Goal: Task Accomplishment & Management: Manage account settings

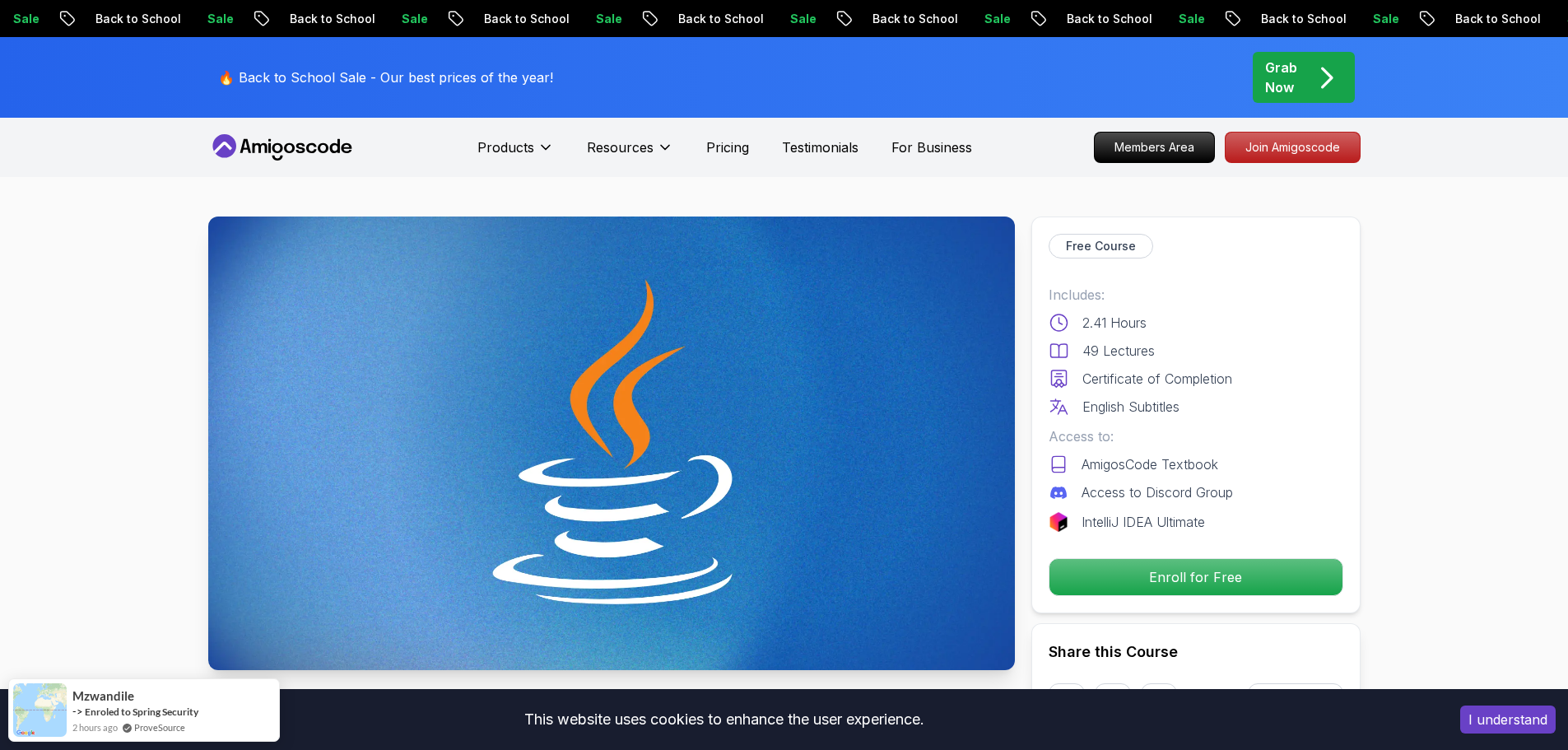
click at [1152, 554] on div "Free Course Includes: 2.41 Hours 49 Lectures Certificate of Completion English …" at bounding box center [1195, 415] width 329 height 397
click at [1158, 565] on p "Enroll for Free" at bounding box center [1195, 577] width 278 height 35
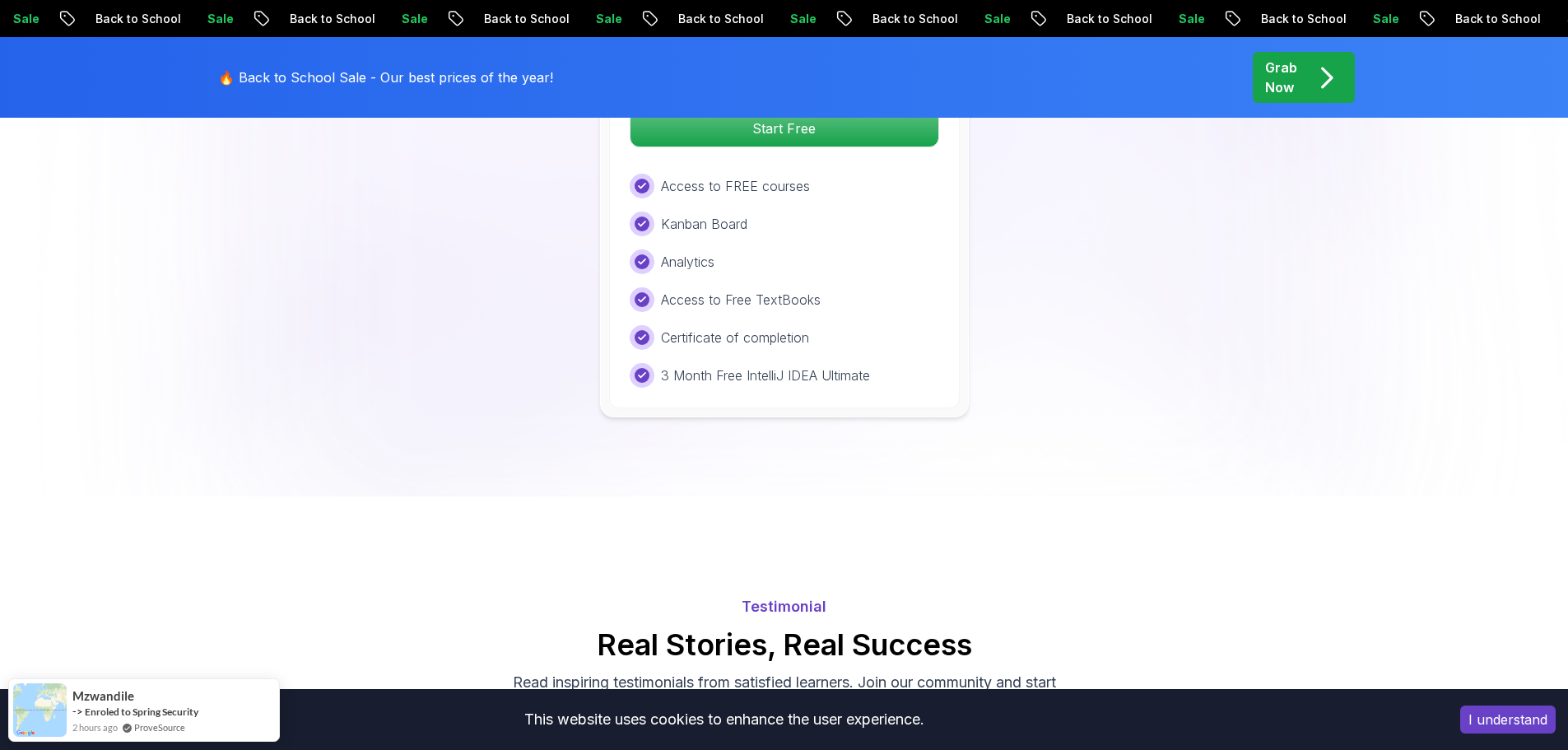
scroll to position [3694, 0]
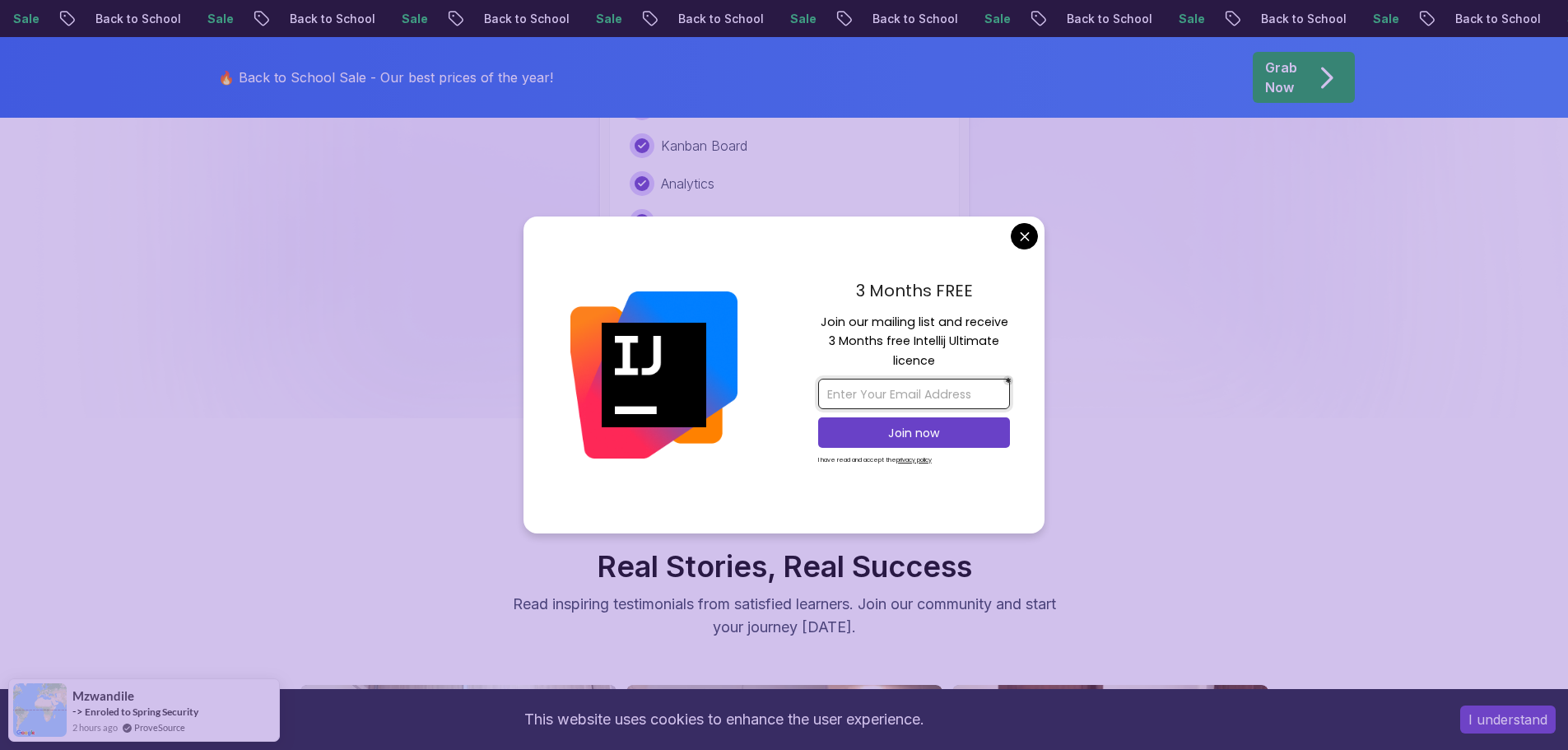
click at [955, 383] on input "email" at bounding box center [913, 393] width 192 height 30
type input "ak19111911@gmail.com"
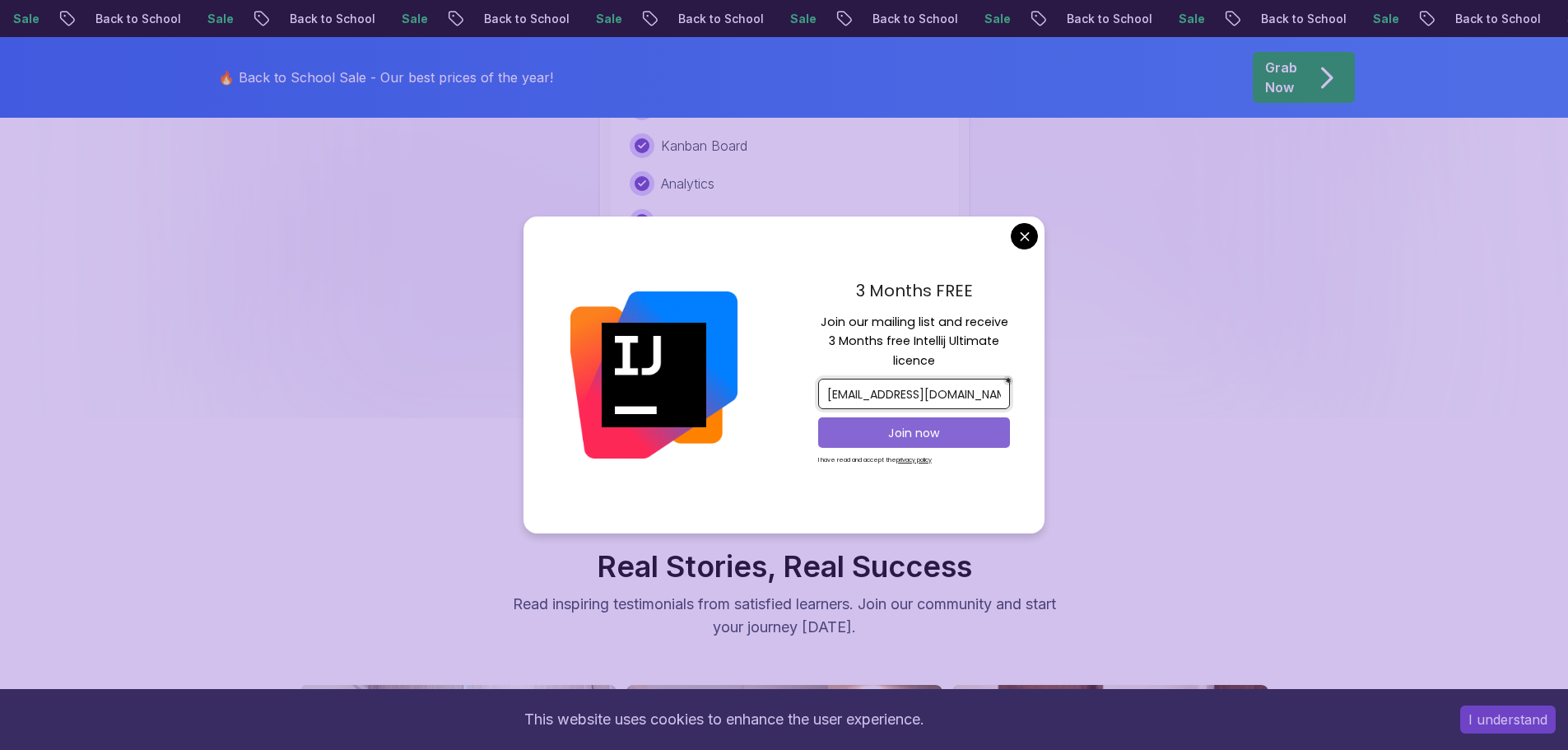
click at [944, 428] on p "Join now" at bounding box center [914, 433] width 156 height 17
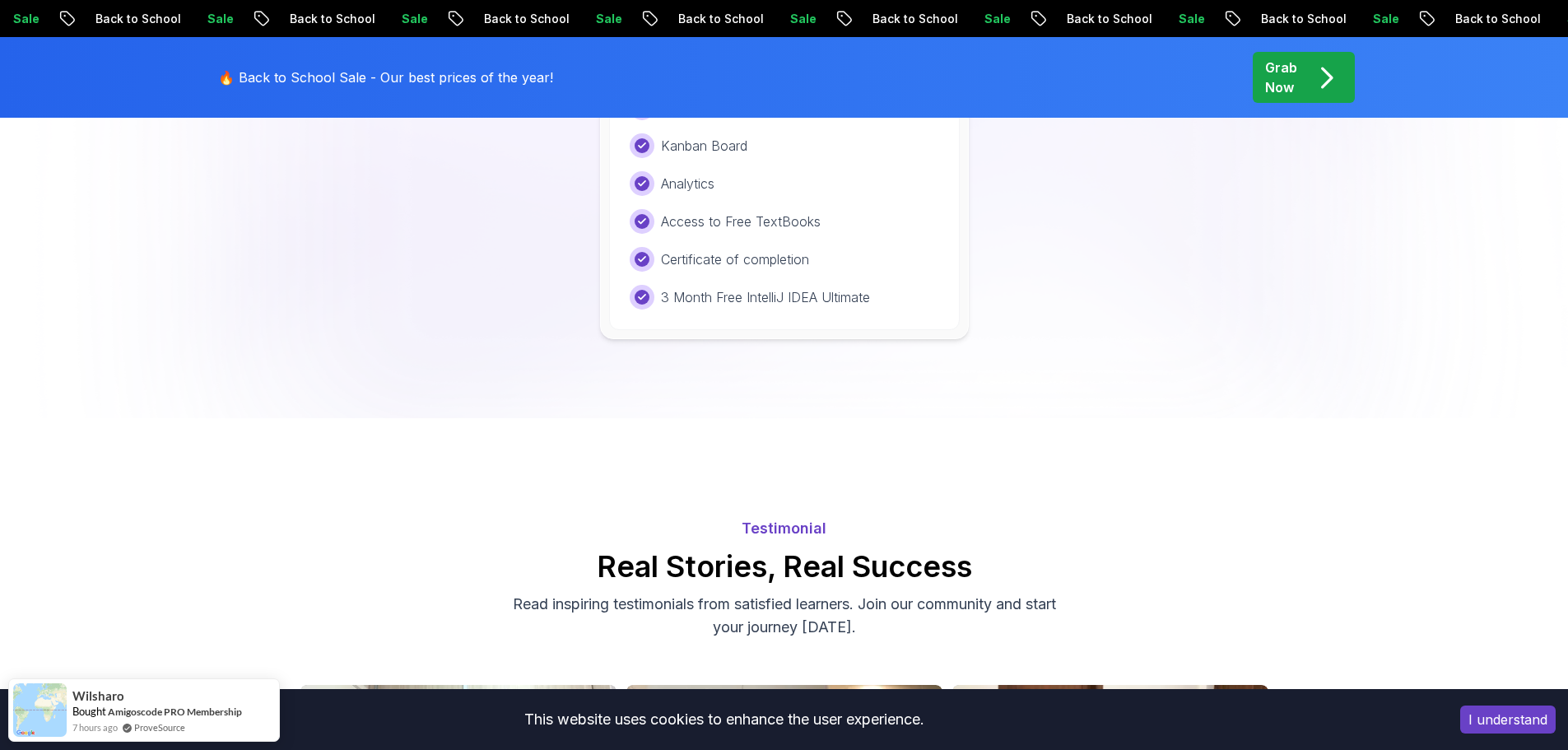
click at [909, 155] on body "Sale Back to School Sale Back to School Sale Back to School Sale Back to School…" at bounding box center [784, 92] width 1568 height 7572
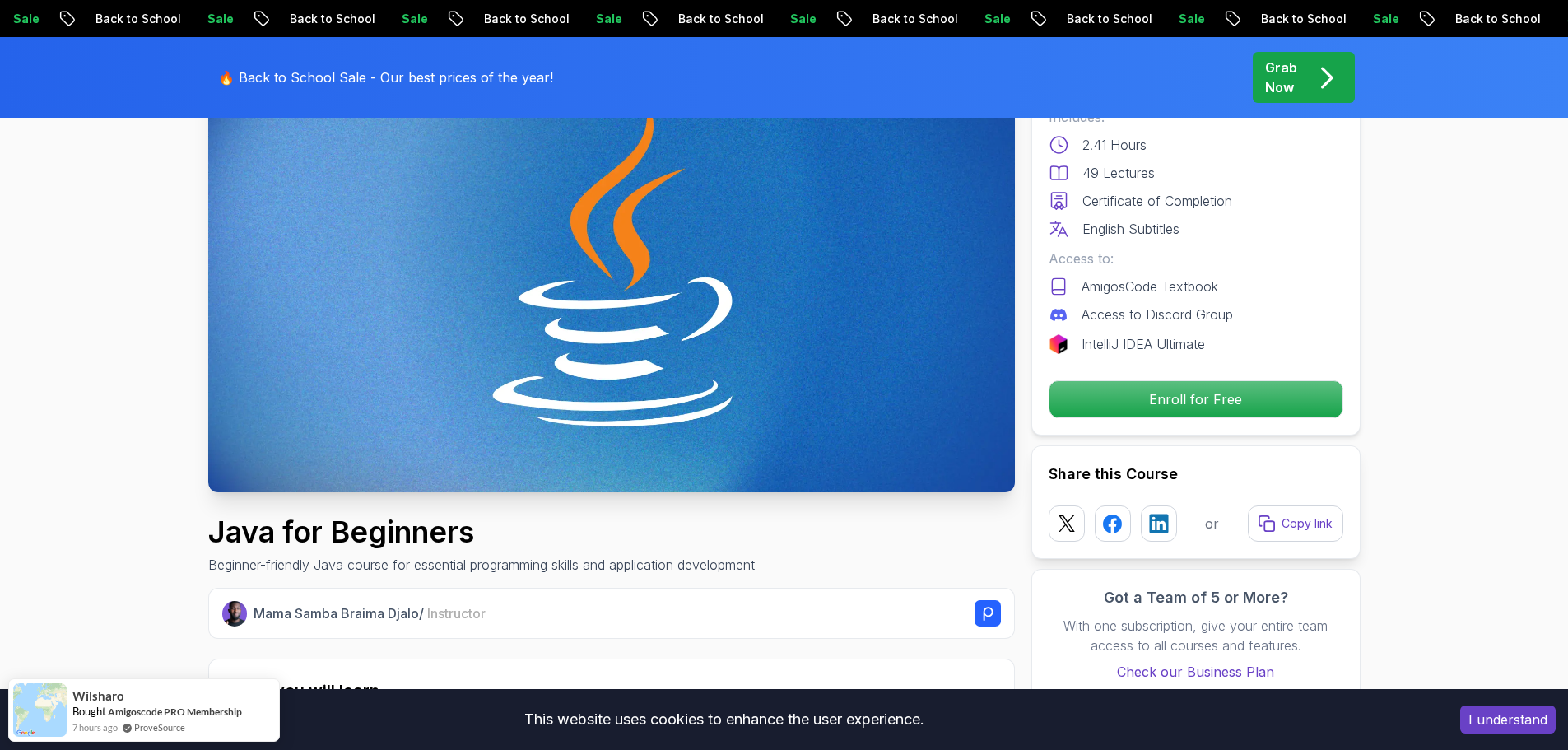
scroll to position [0, 0]
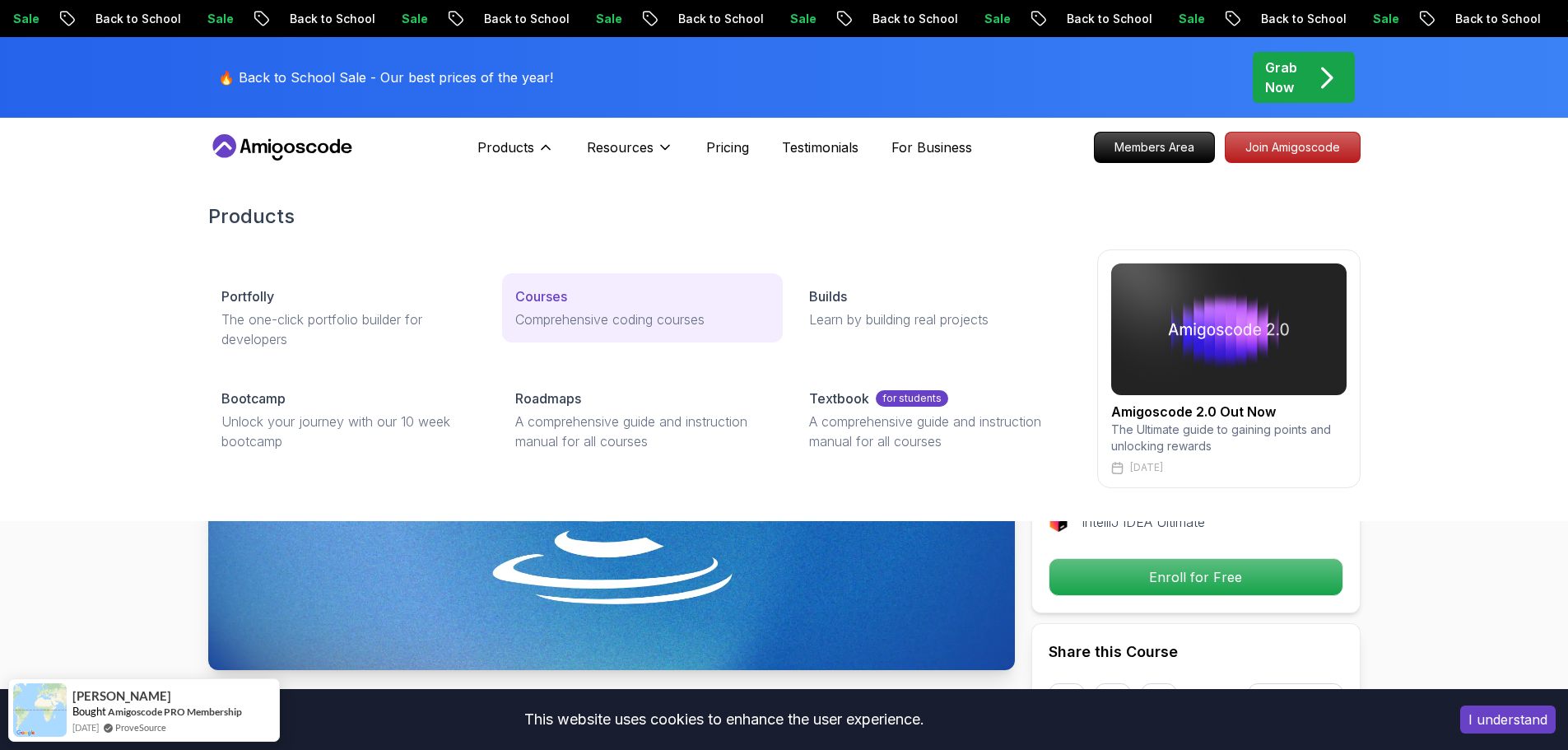
click at [602, 318] on p "Comprehensive coding courses" at bounding box center [642, 319] width 254 height 19
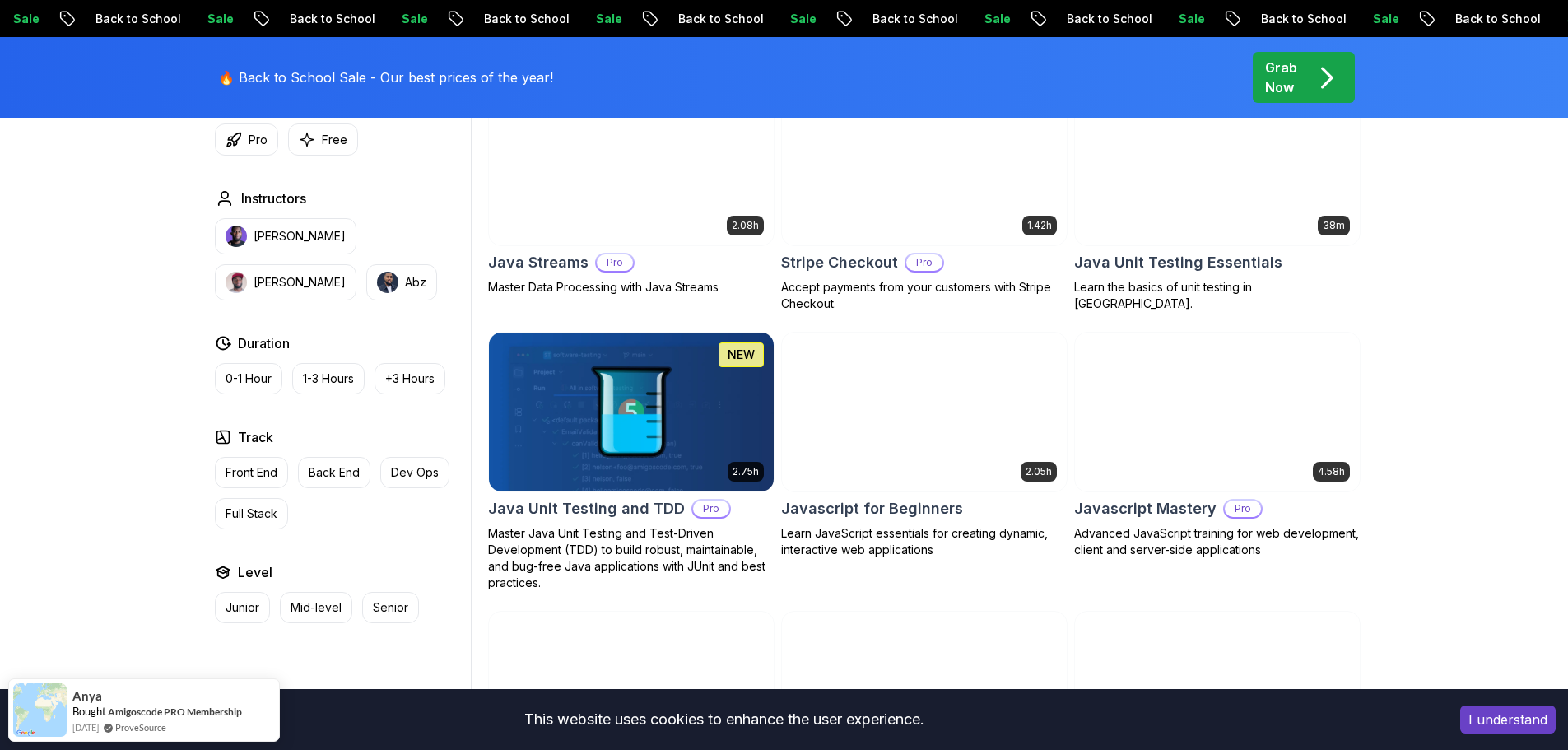
scroll to position [3127, 0]
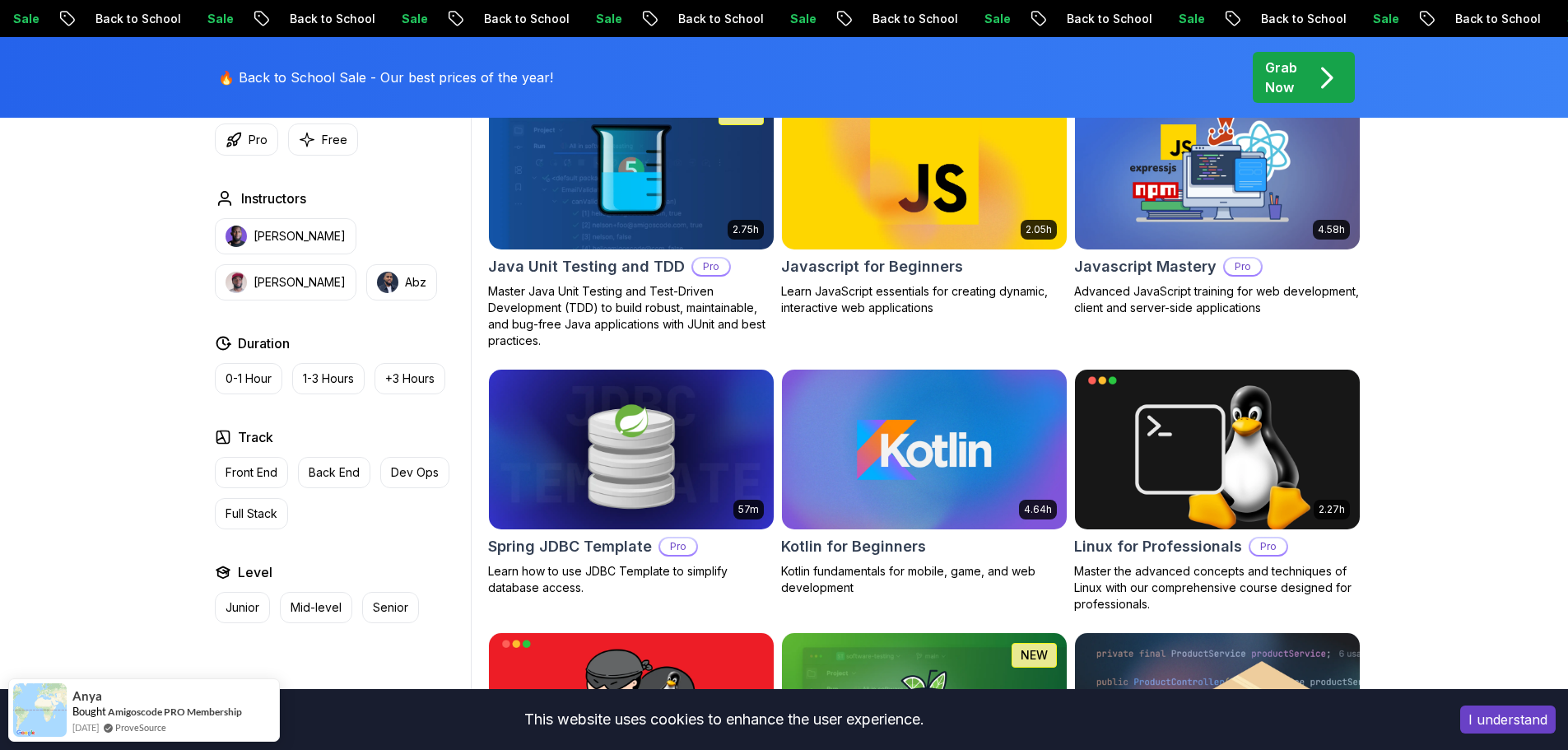
click at [1170, 260] on h2 "Javascript Mastery" at bounding box center [1145, 267] width 142 height 23
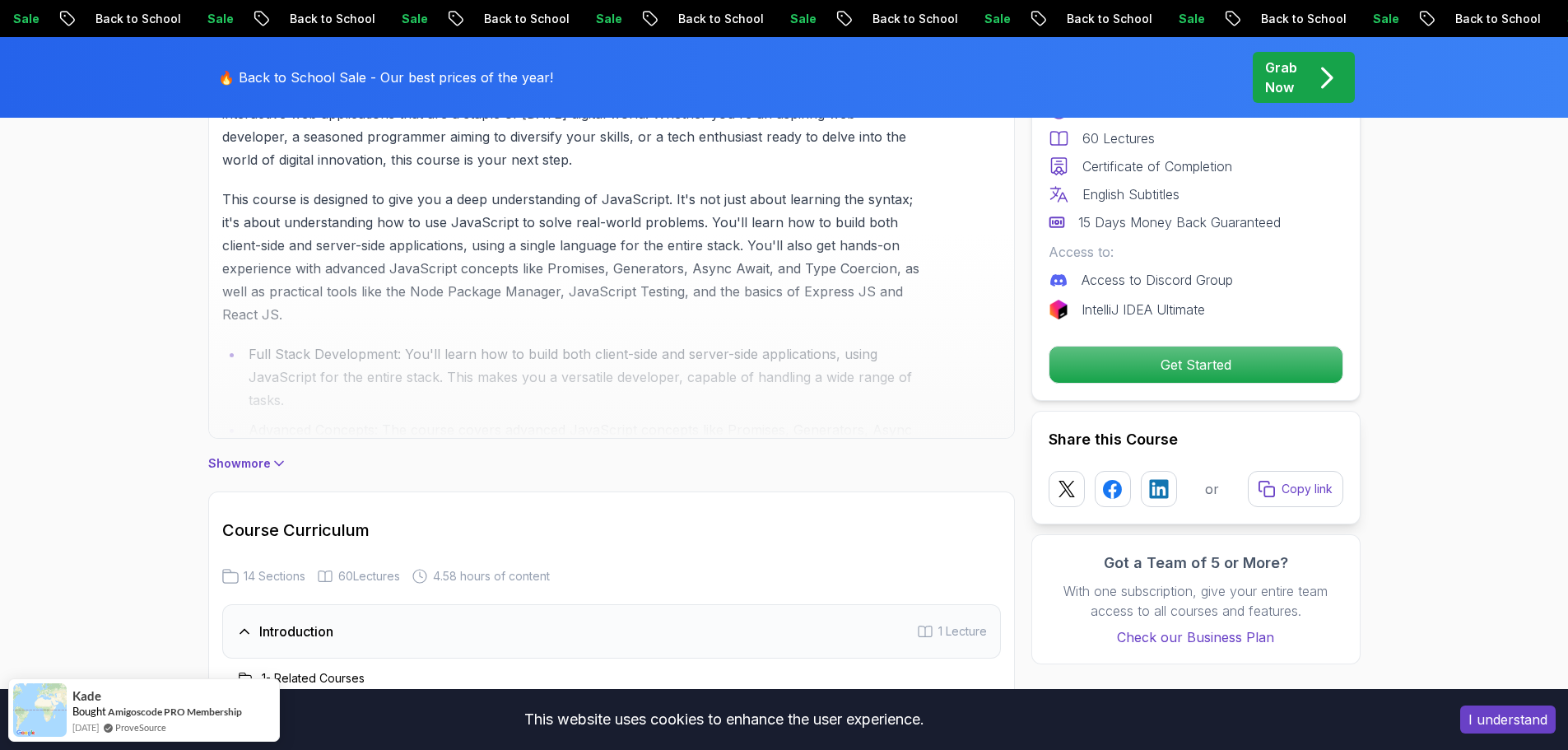
scroll to position [1564, 0]
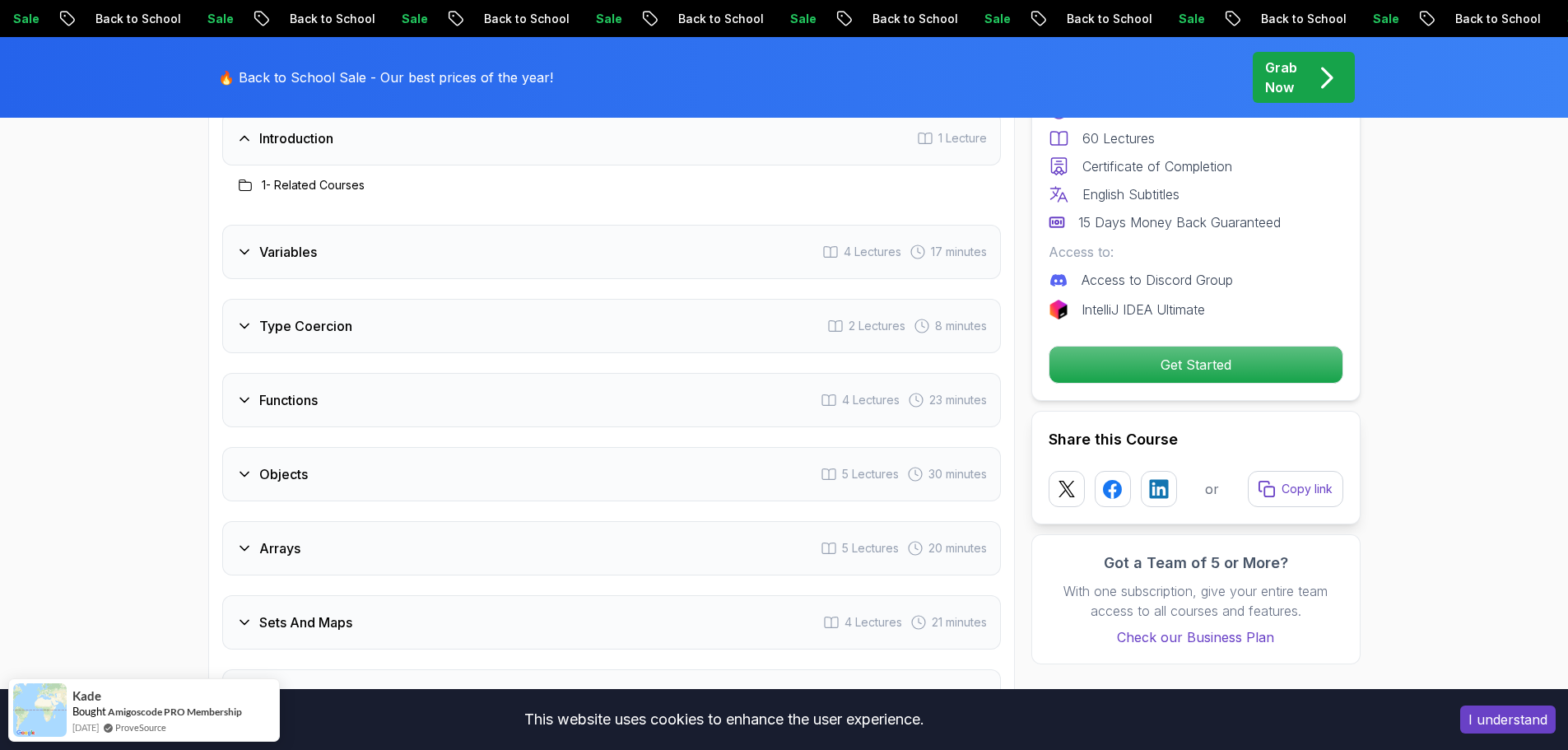
click at [362, 330] on div "Type Coercion 2 Lectures 8 minutes" at bounding box center [611, 326] width 778 height 54
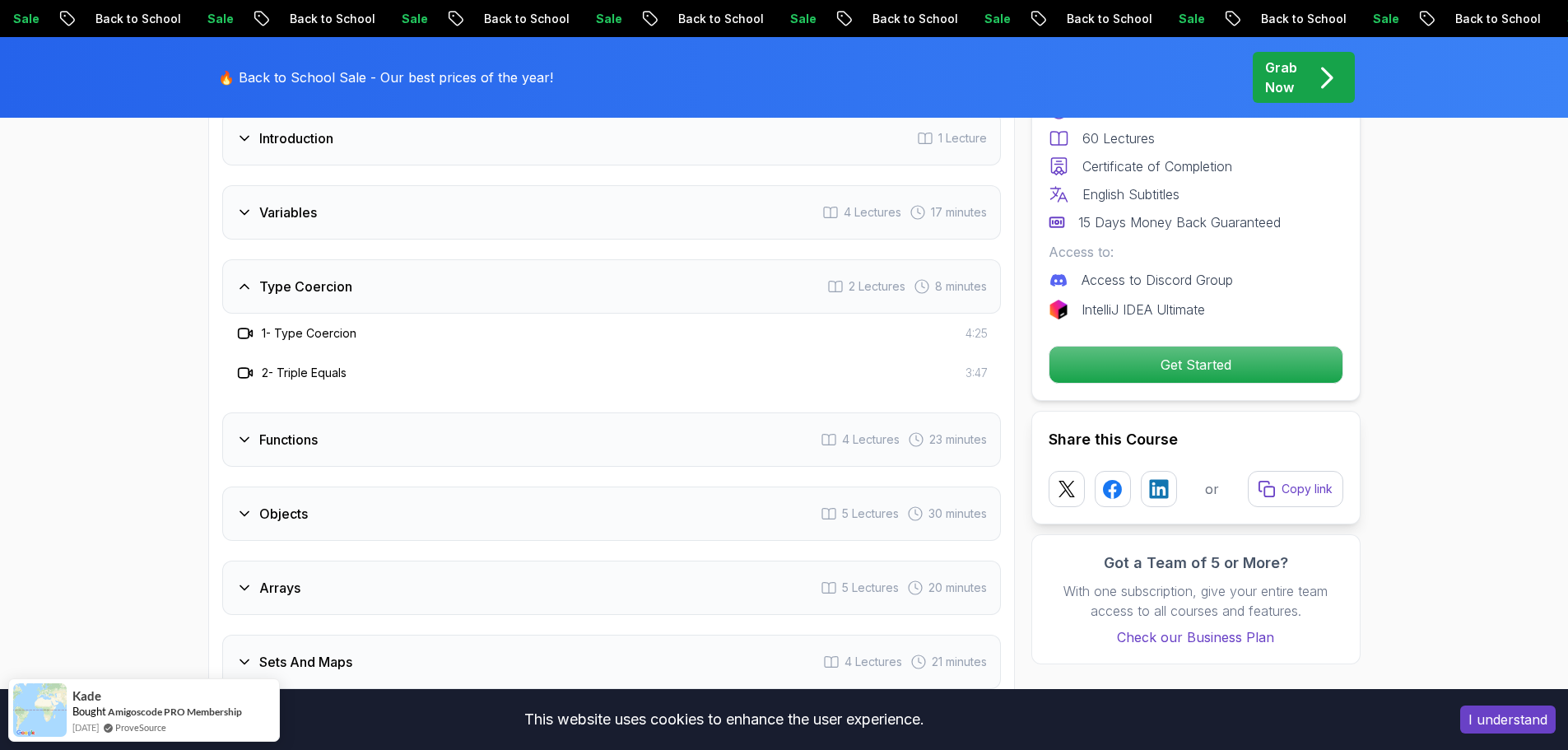
click at [398, 283] on div "Type Coercion 2 Lectures 8 minutes" at bounding box center [611, 287] width 778 height 54
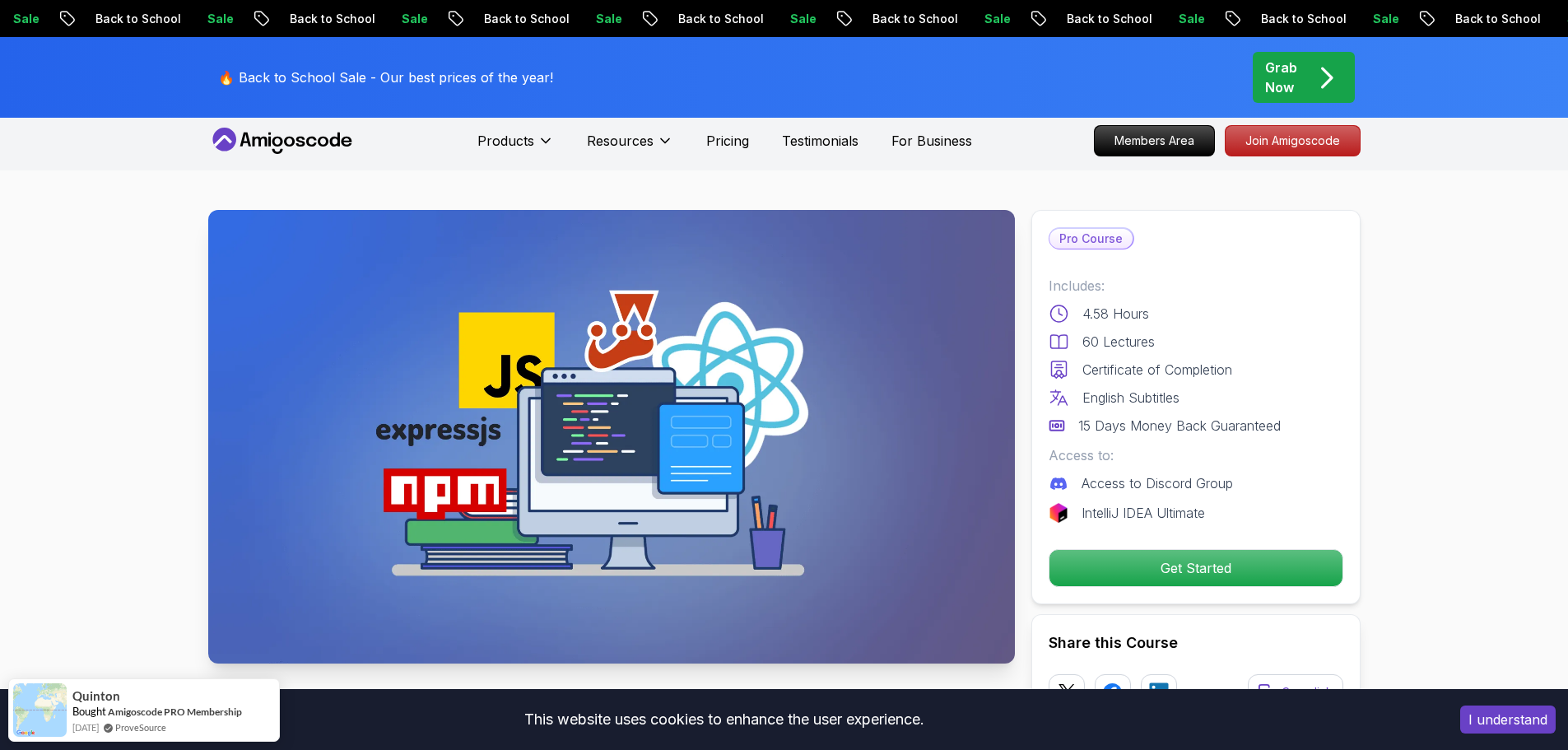
scroll to position [0, 0]
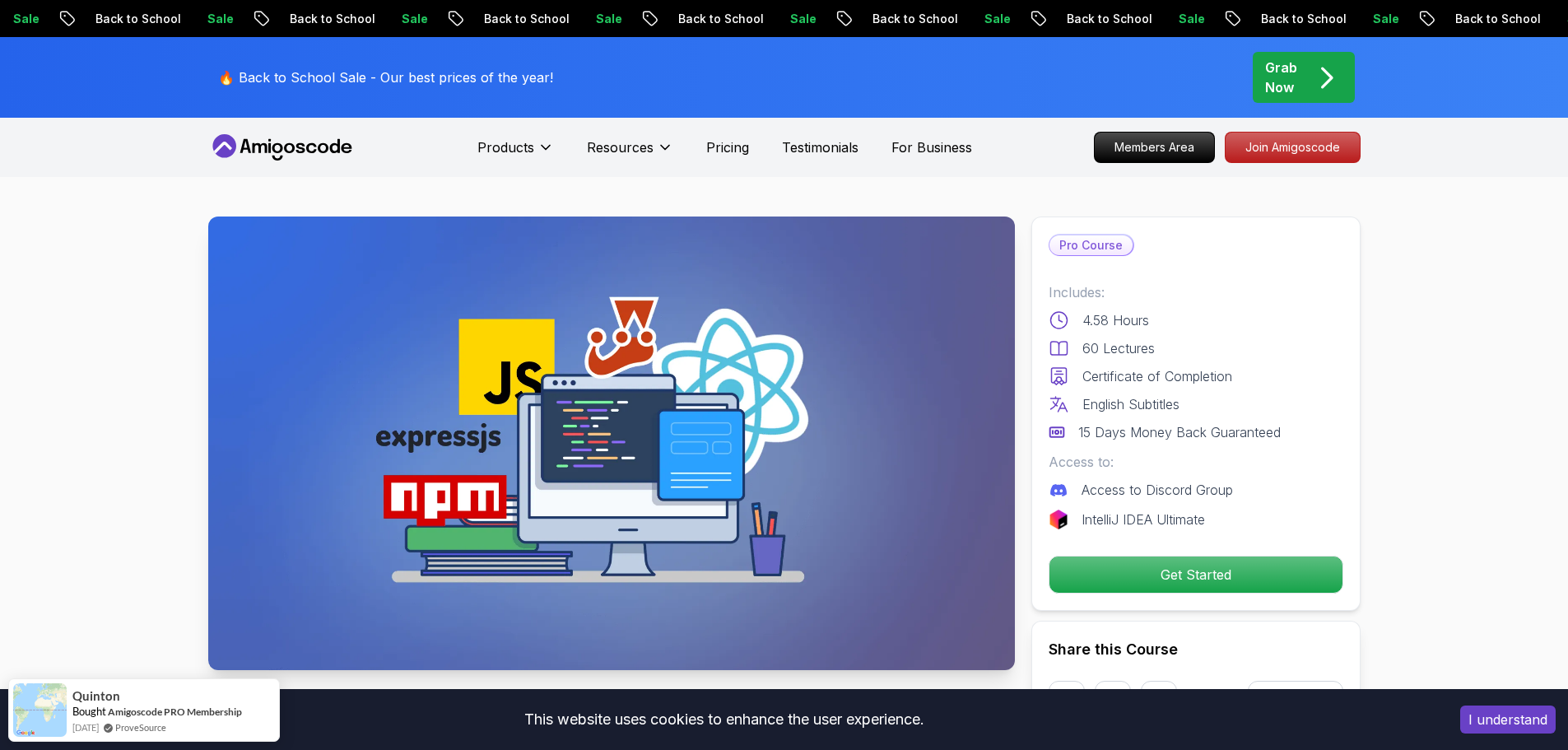
click at [703, 142] on div "Products Resources Pricing Testimonials For Business" at bounding box center [725, 148] width 495 height 33
click at [716, 147] on p "Pricing" at bounding box center [728, 147] width 43 height 19
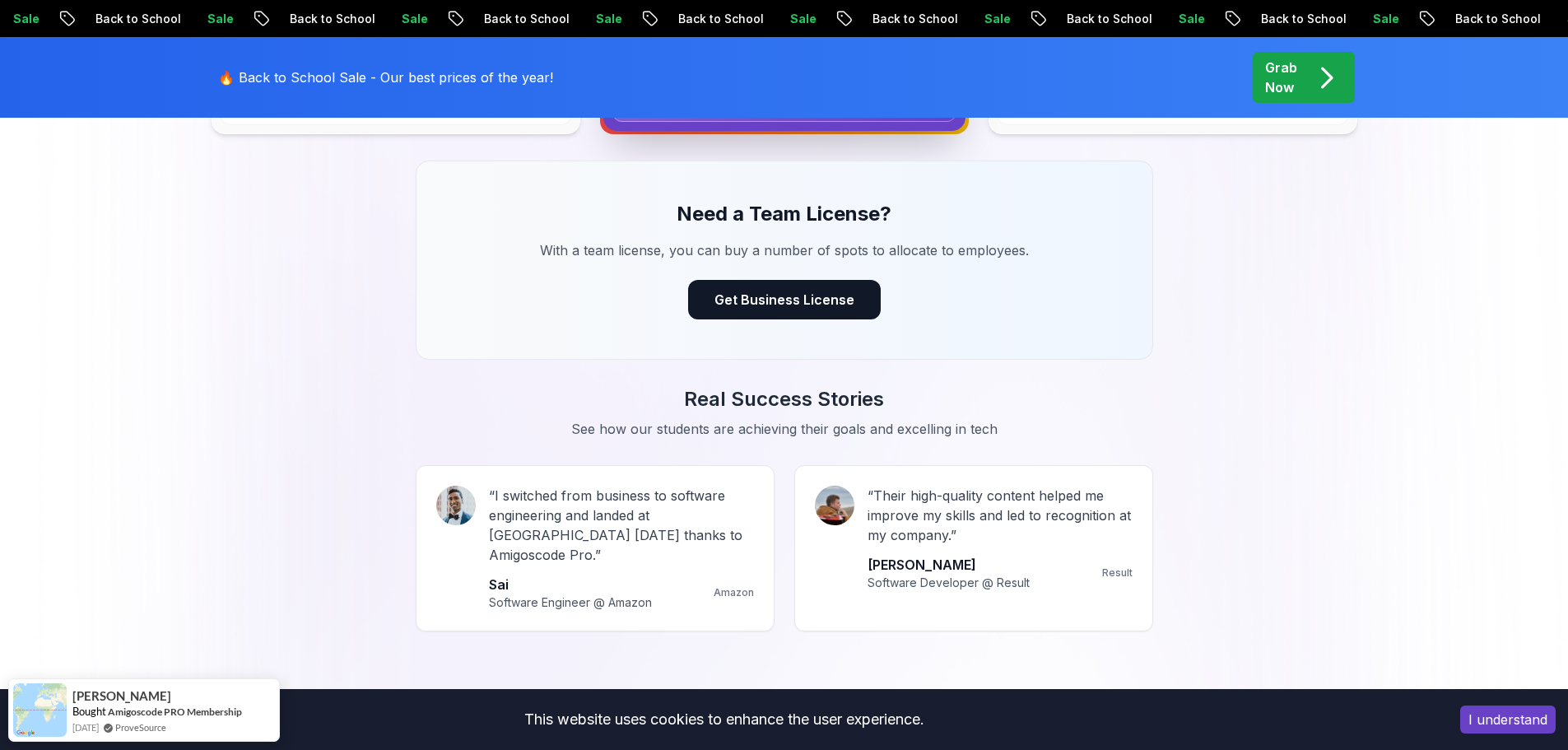
scroll to position [1646, 0]
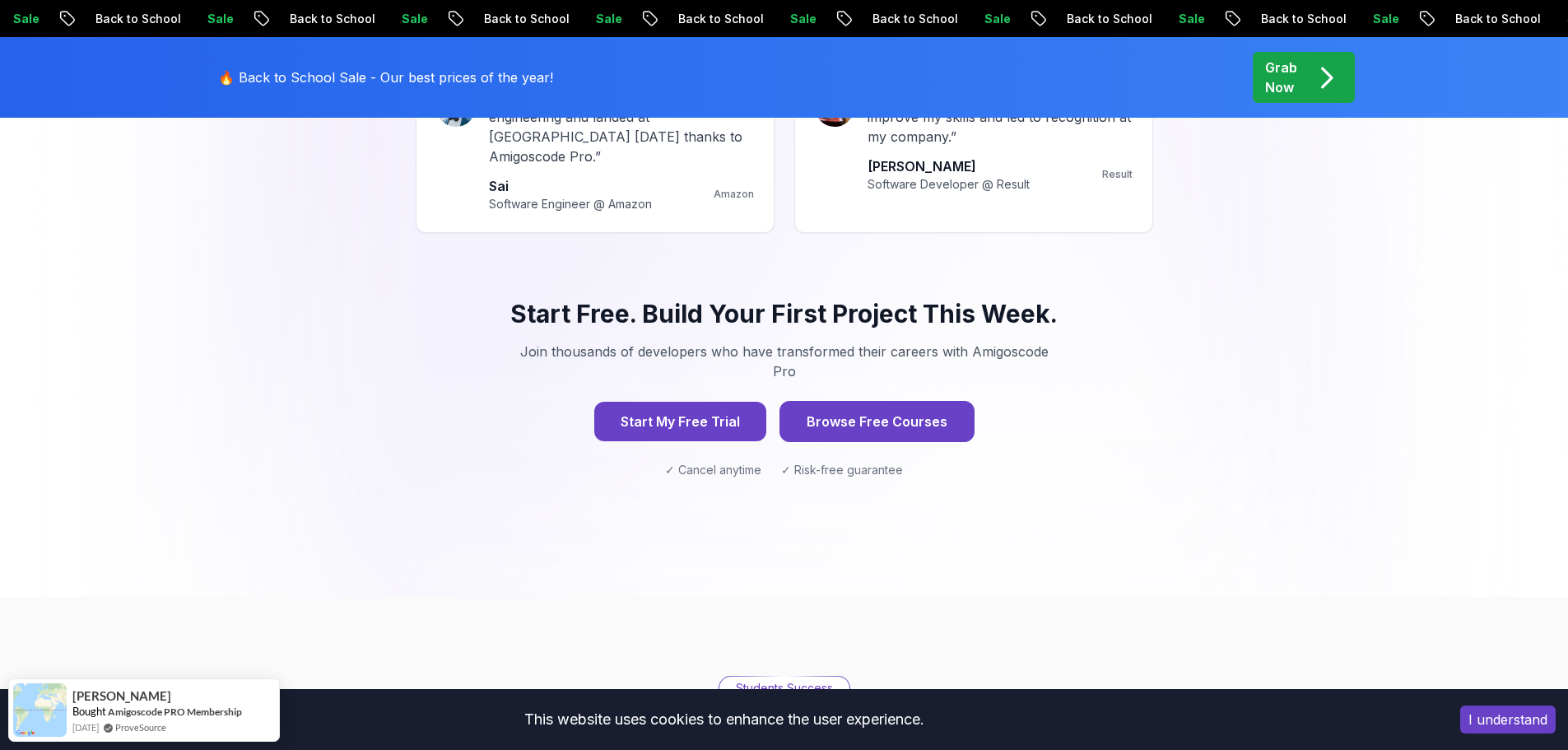
click at [871, 401] on button "Browse Free Courses" at bounding box center [876, 421] width 196 height 41
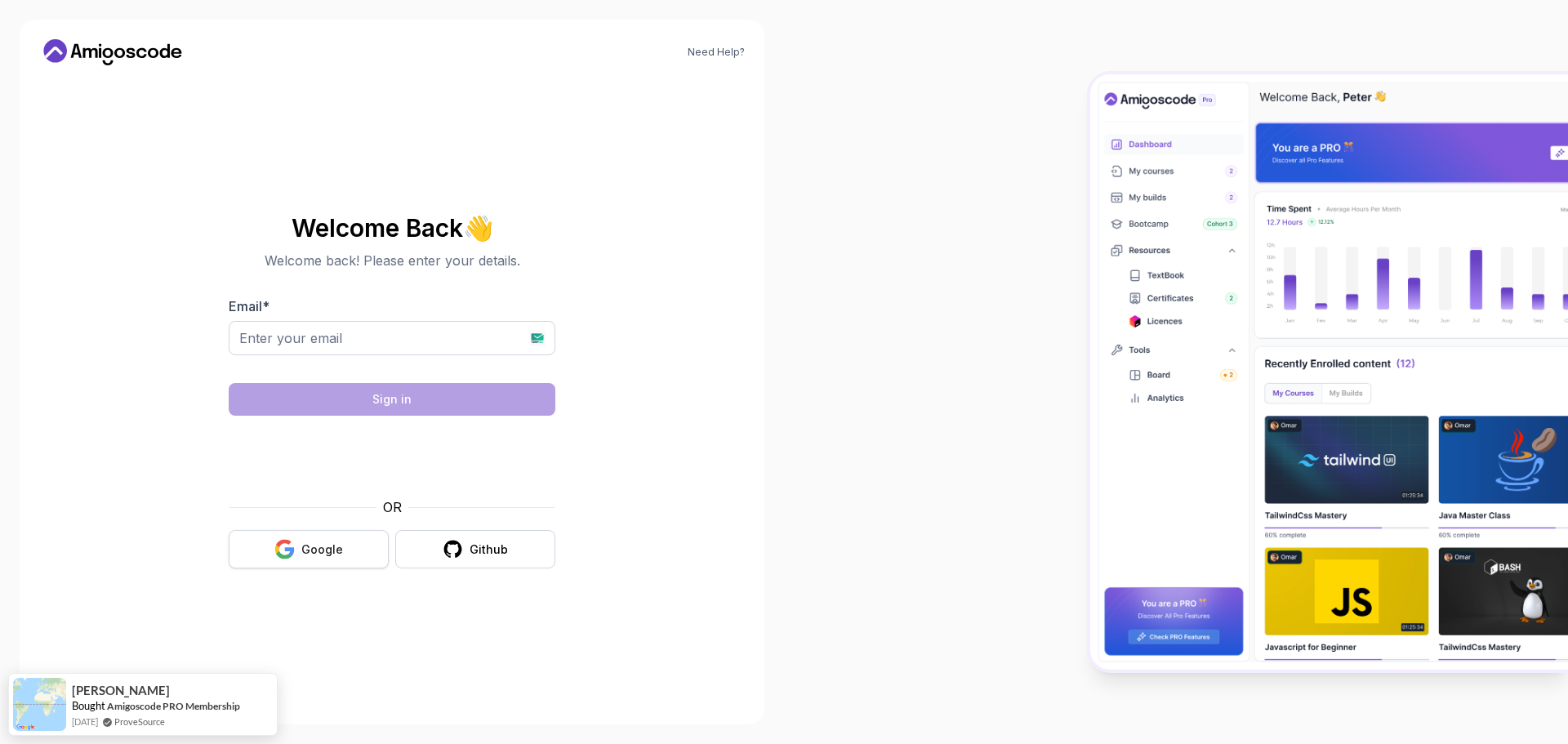
click at [344, 547] on button "Google" at bounding box center [309, 549] width 160 height 39
click at [336, 541] on div "Google" at bounding box center [321, 549] width 41 height 16
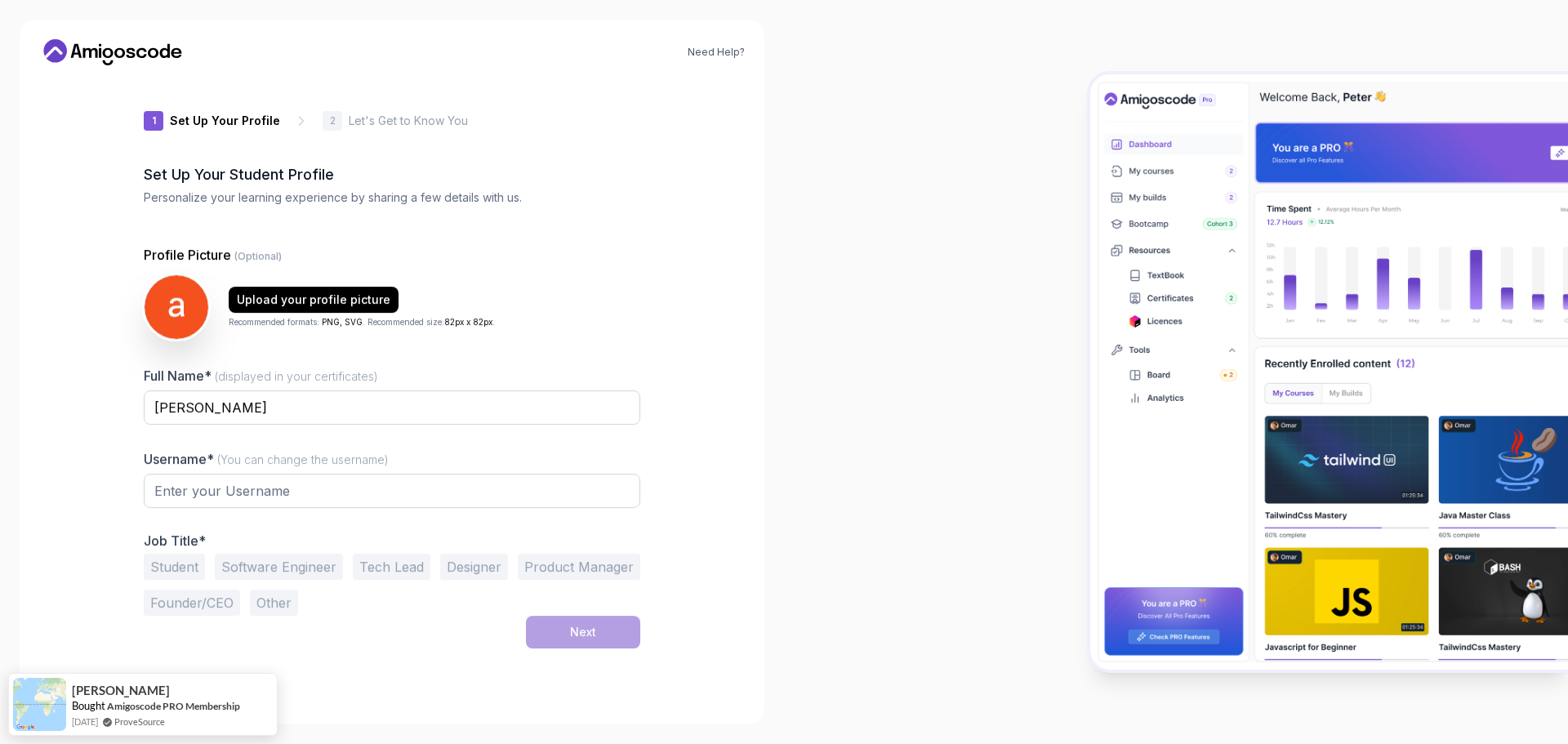
type input "livelylynxca760"
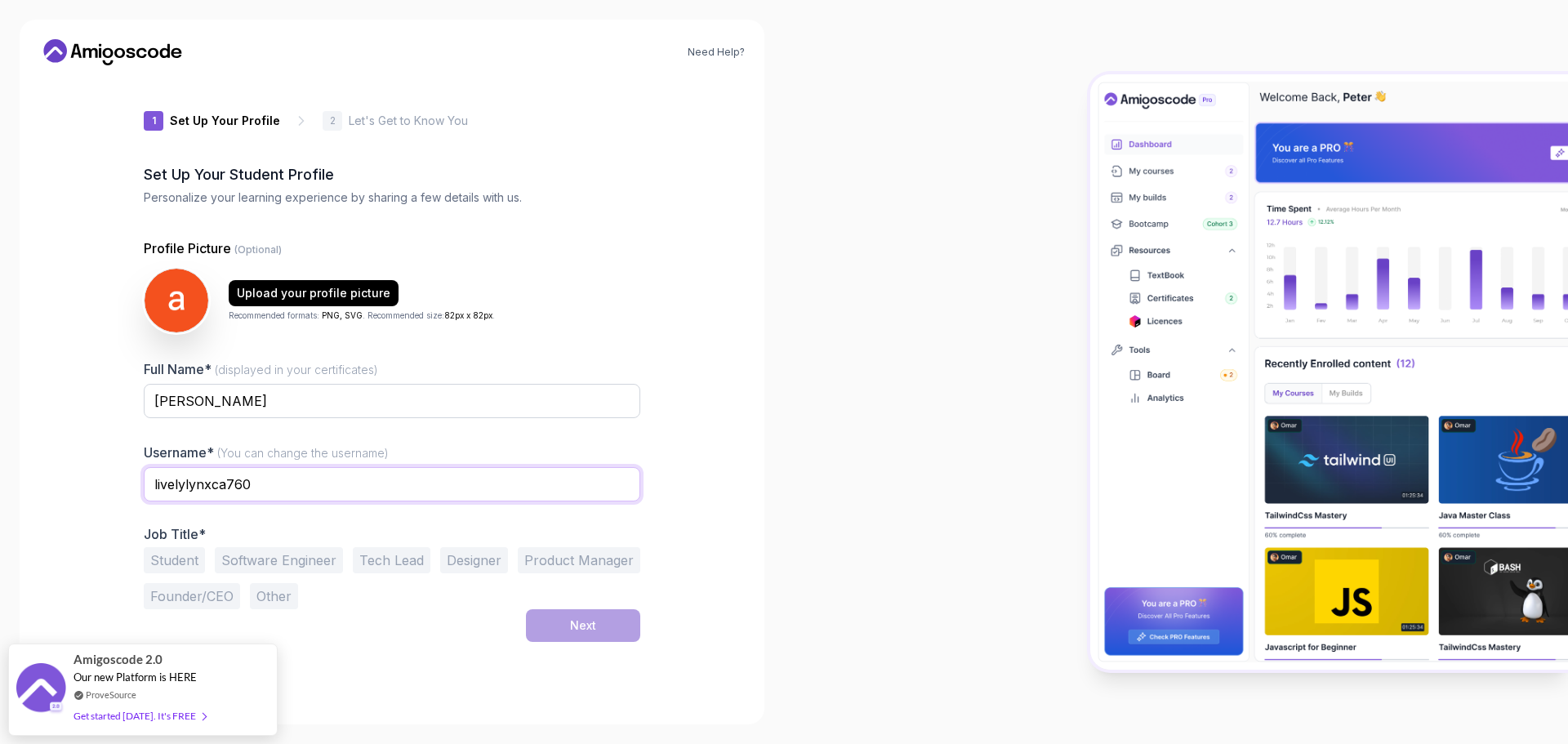
click at [284, 480] on input "livelylynxca760" at bounding box center [392, 484] width 496 height 35
click at [749, 491] on div "Need Help? 1 Set Up Your Profile 1 Set Up Your Profile 2 Let's Get to Know You …" at bounding box center [392, 372] width 745 height 704
click at [706, 312] on div "Need Help? 1 Set Up Your Profile 1 Set Up Your Profile 2 Let's Get to Know You …" at bounding box center [392, 372] width 745 height 704
click at [173, 560] on button "Student" at bounding box center [174, 560] width 61 height 26
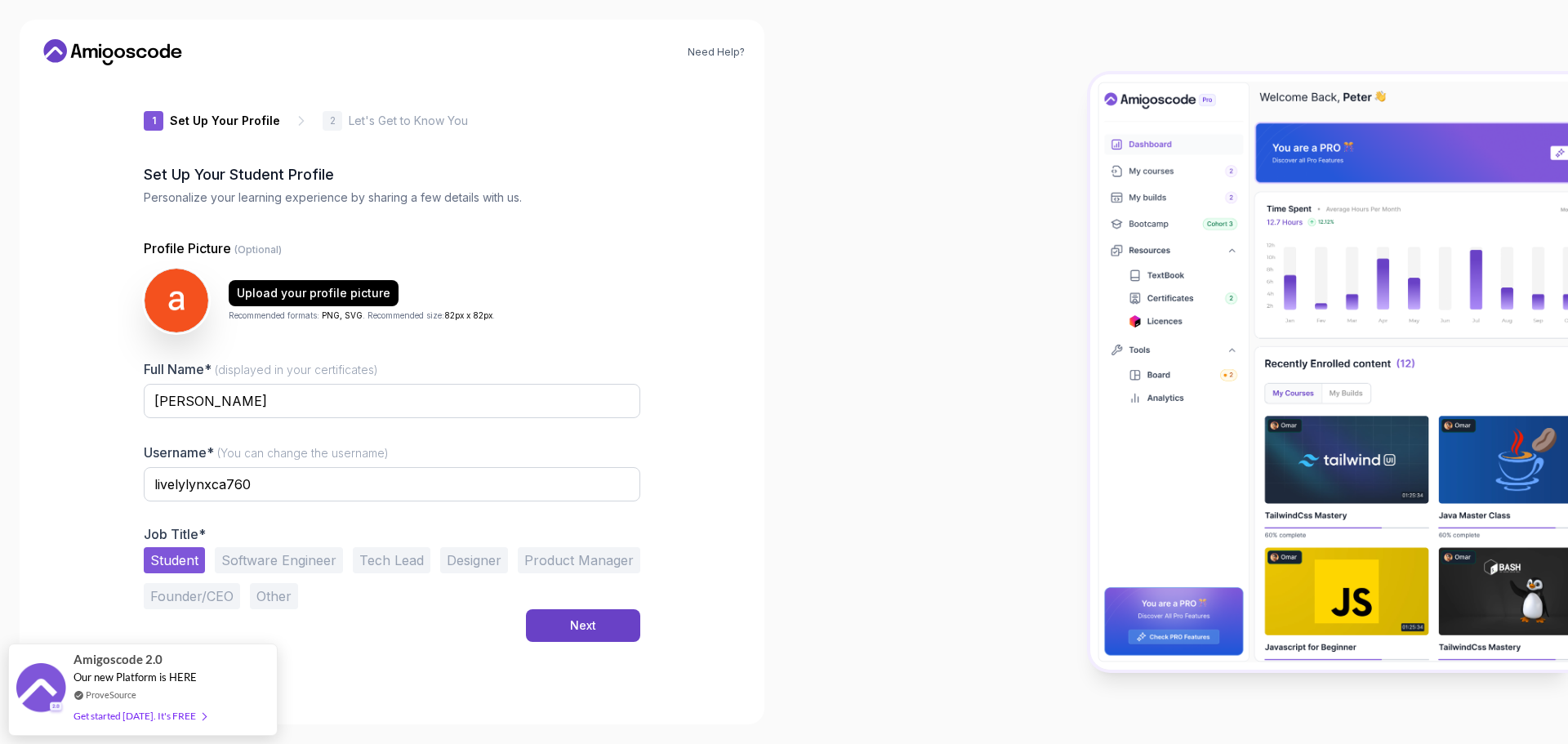
click at [316, 568] on button "Software Engineer" at bounding box center [279, 560] width 128 height 26
click at [199, 555] on button "Student" at bounding box center [174, 560] width 61 height 26
click at [557, 620] on button "Next" at bounding box center [583, 625] width 114 height 33
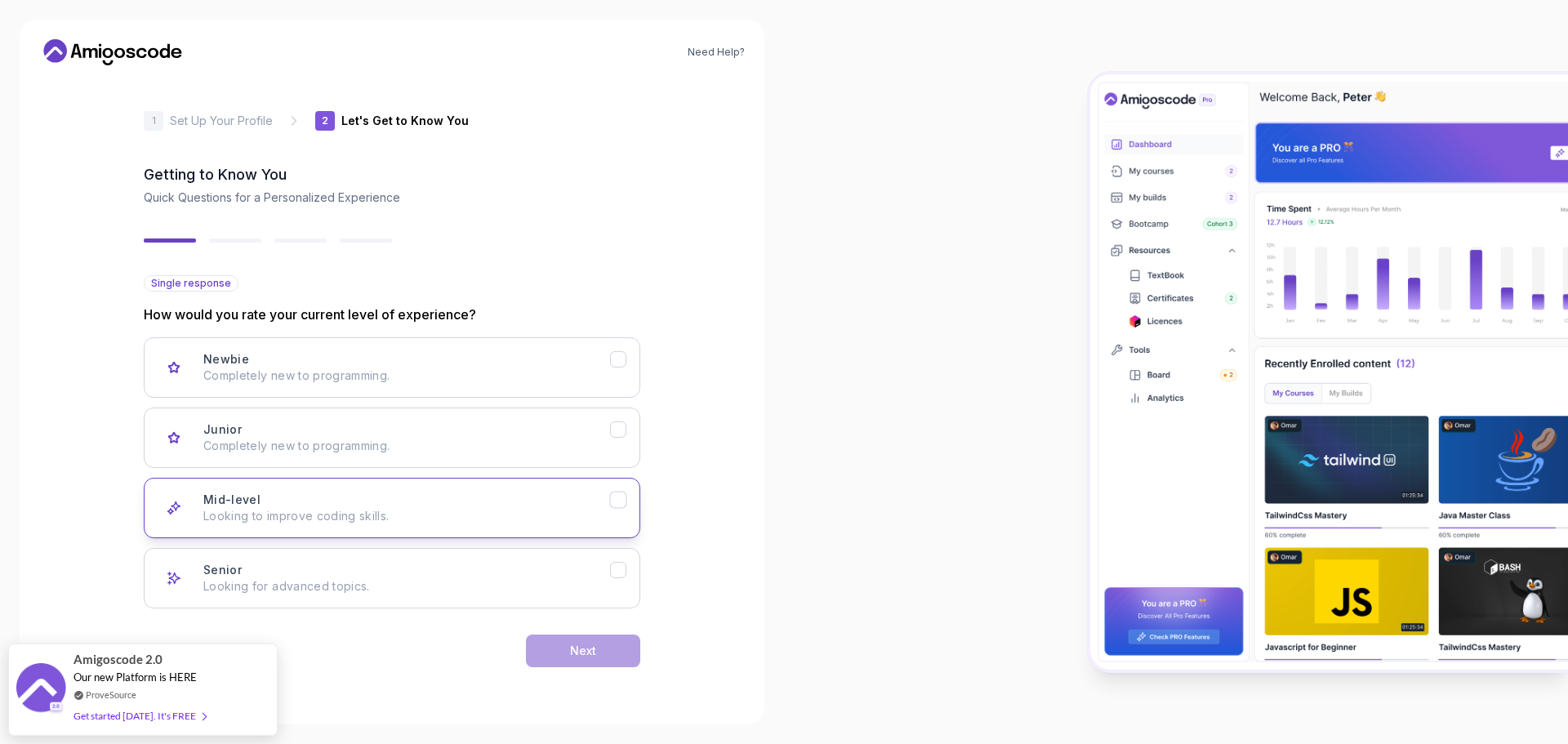
click at [508, 491] on button "Mid-level Looking to improve coding skills." at bounding box center [392, 508] width 496 height 61
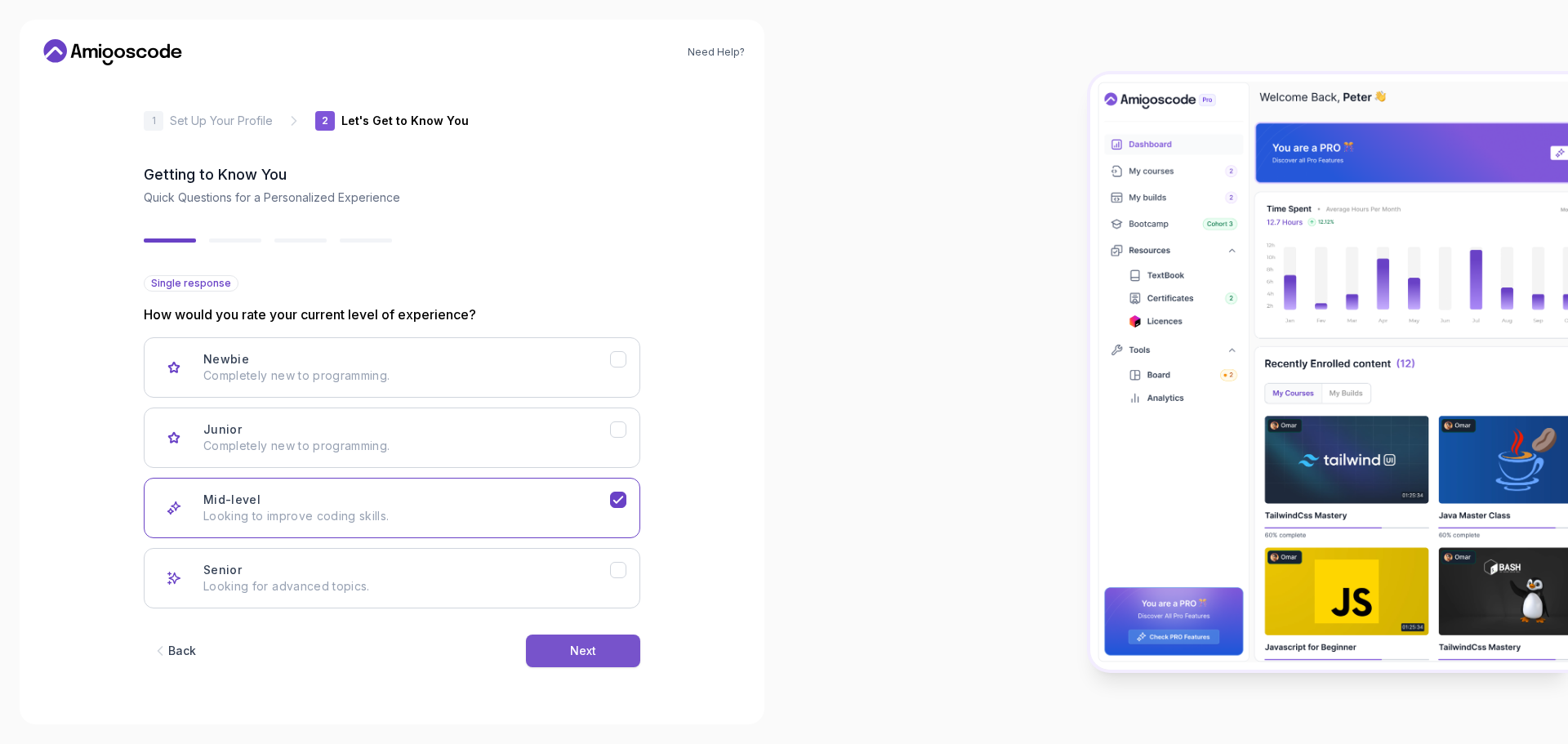
click at [569, 642] on button "Next" at bounding box center [583, 650] width 114 height 33
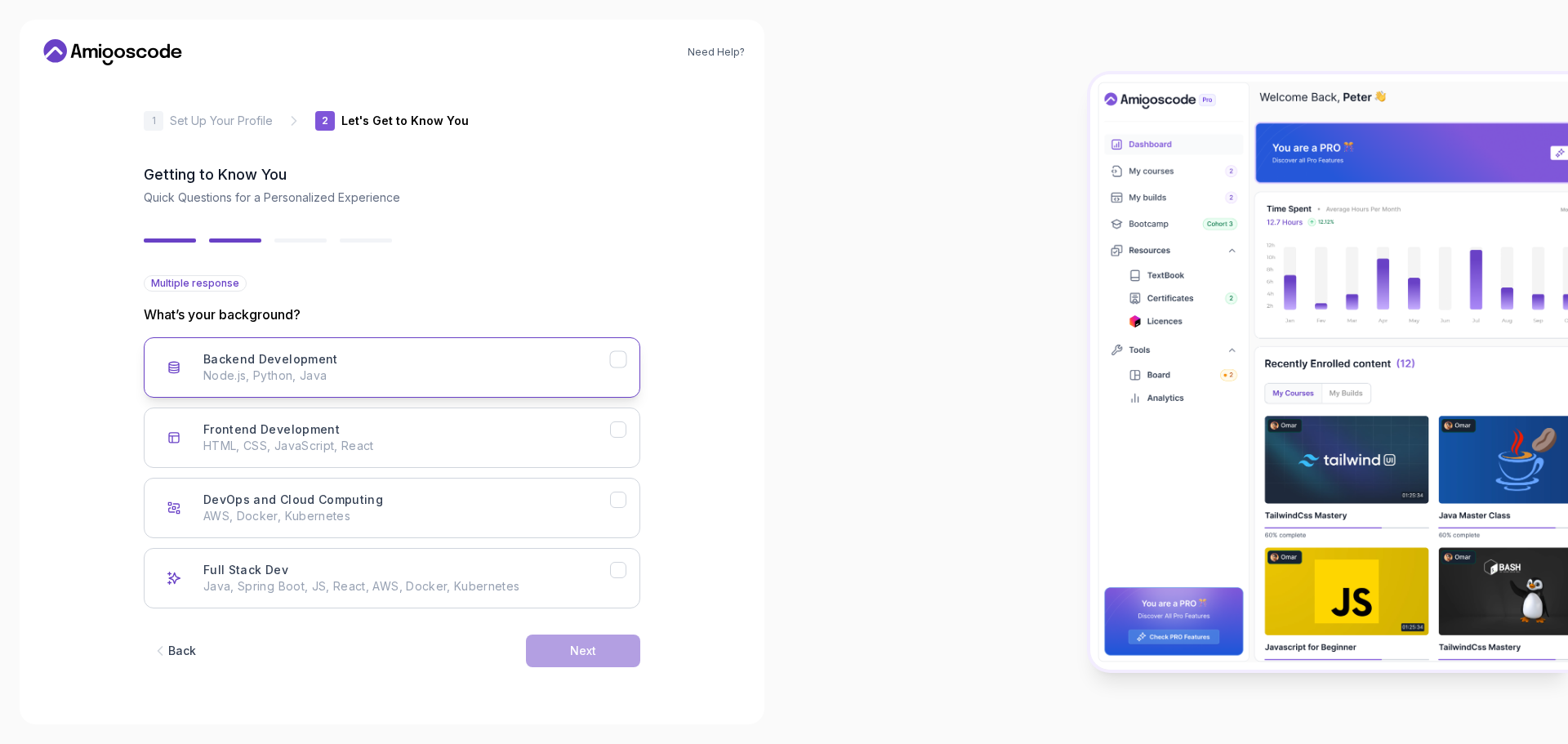
click at [465, 390] on button "Backend Development Node.js, Python, Java" at bounding box center [392, 367] width 496 height 61
click at [462, 500] on div "DevOps and Cloud Computing AWS, Docker, Kubernetes" at bounding box center [406, 508] width 406 height 33
click at [566, 660] on button "Next" at bounding box center [583, 650] width 114 height 33
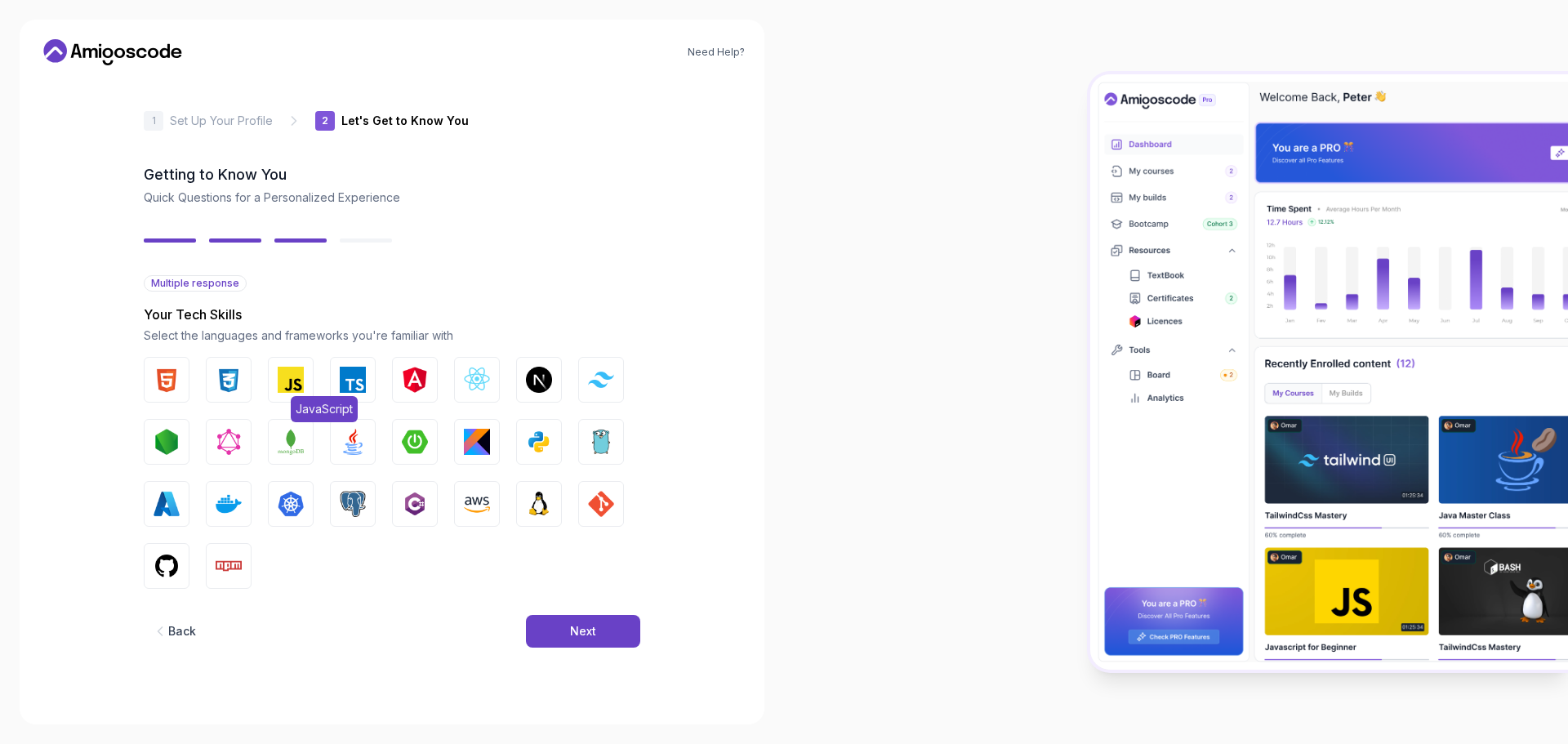
click at [292, 380] on img "button" at bounding box center [290, 379] width 26 height 26
click at [243, 561] on button "Npm" at bounding box center [228, 565] width 45 height 45
click at [179, 570] on button "GitHub" at bounding box center [166, 565] width 45 height 45
click at [169, 449] on img "button" at bounding box center [166, 441] width 26 height 26
click at [605, 623] on button "Next" at bounding box center [583, 631] width 114 height 33
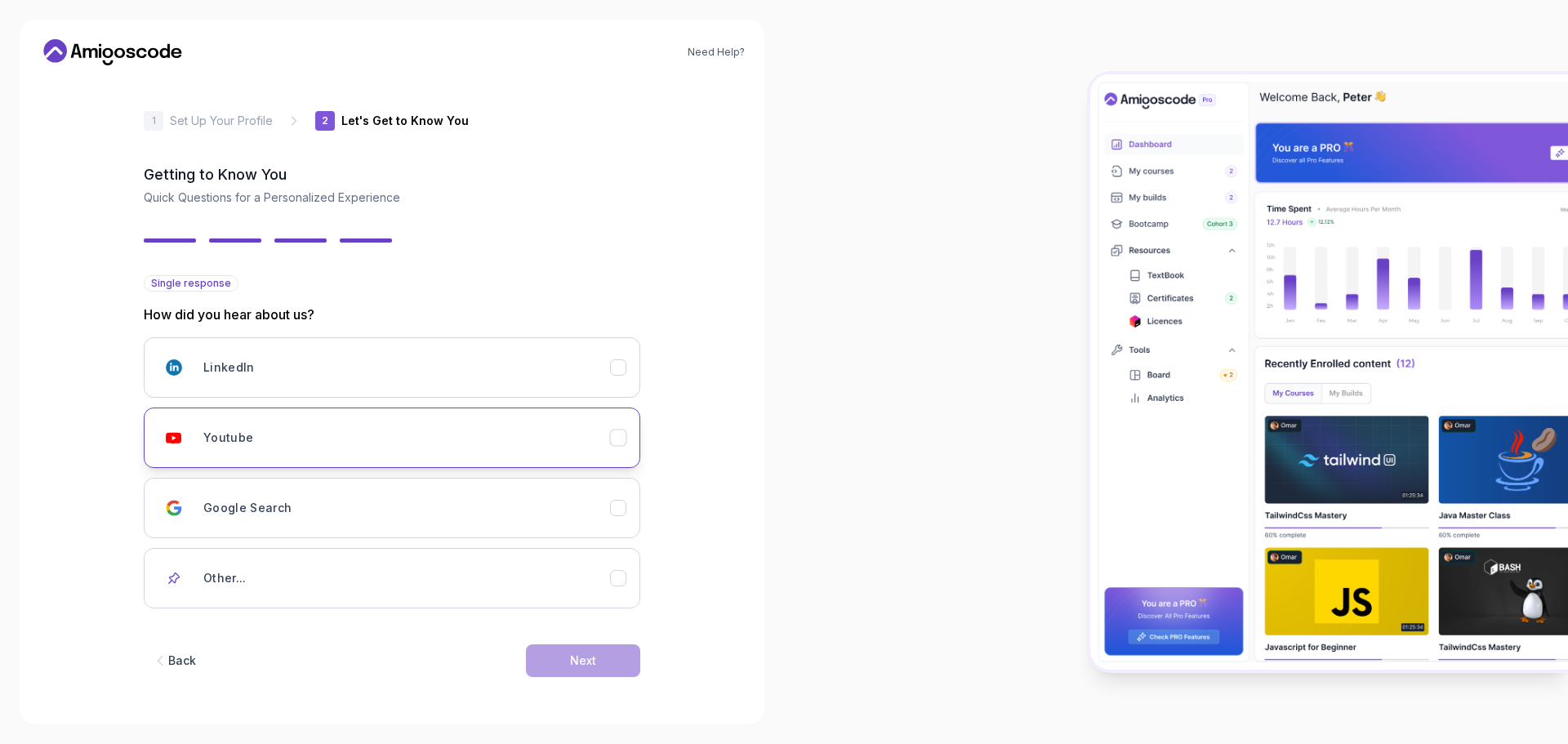
click at [438, 455] on button "Youtube" at bounding box center [392, 437] width 496 height 61
click at [572, 648] on button "Next" at bounding box center [583, 661] width 114 height 33
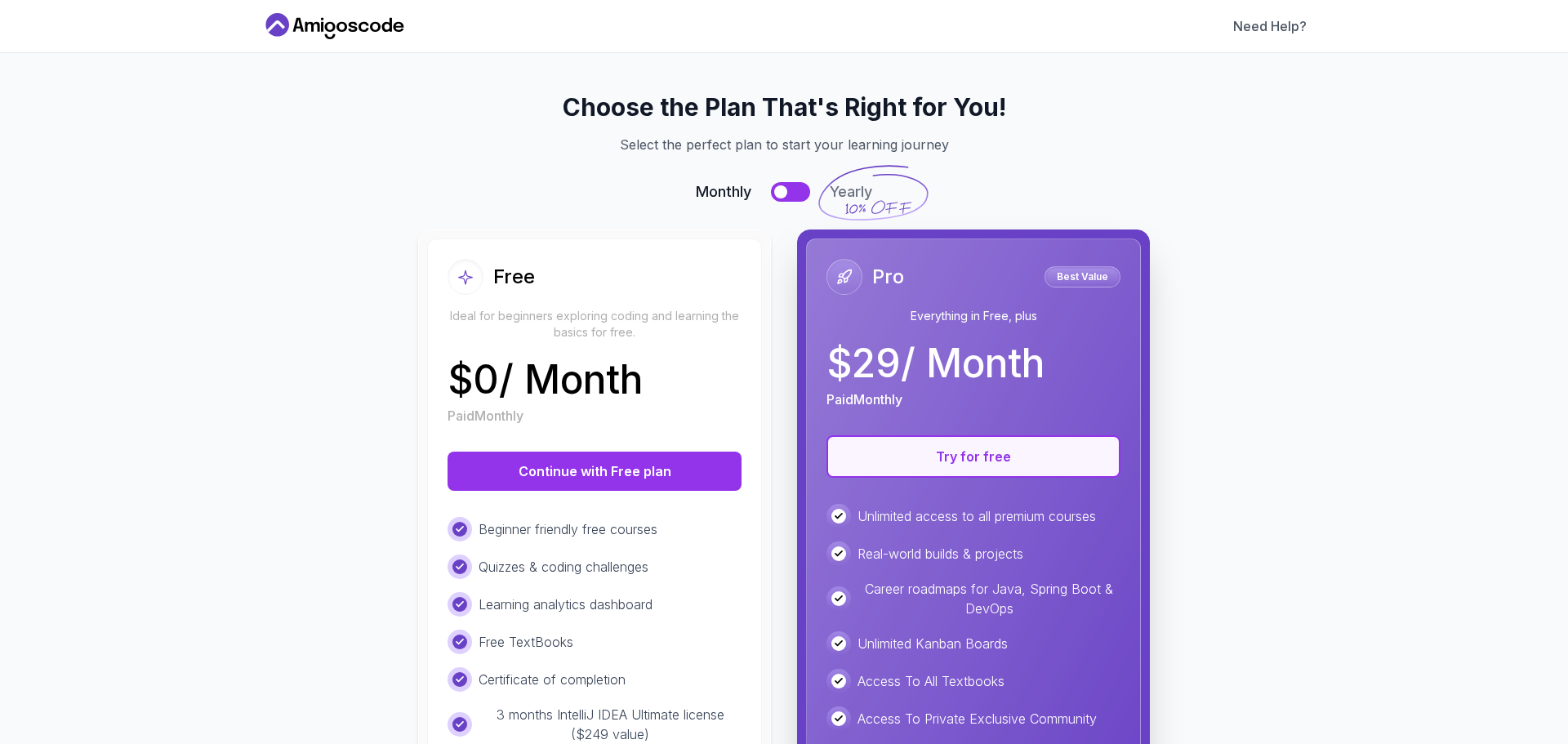
click at [984, 455] on button "Try for free" at bounding box center [973, 456] width 294 height 42
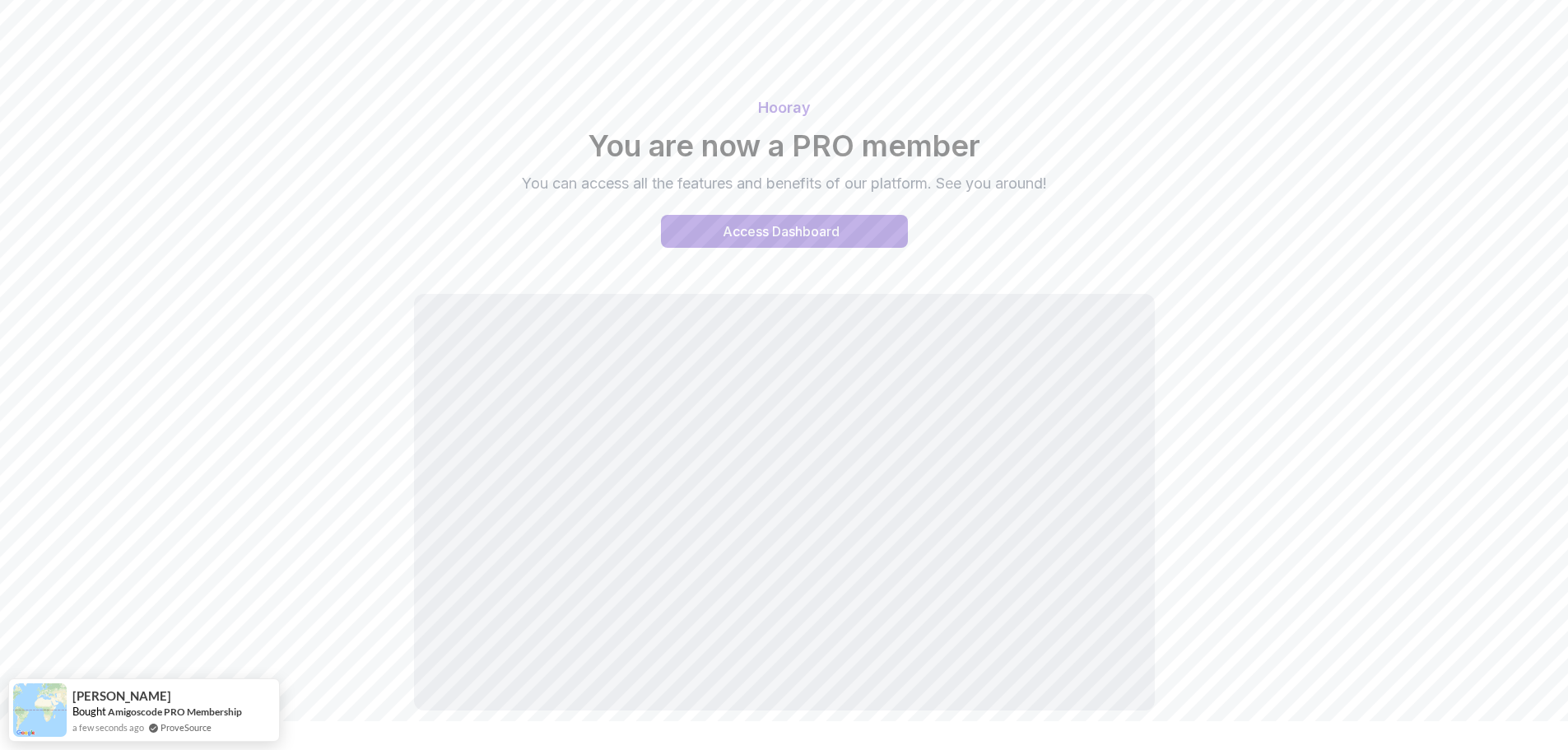
scroll to position [94, 0]
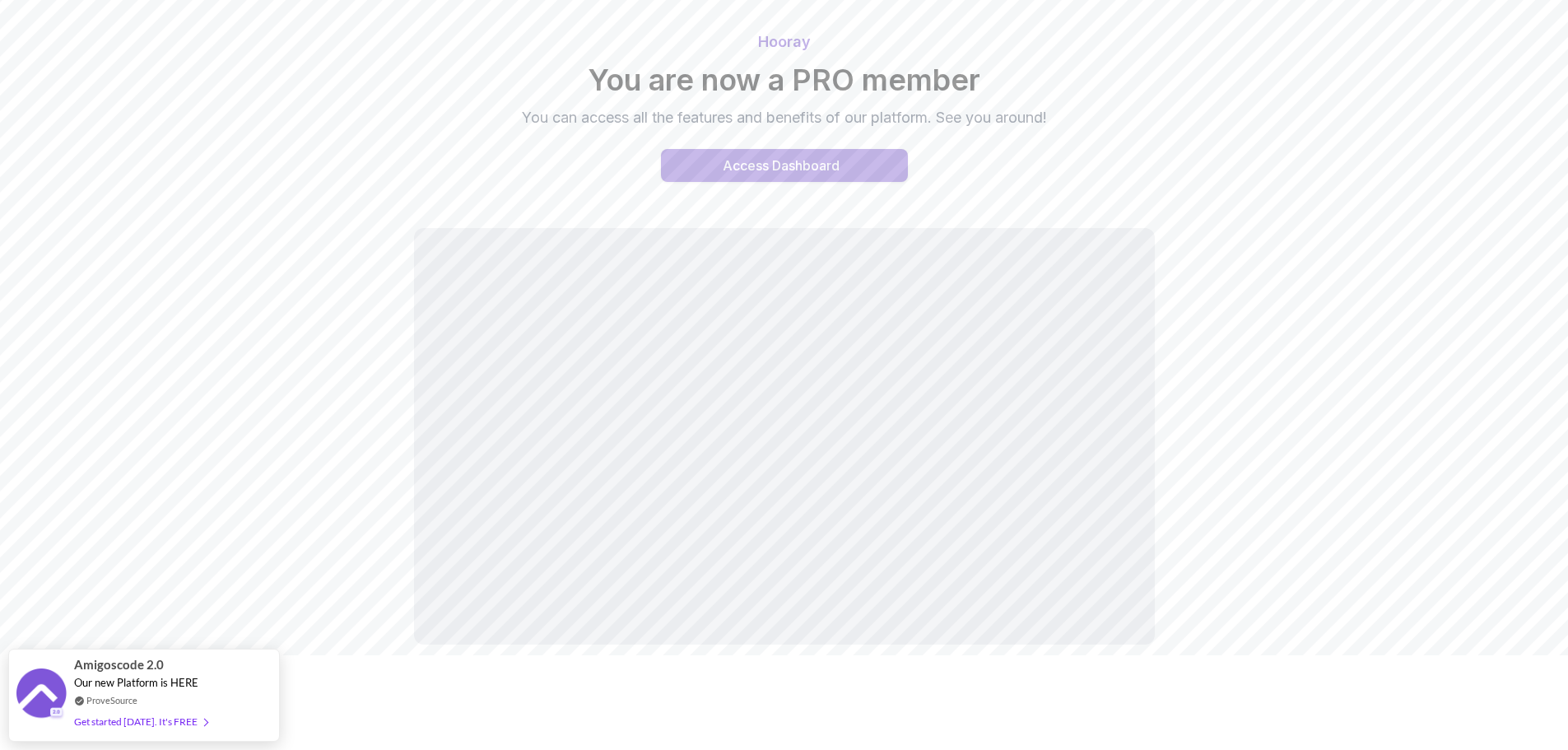
click at [827, 172] on div "Access Dashboard" at bounding box center [781, 165] width 117 height 19
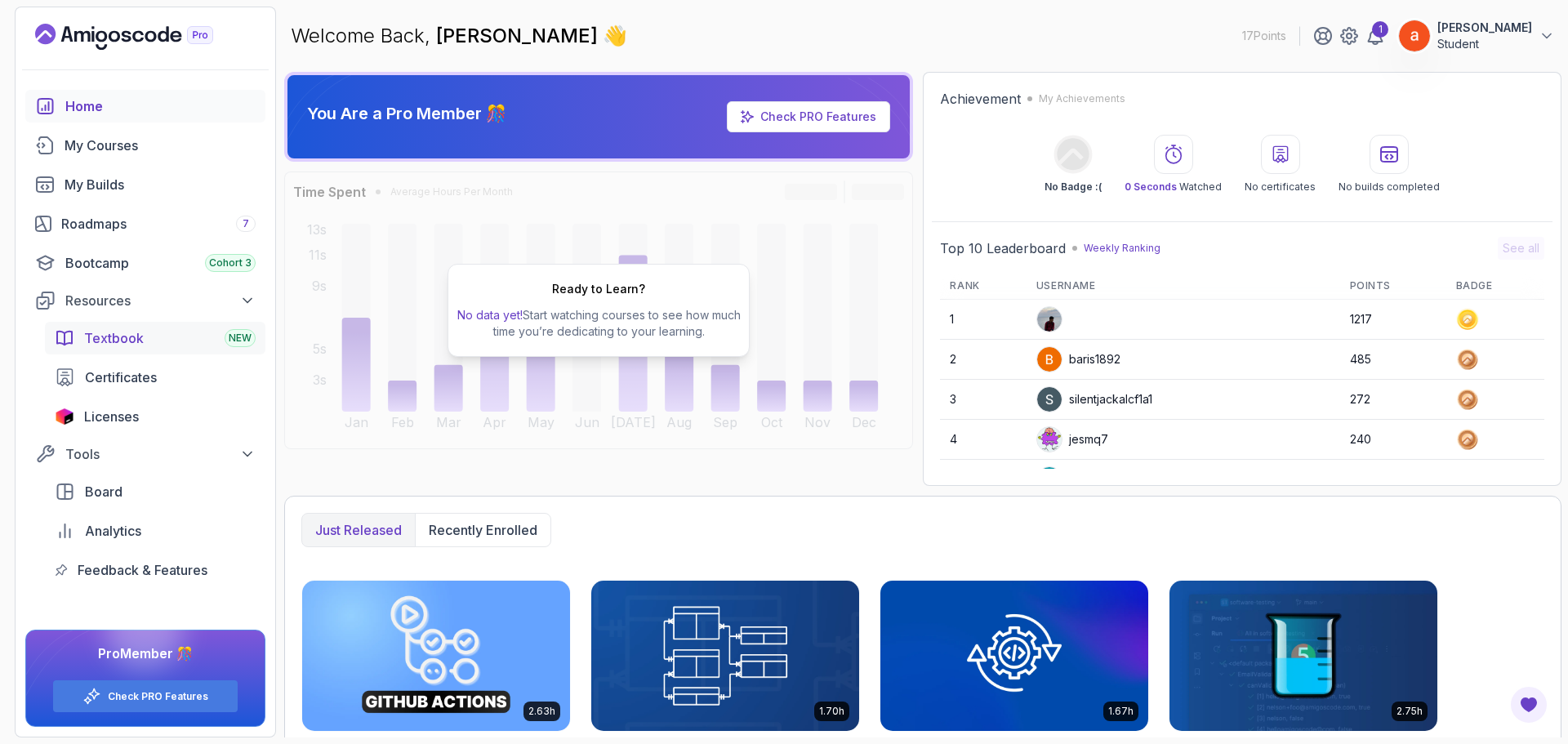
click at [135, 347] on span "Textbook" at bounding box center [114, 338] width 60 height 19
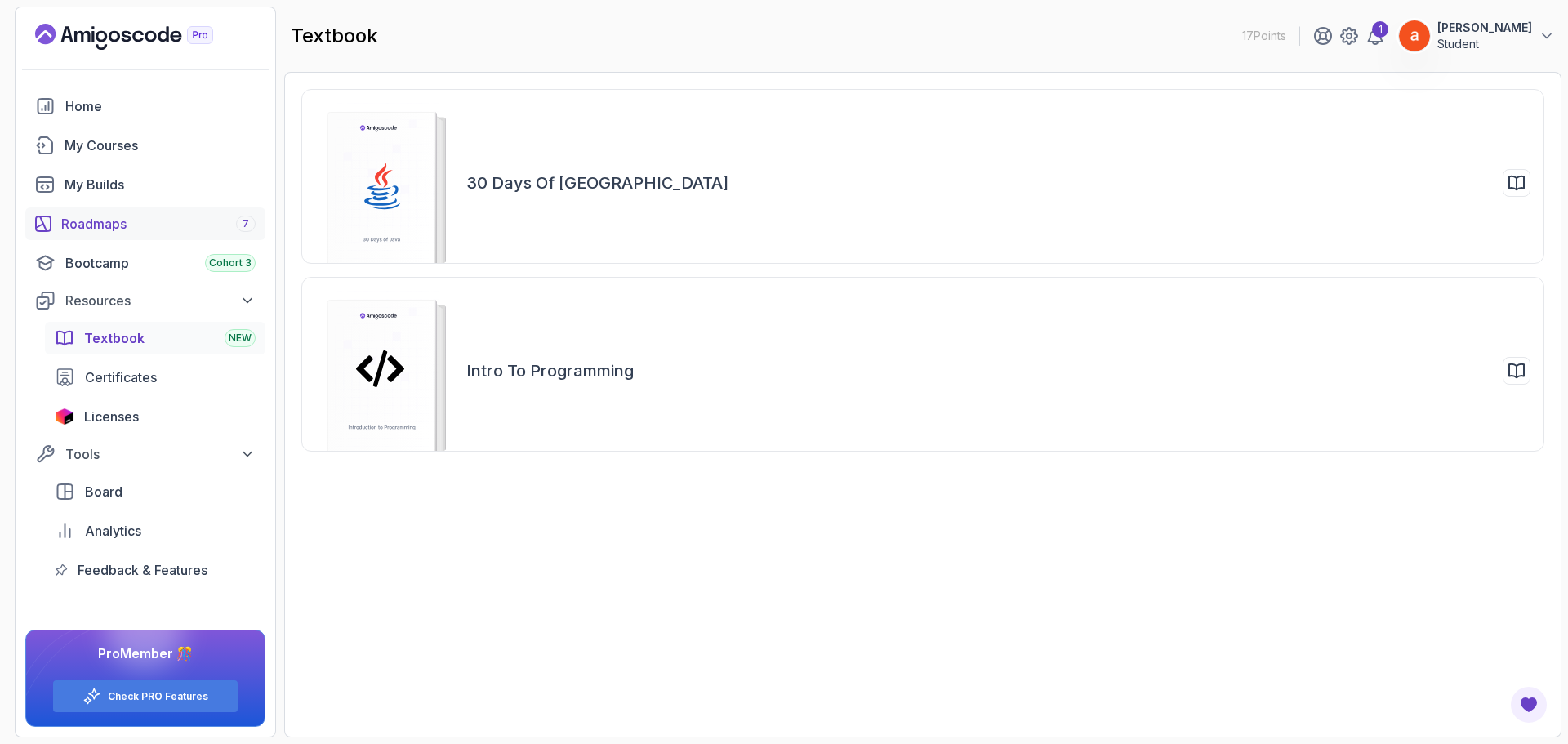
click at [145, 228] on div "Roadmaps 7" at bounding box center [157, 224] width 194 height 19
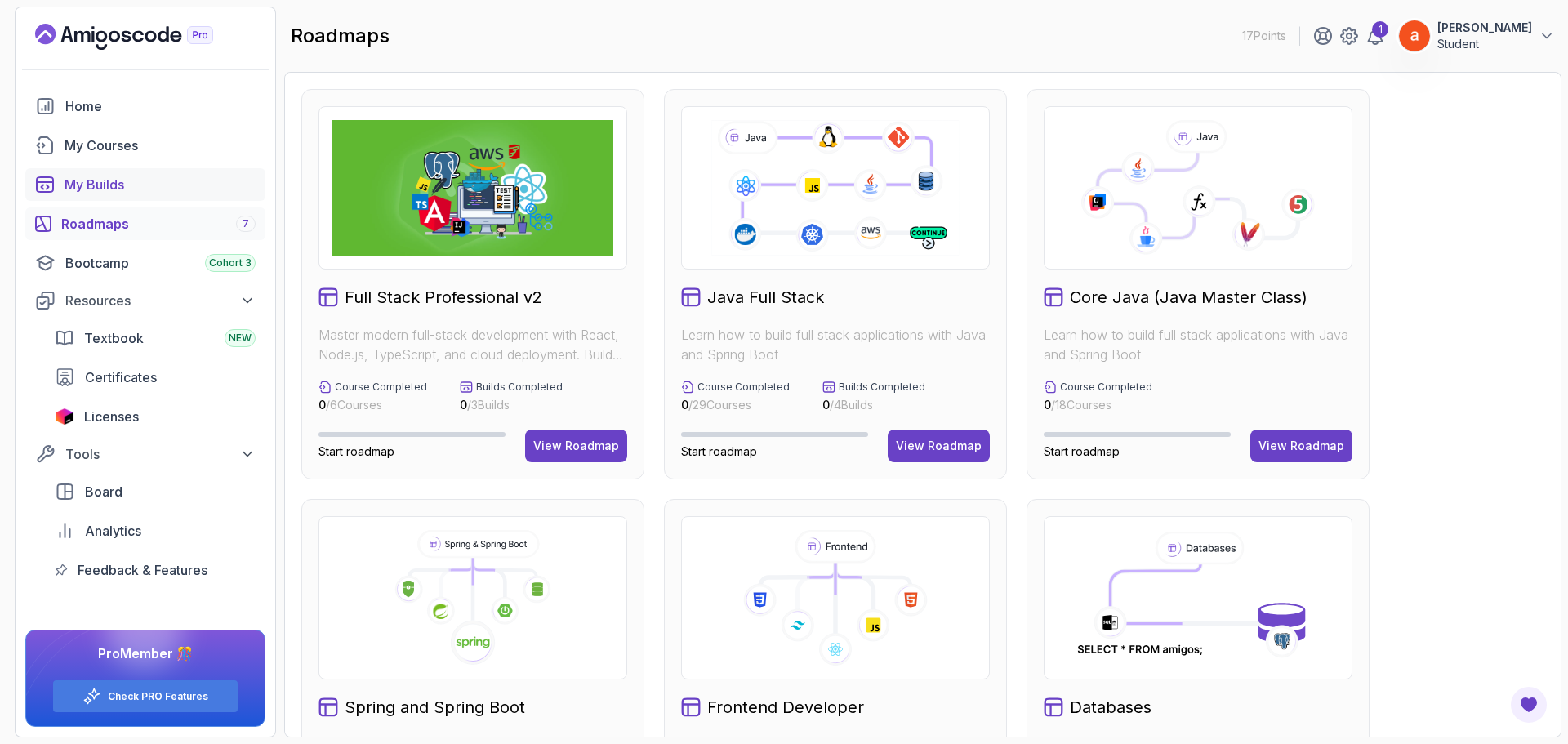
click at [128, 188] on div "My Builds" at bounding box center [160, 184] width 191 height 19
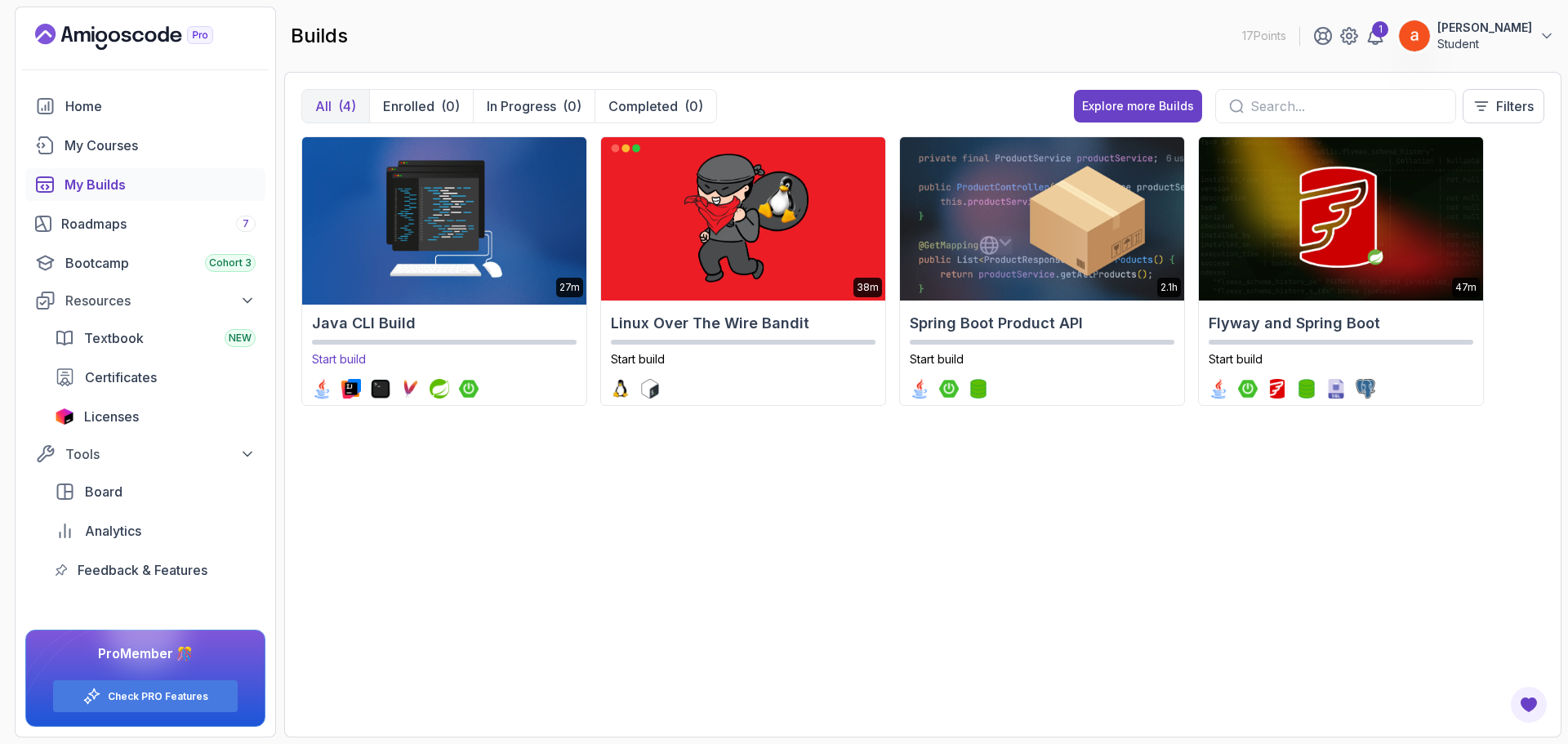
click at [355, 322] on h2 "Java CLI Build" at bounding box center [444, 323] width 264 height 23
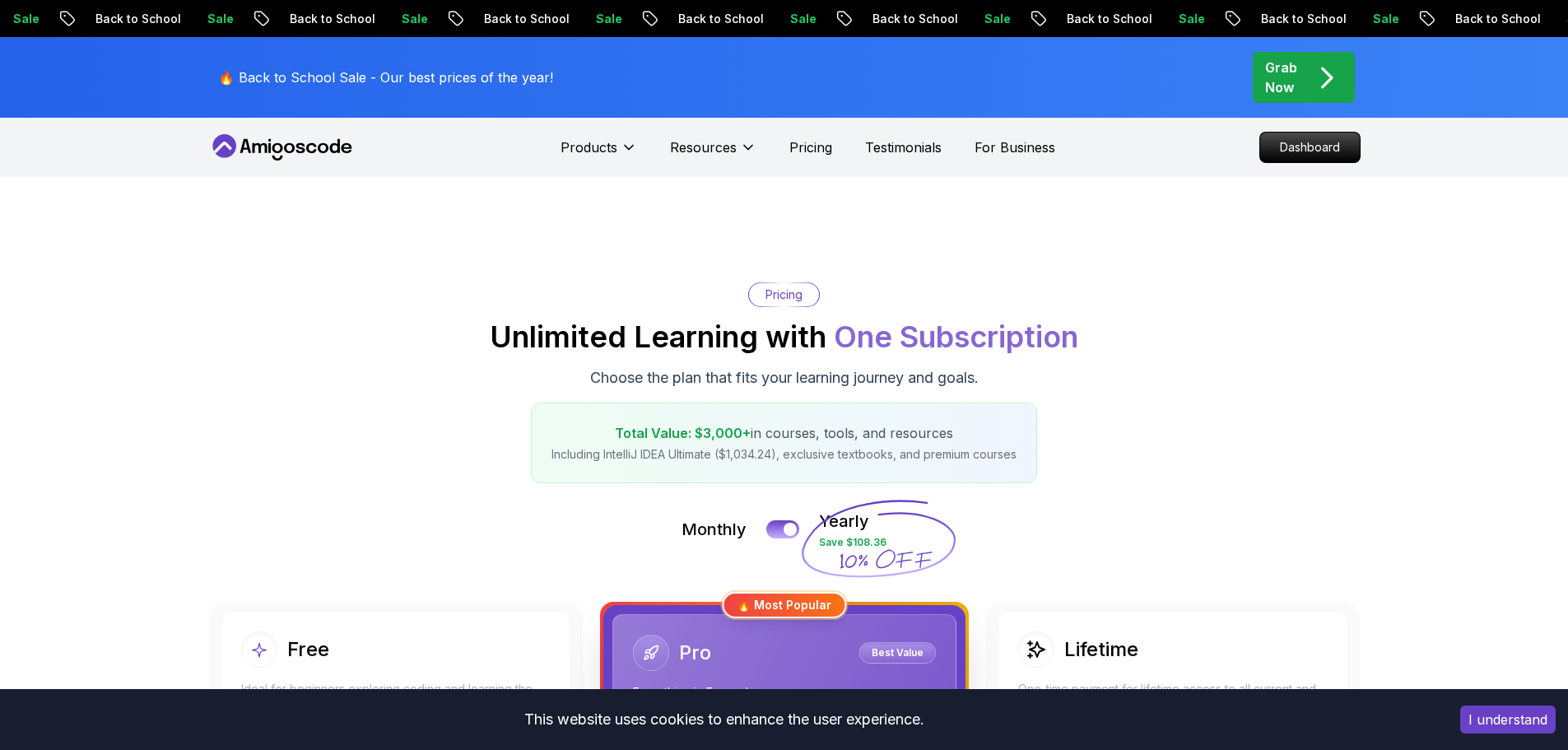
scroll to position [247, 0]
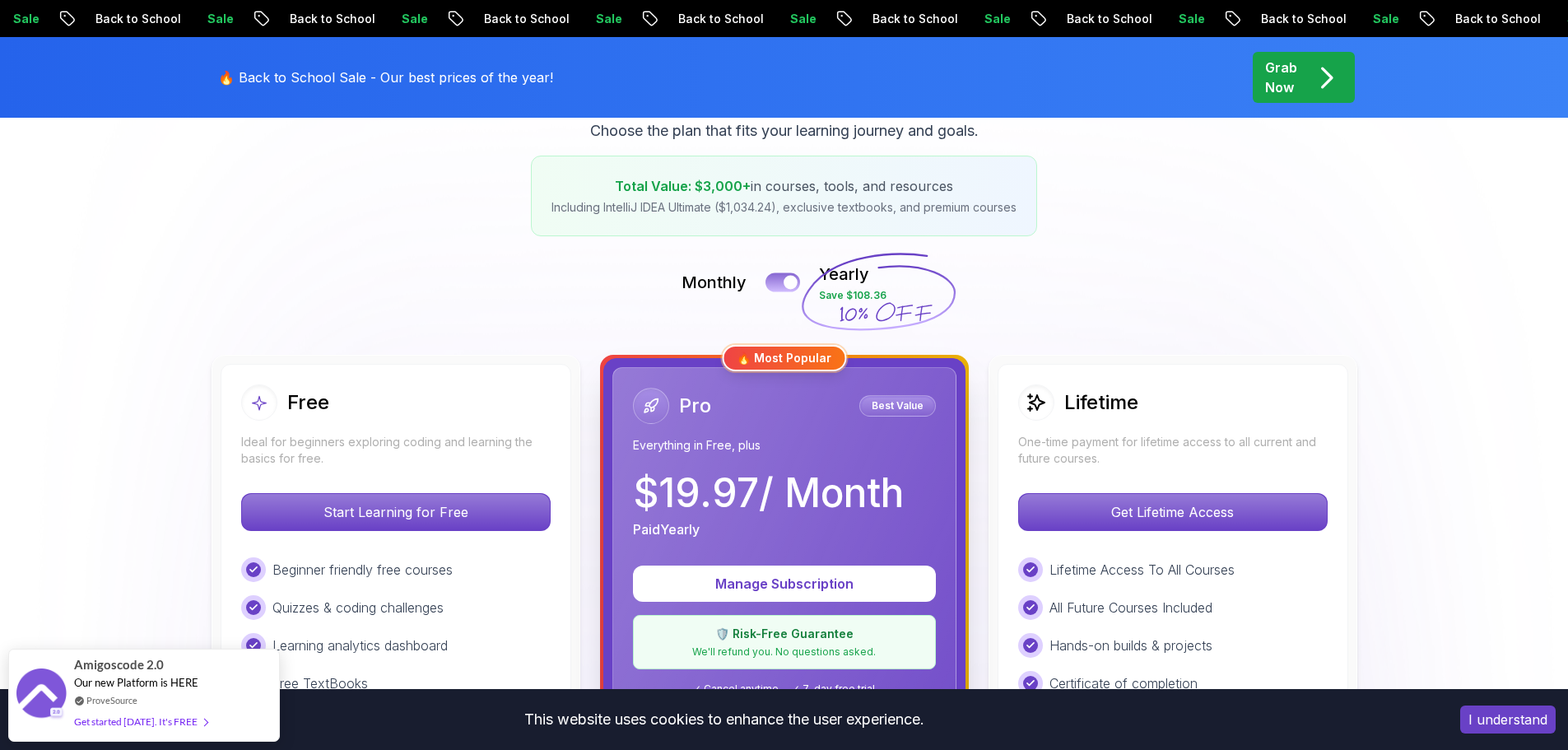
click at [777, 281] on button at bounding box center [783, 281] width 35 height 18
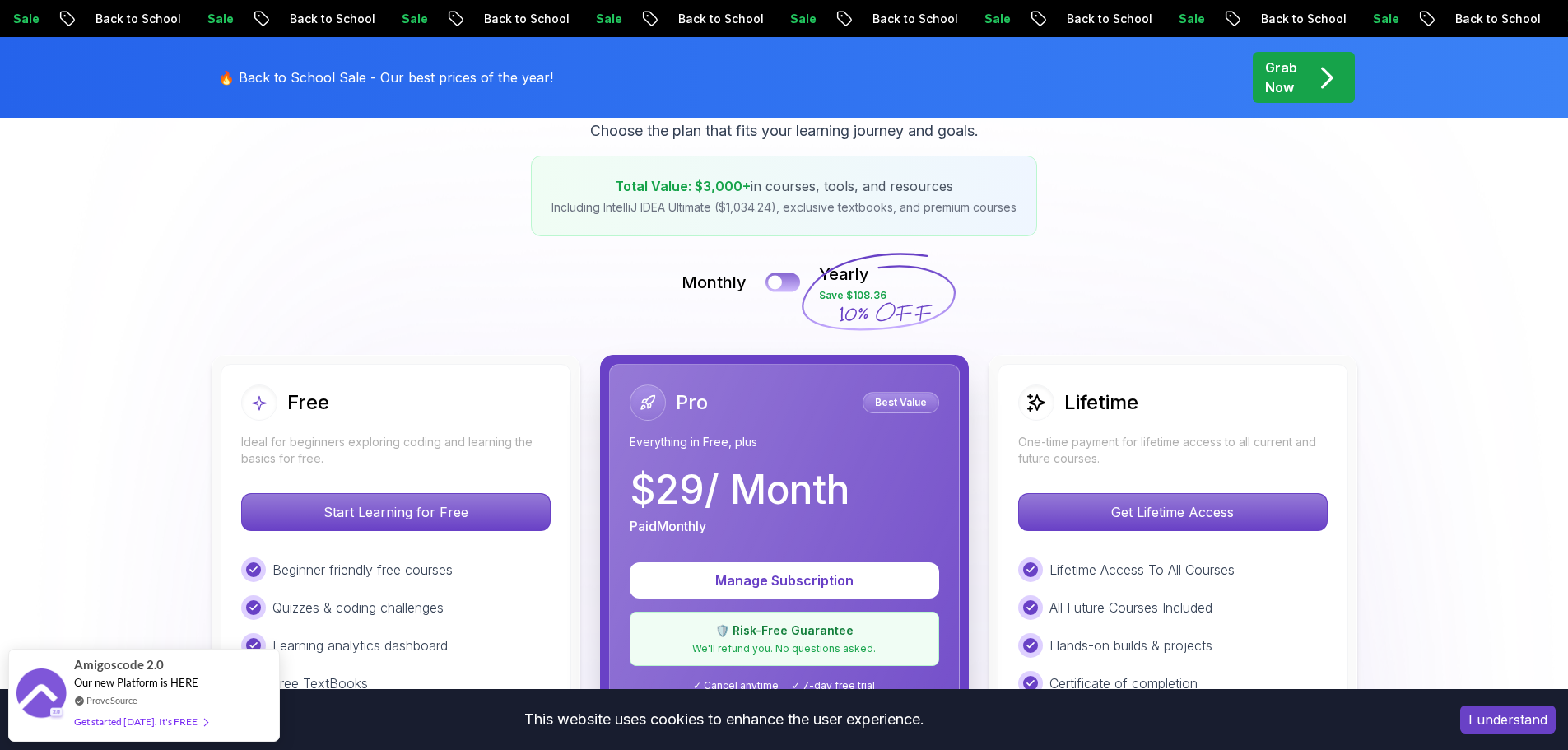
click at [777, 281] on div at bounding box center [774, 282] width 14 height 14
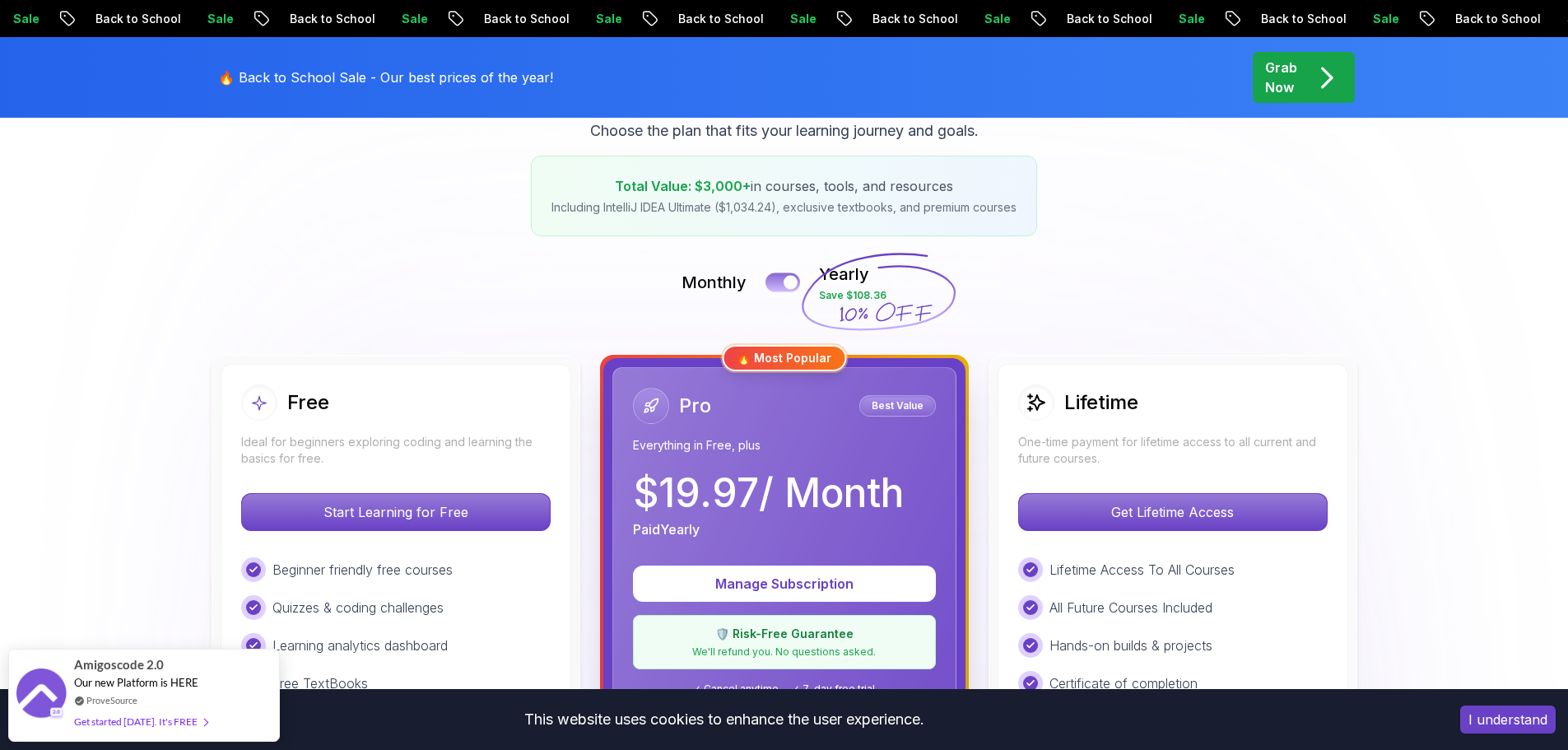
click at [777, 281] on button at bounding box center [783, 281] width 35 height 18
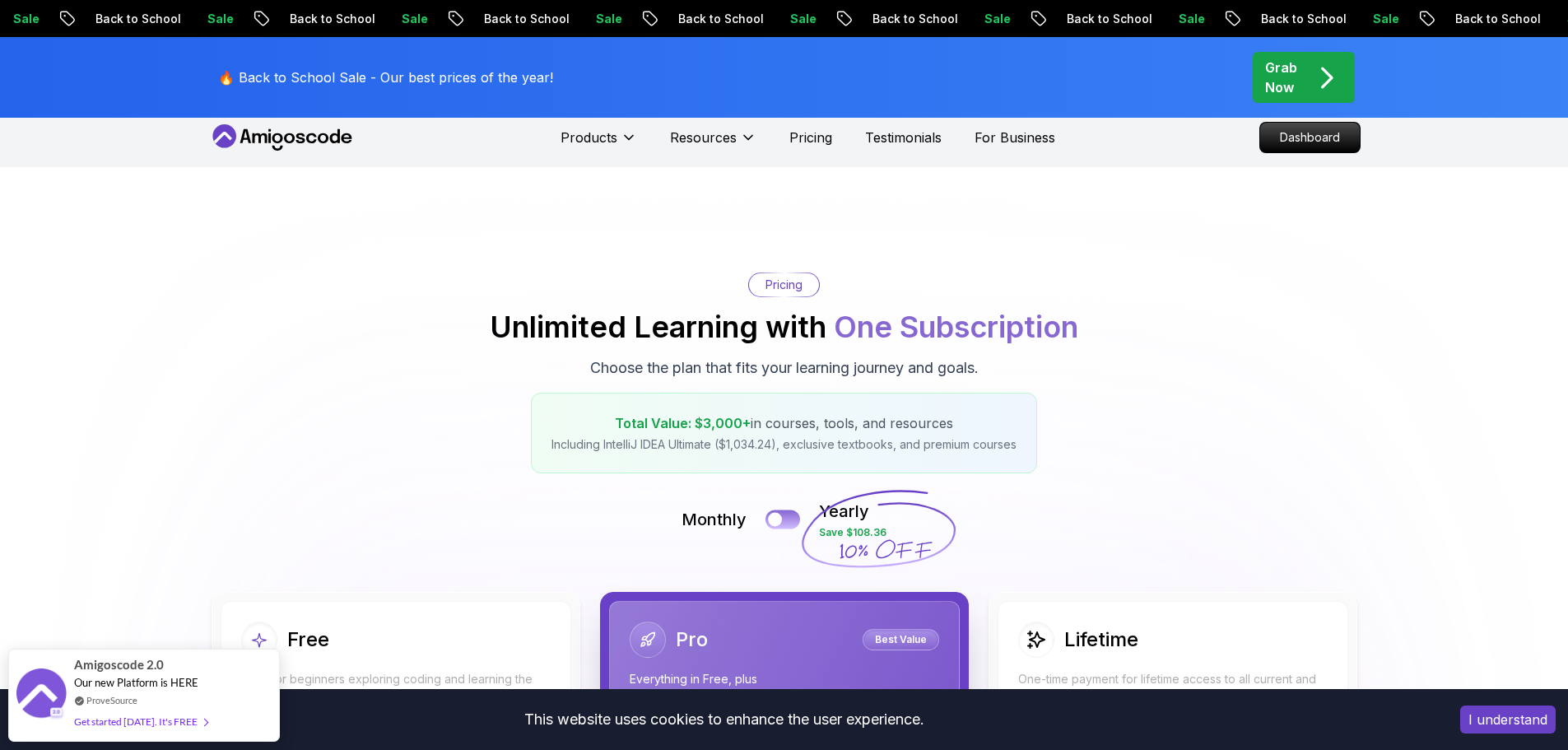
scroll to position [0, 0]
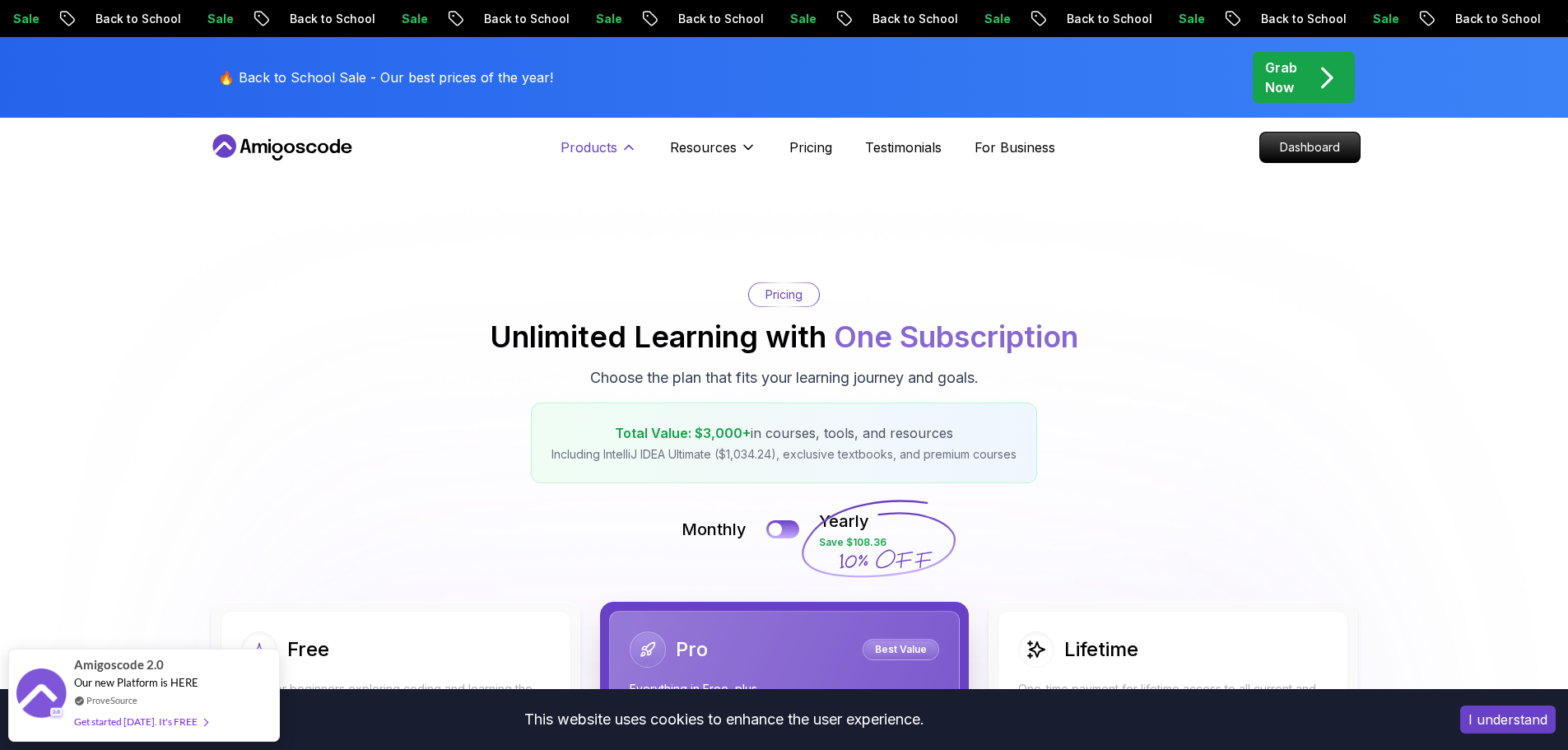
click at [619, 145] on button "Products" at bounding box center [598, 154] width 77 height 33
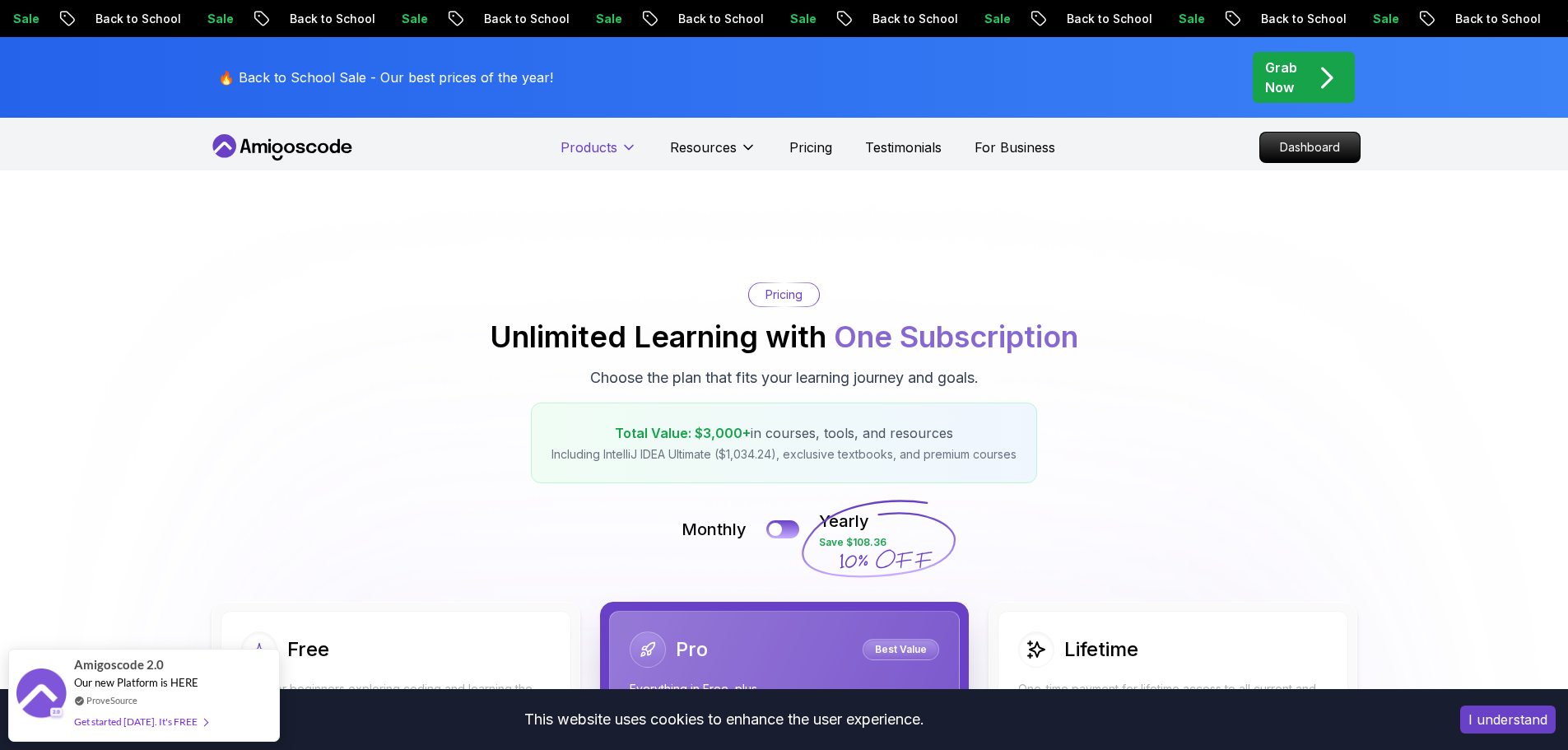
click at [619, 144] on button "Products" at bounding box center [598, 154] width 77 height 33
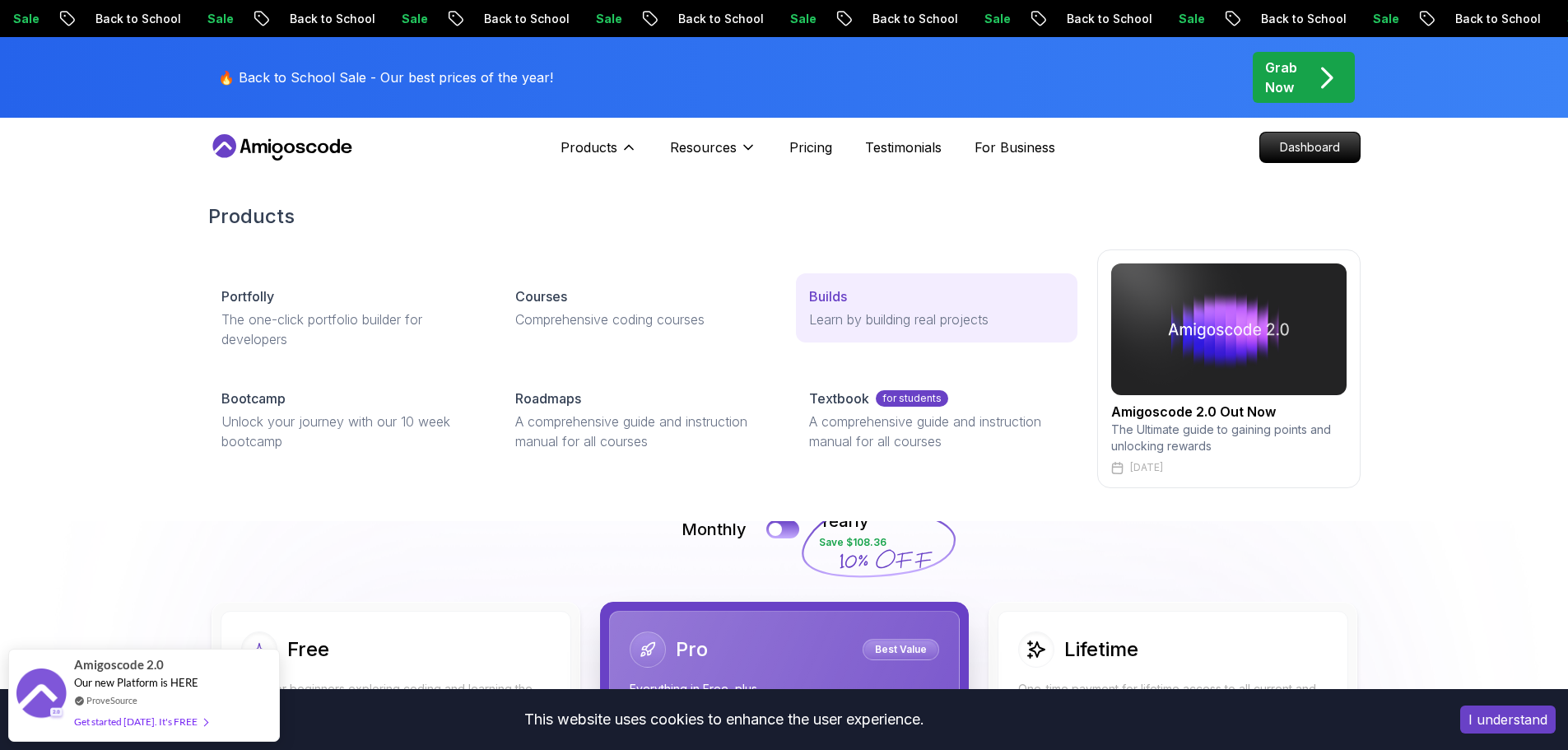
click at [859, 294] on div "Builds" at bounding box center [936, 296] width 254 height 19
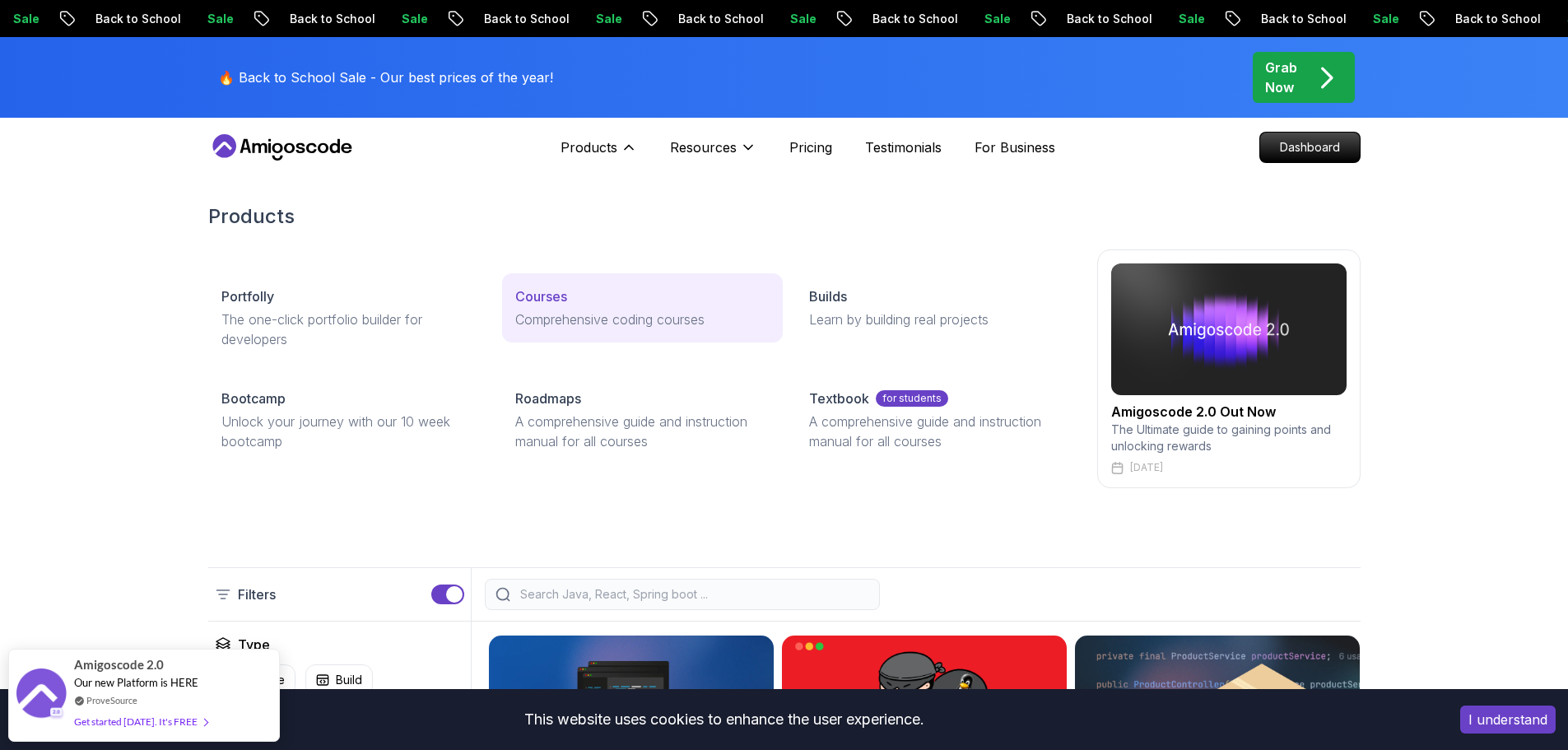
click at [600, 305] on div "Courses" at bounding box center [642, 296] width 254 height 19
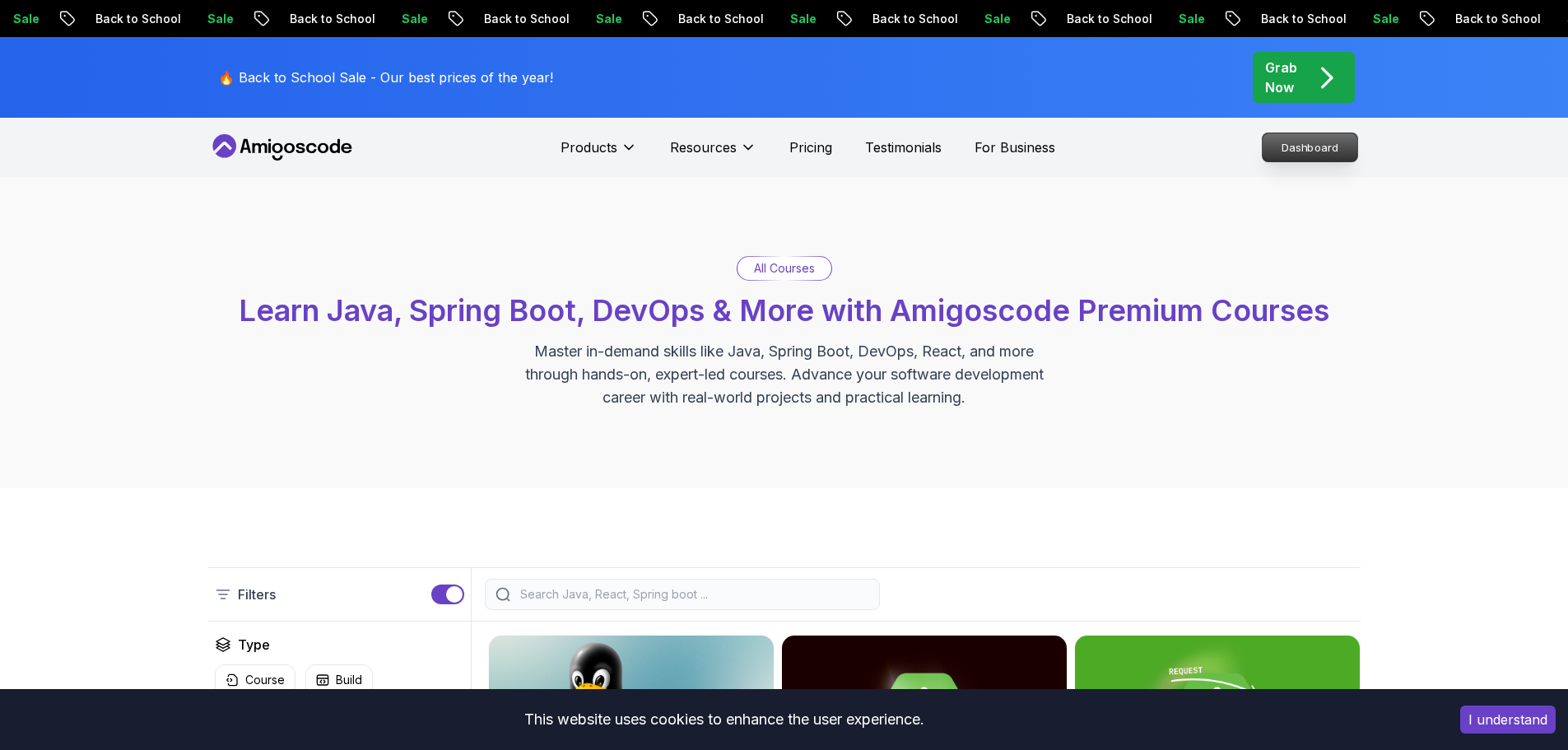
click at [1330, 144] on p "Dashboard" at bounding box center [1309, 147] width 94 height 28
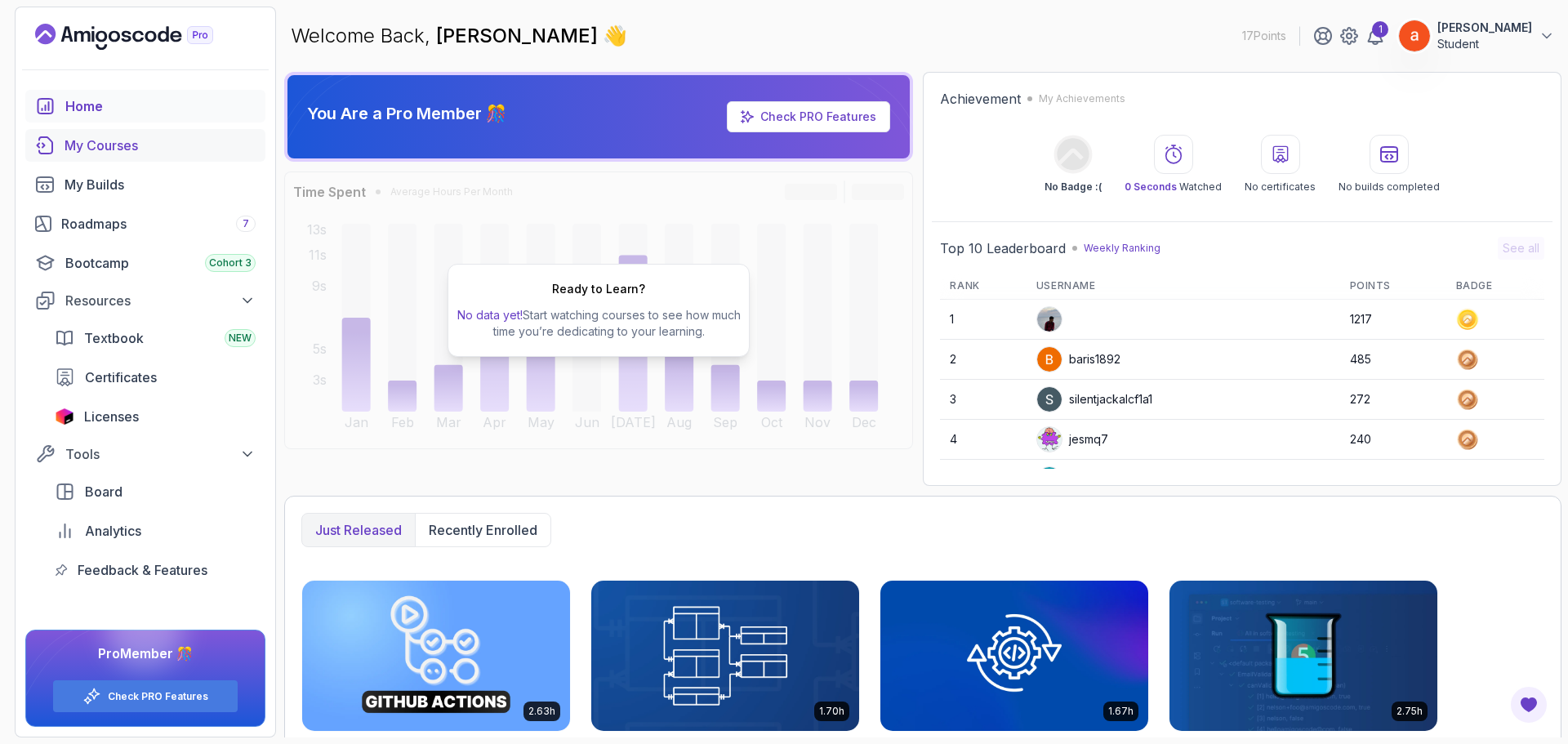
click at [114, 155] on link "My Courses" at bounding box center [145, 146] width 240 height 33
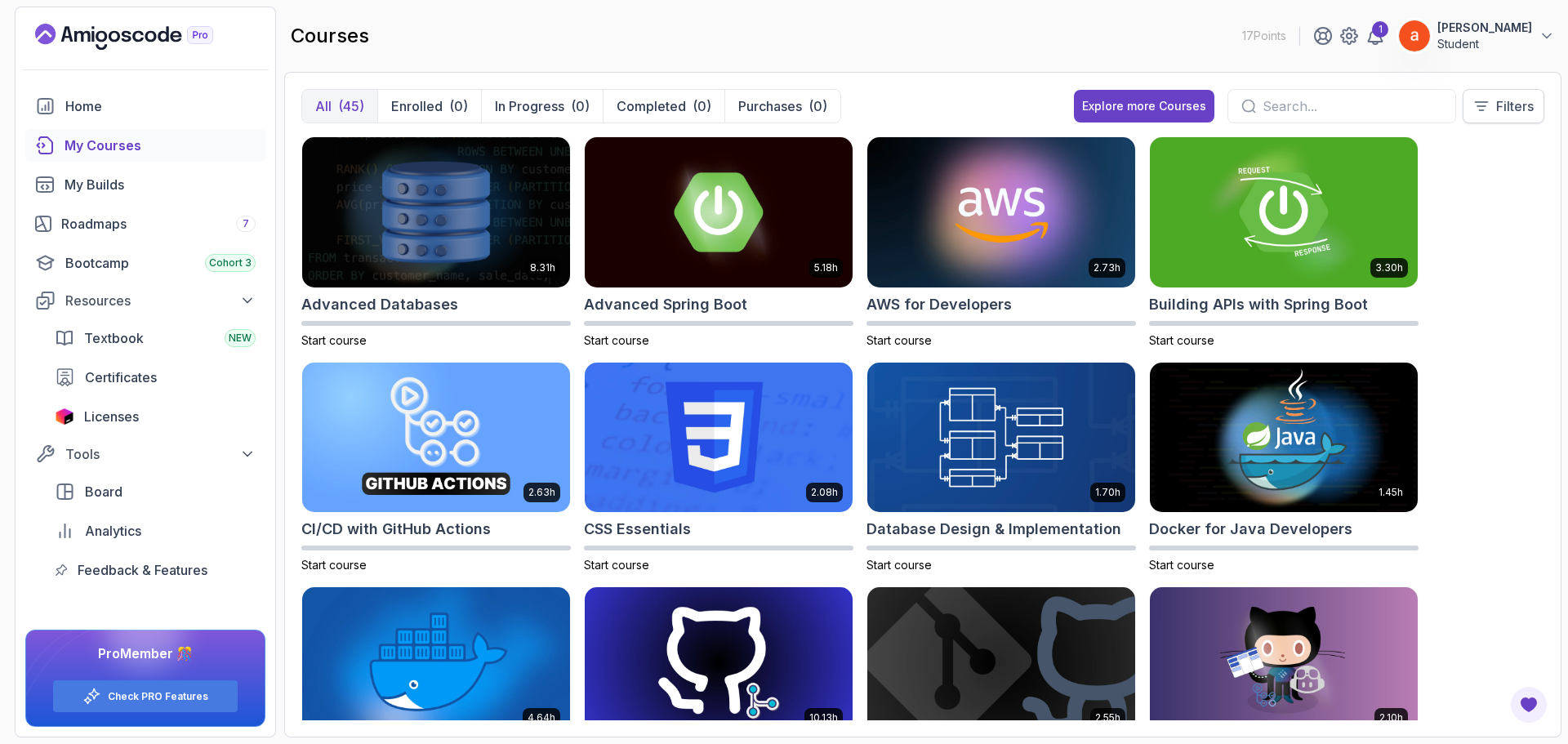
click at [1479, 106] on icon at bounding box center [1481, 106] width 13 height 8
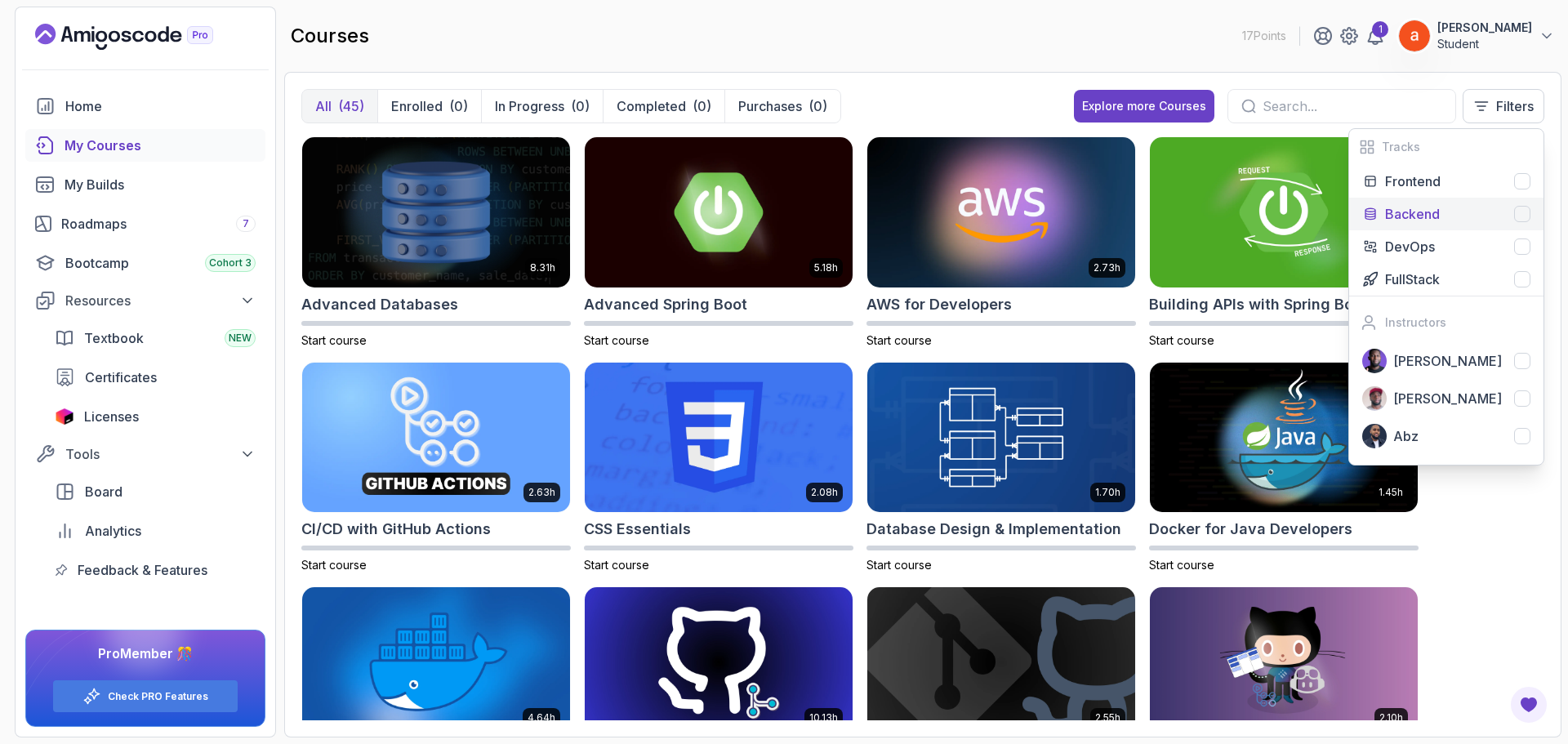
click at [1520, 213] on div at bounding box center [1522, 213] width 16 height 16
click at [1515, 241] on div at bounding box center [1522, 246] width 16 height 16
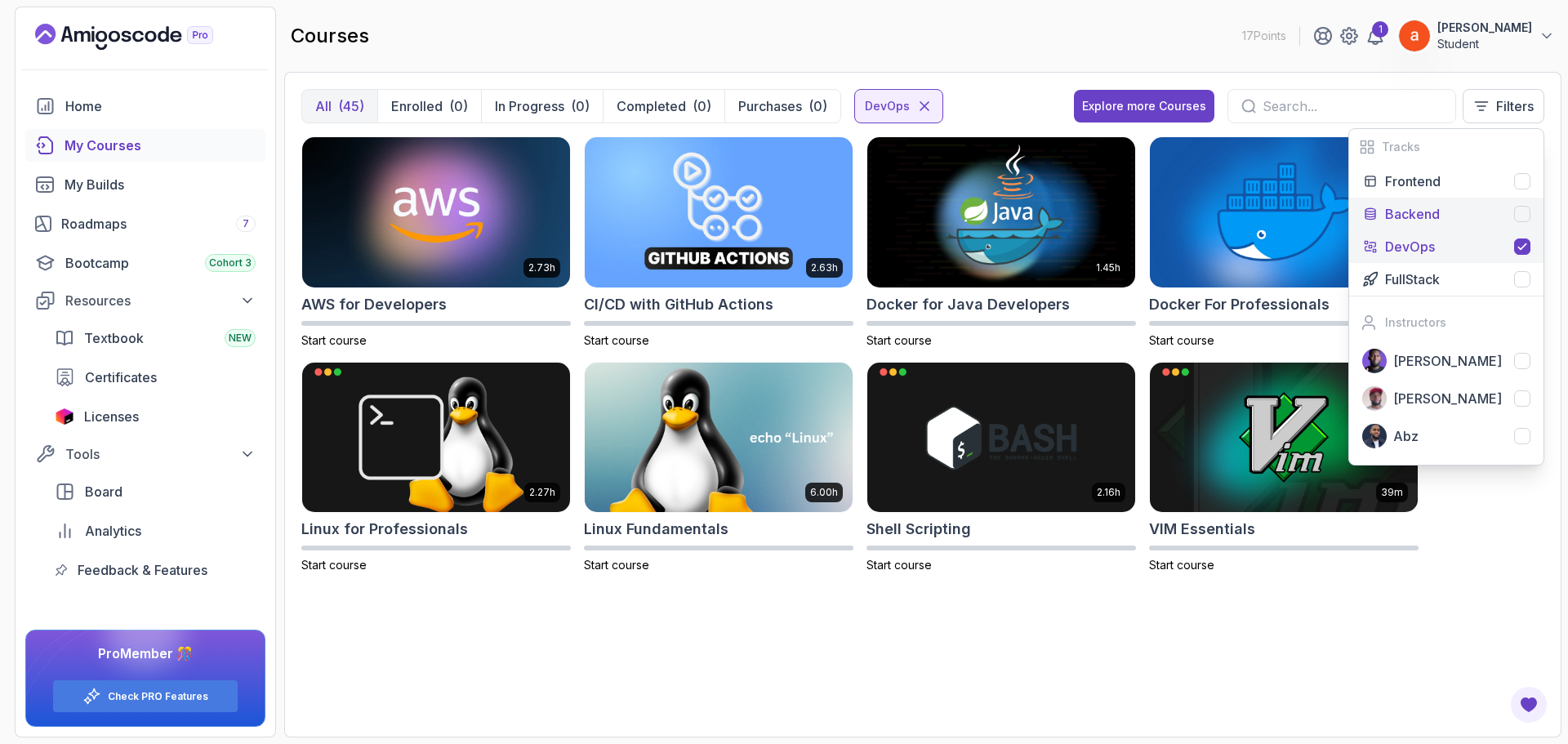
click at [1519, 218] on div at bounding box center [1522, 213] width 16 height 16
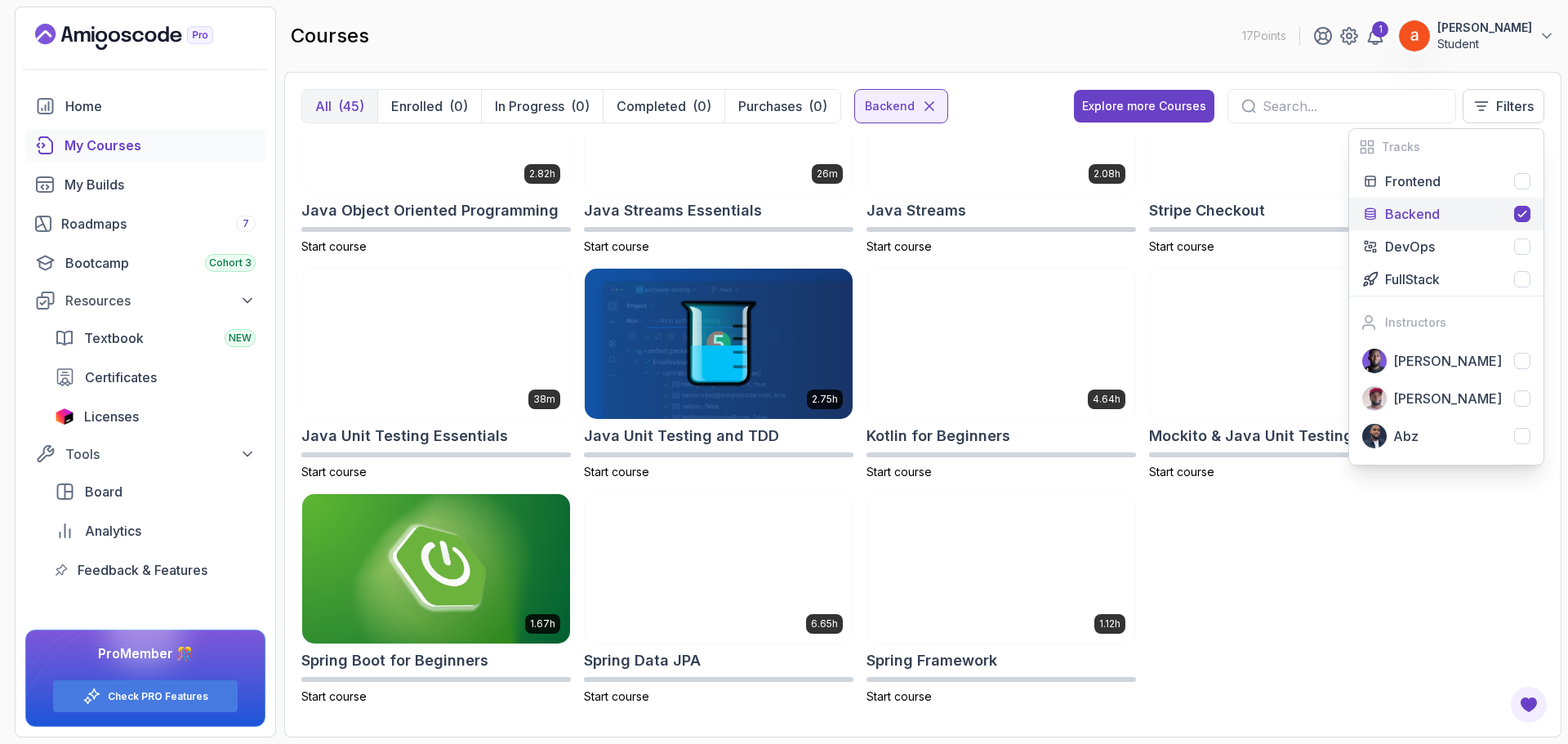
scroll to position [548, 0]
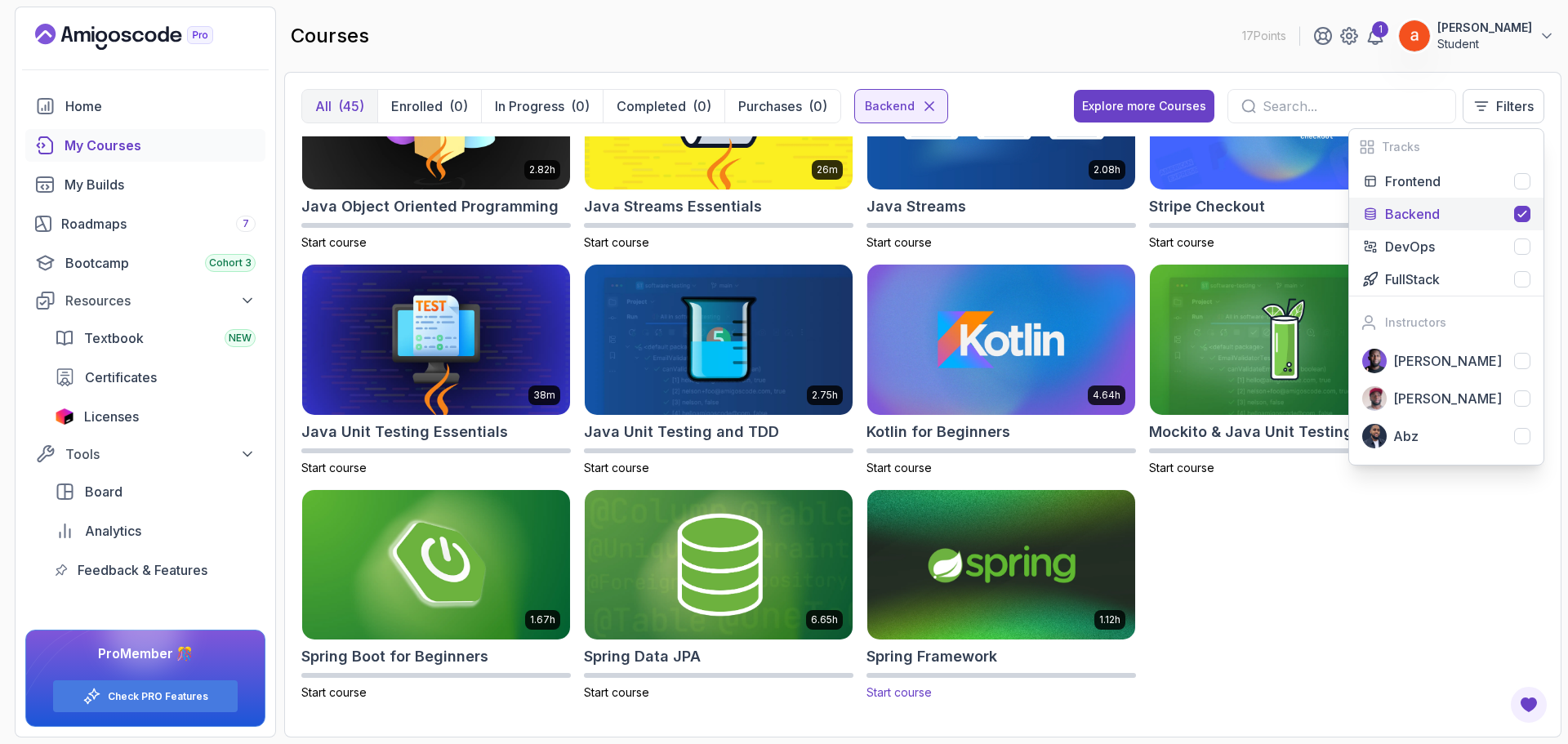
click at [961, 597] on img at bounding box center [1001, 564] width 281 height 157
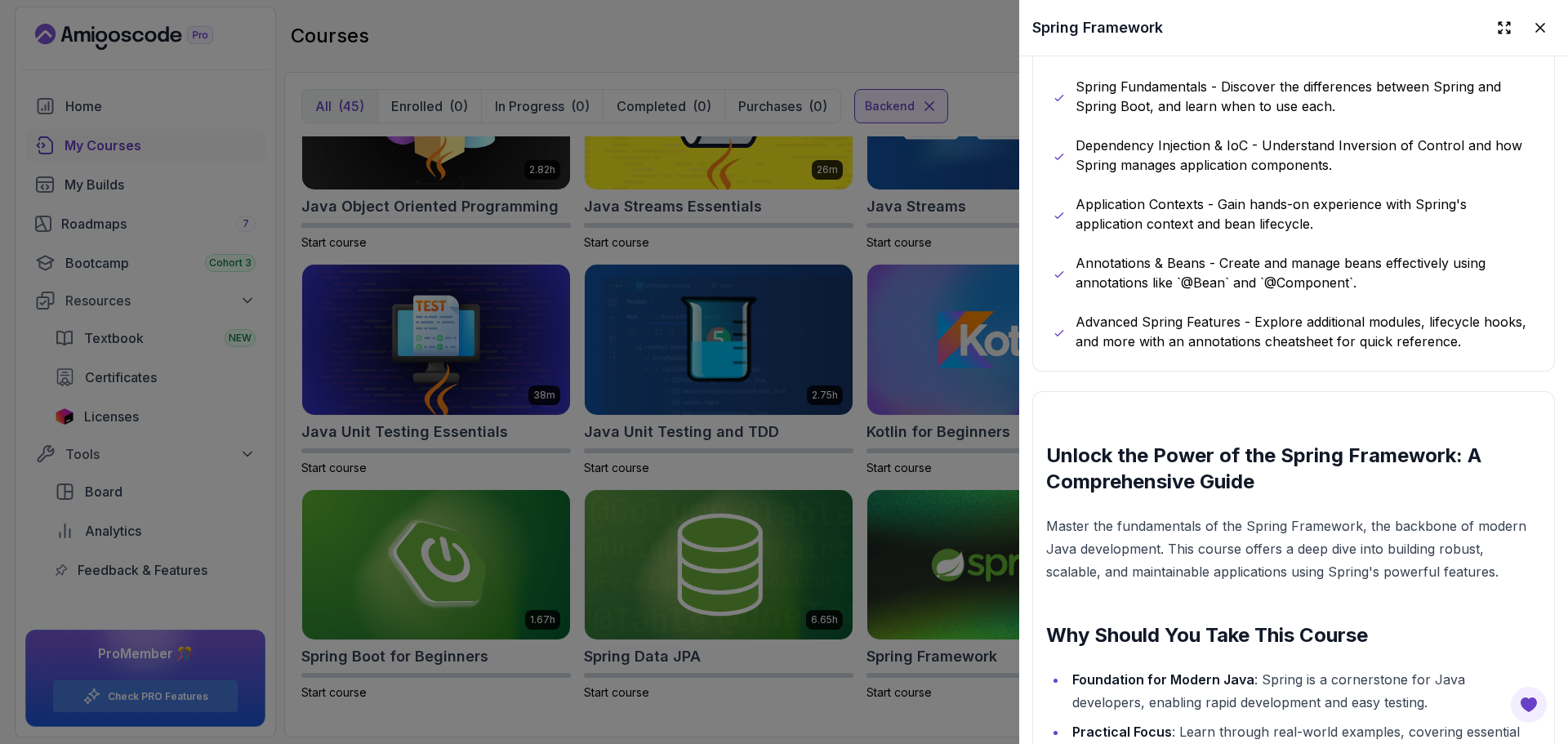
scroll to position [979, 0]
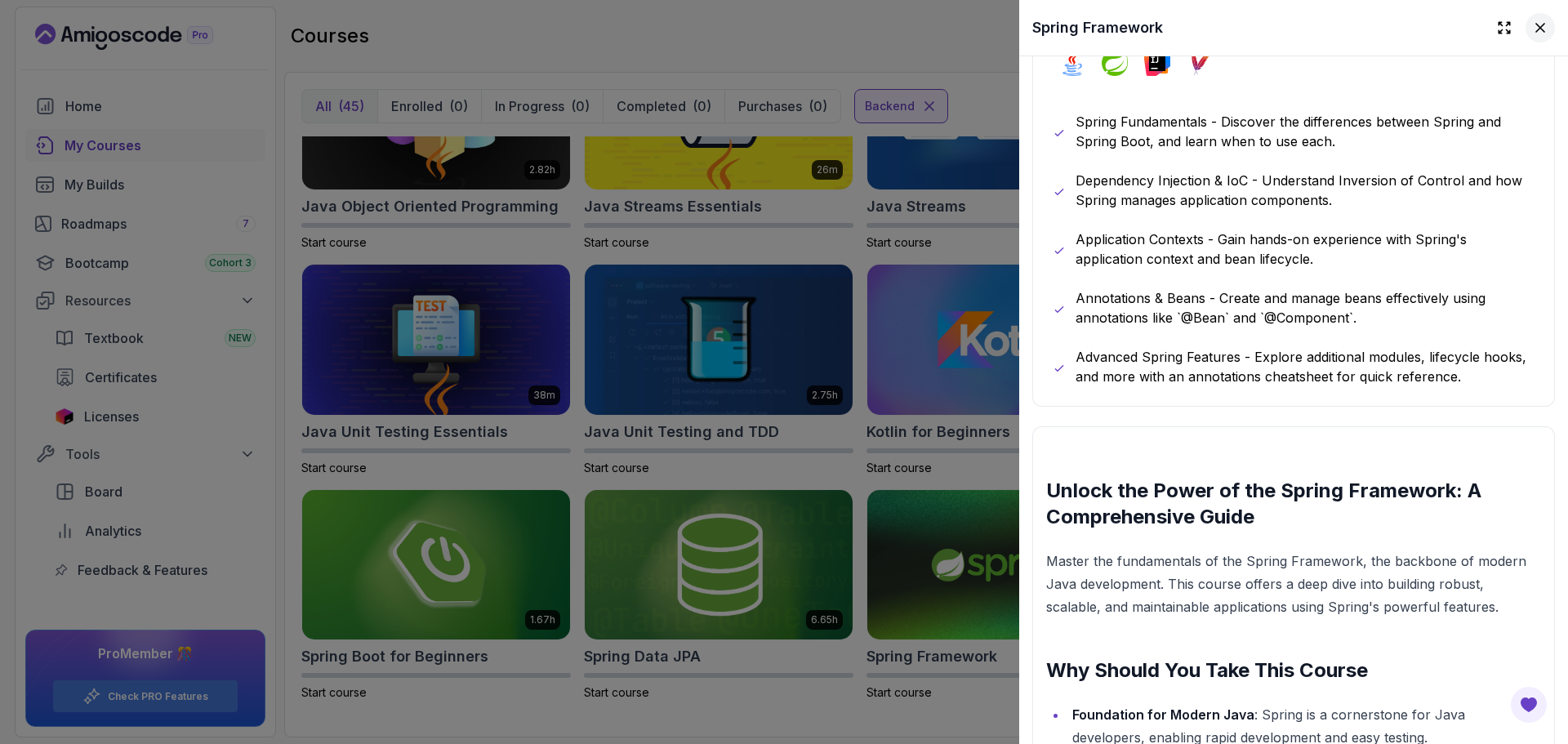
click at [1531, 34] on icon at bounding box center [1539, 27] width 16 height 16
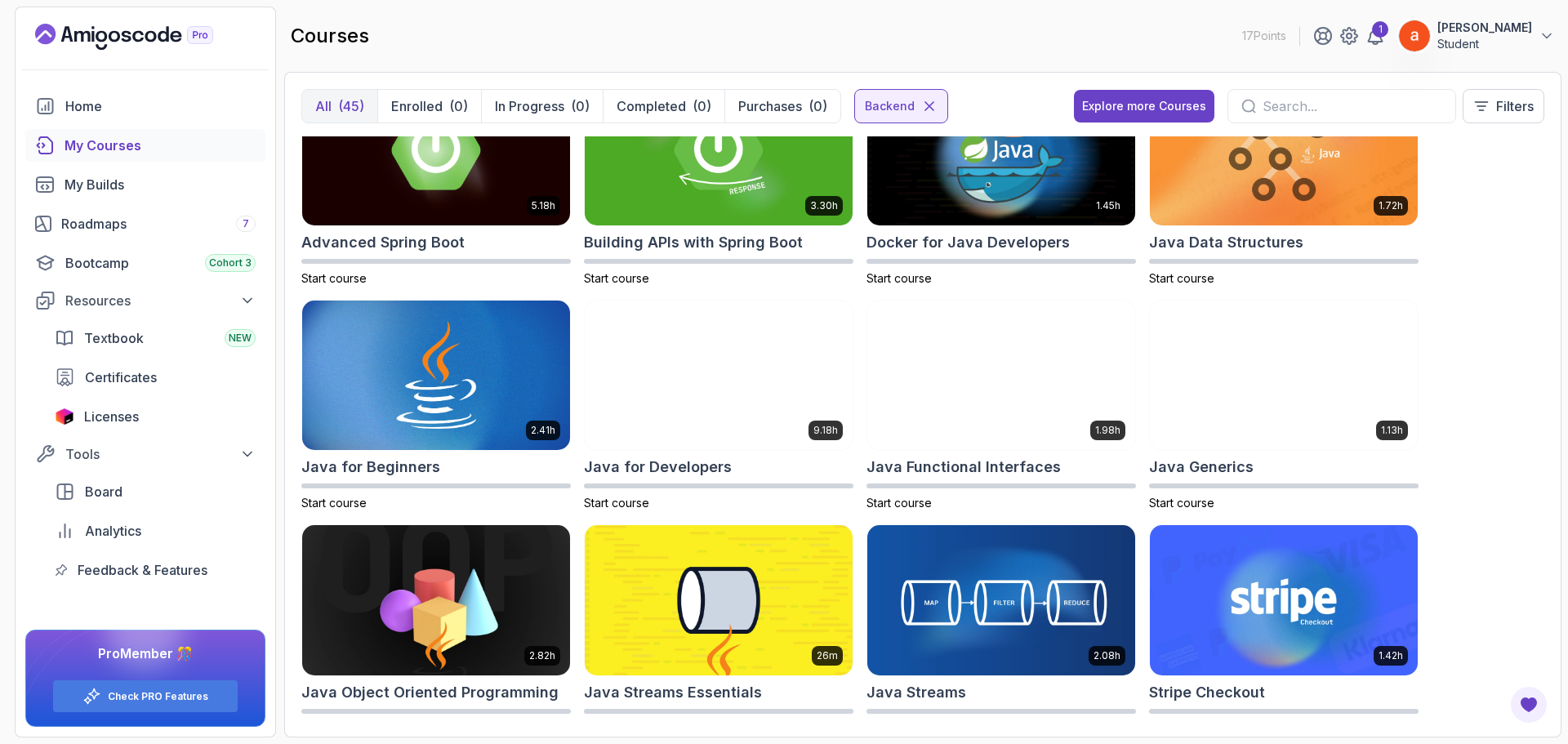
scroll to position [58, 0]
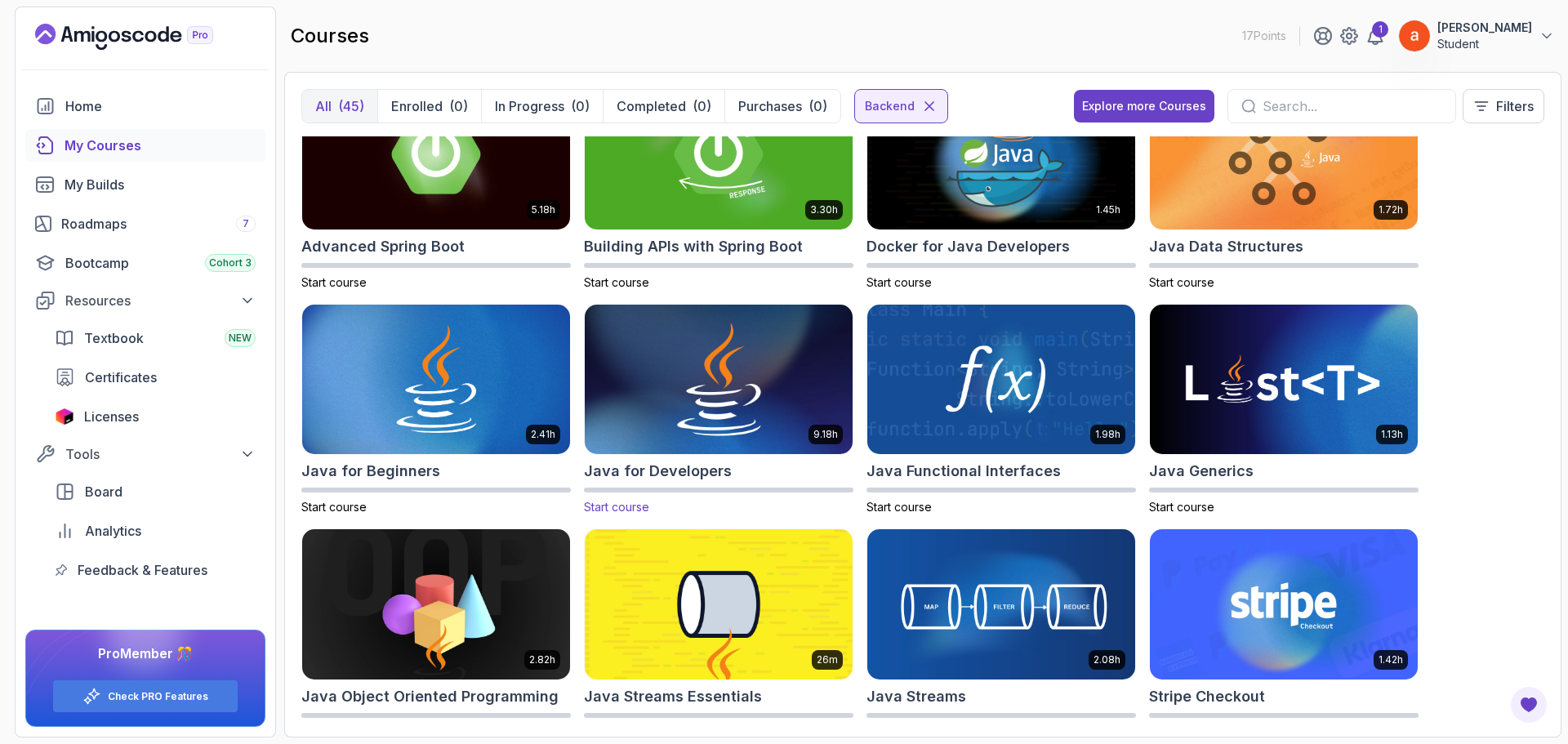
click at [779, 412] on img at bounding box center [718, 378] width 281 height 157
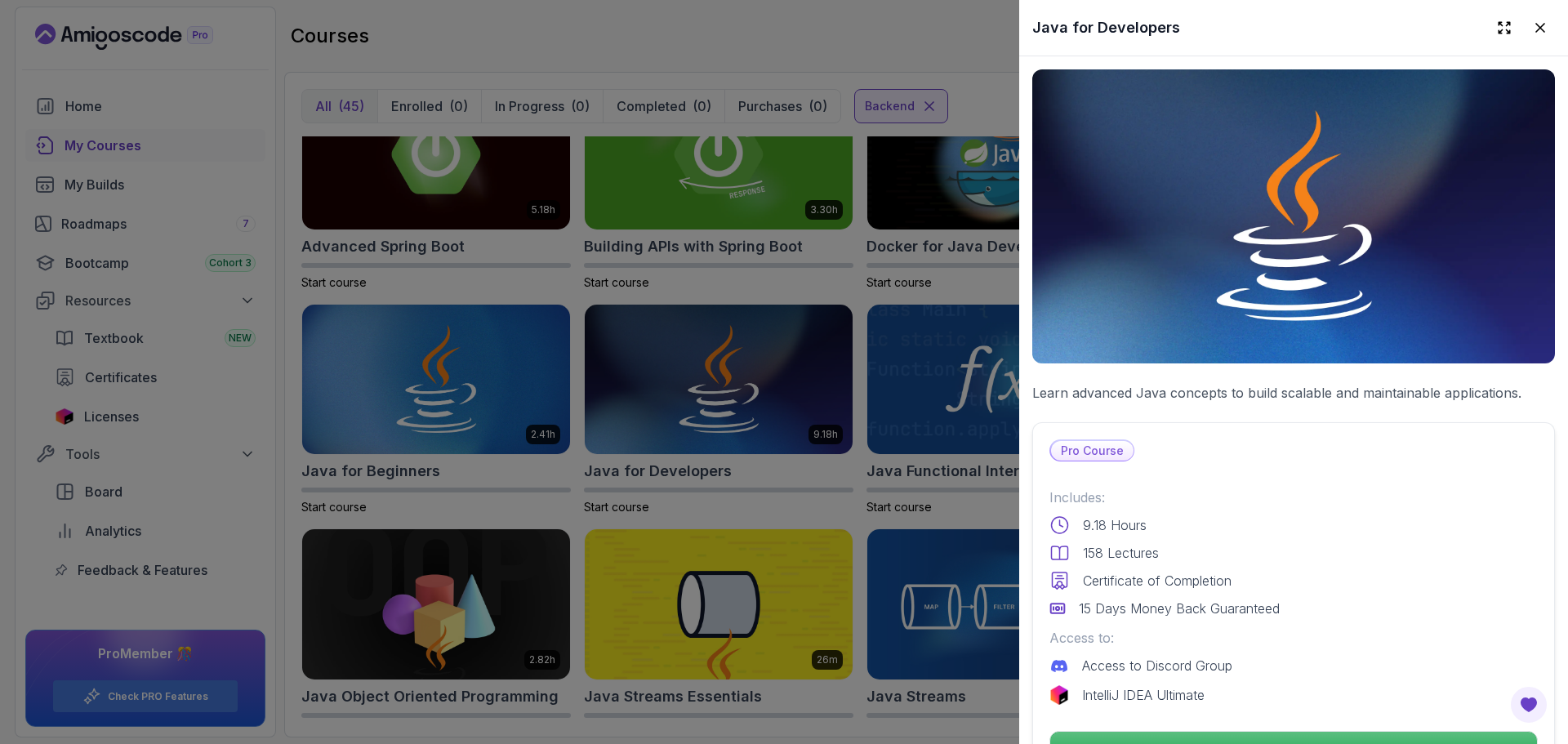
click at [417, 382] on div at bounding box center [784, 372] width 1568 height 744
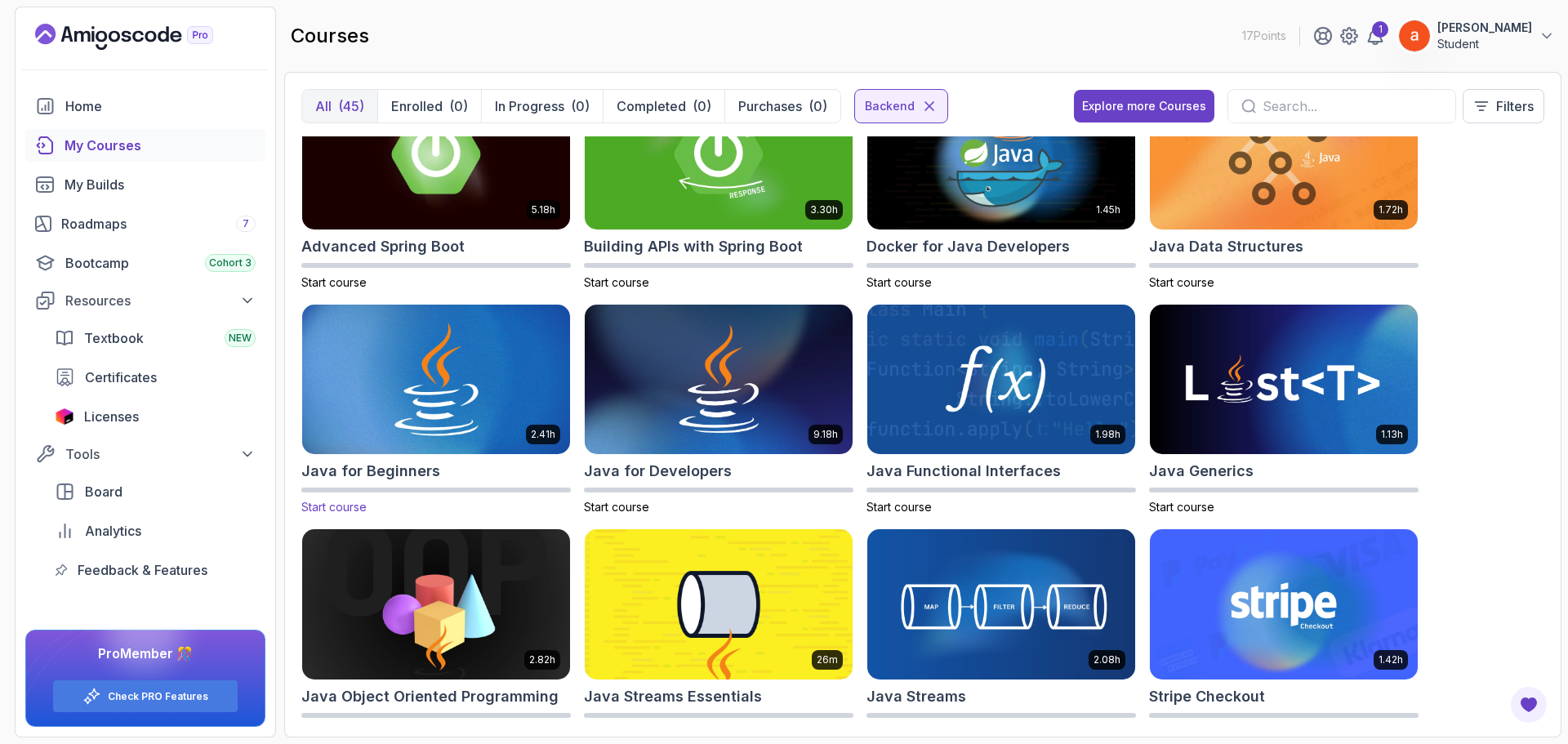
click at [458, 386] on img at bounding box center [435, 378] width 281 height 157
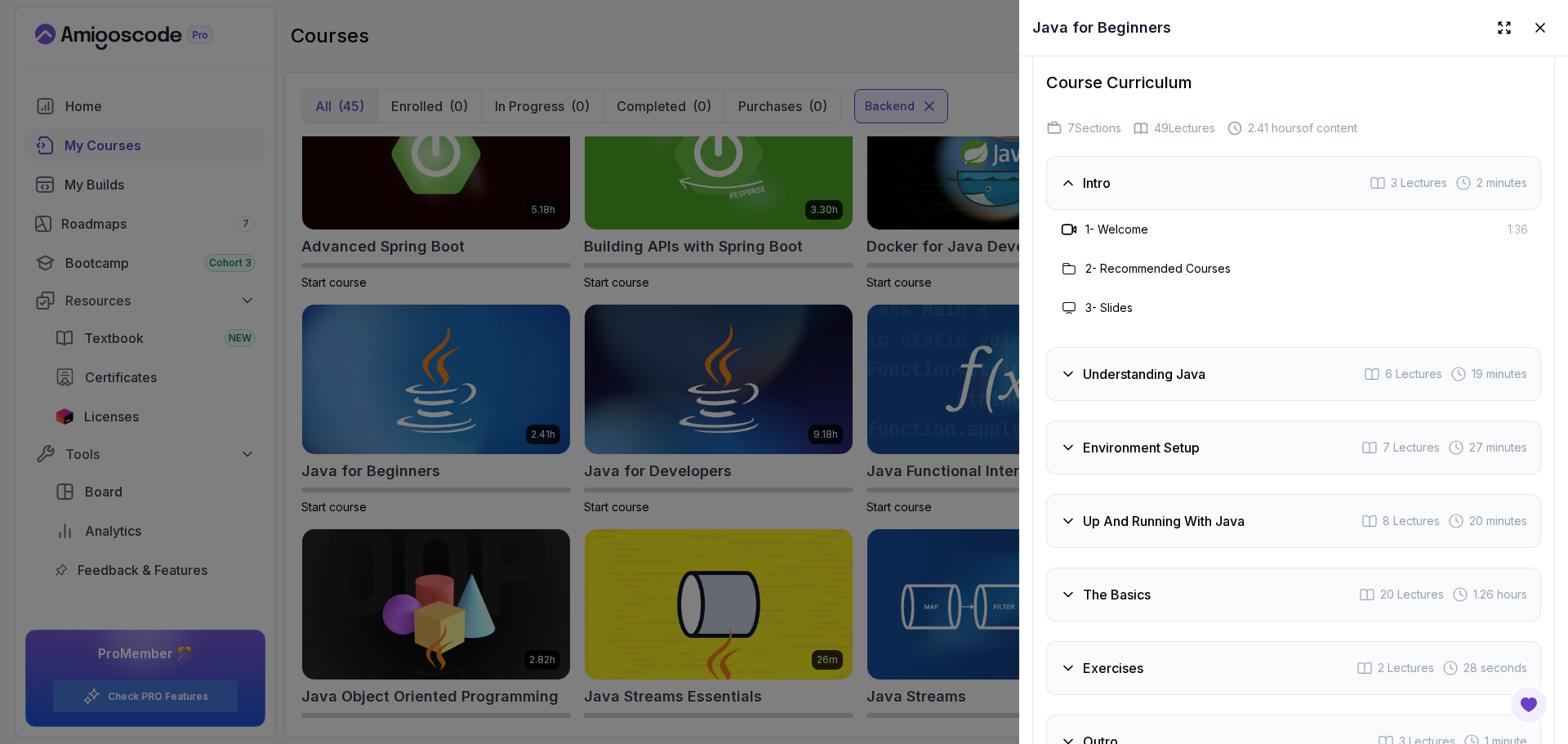
scroll to position [2939, 0]
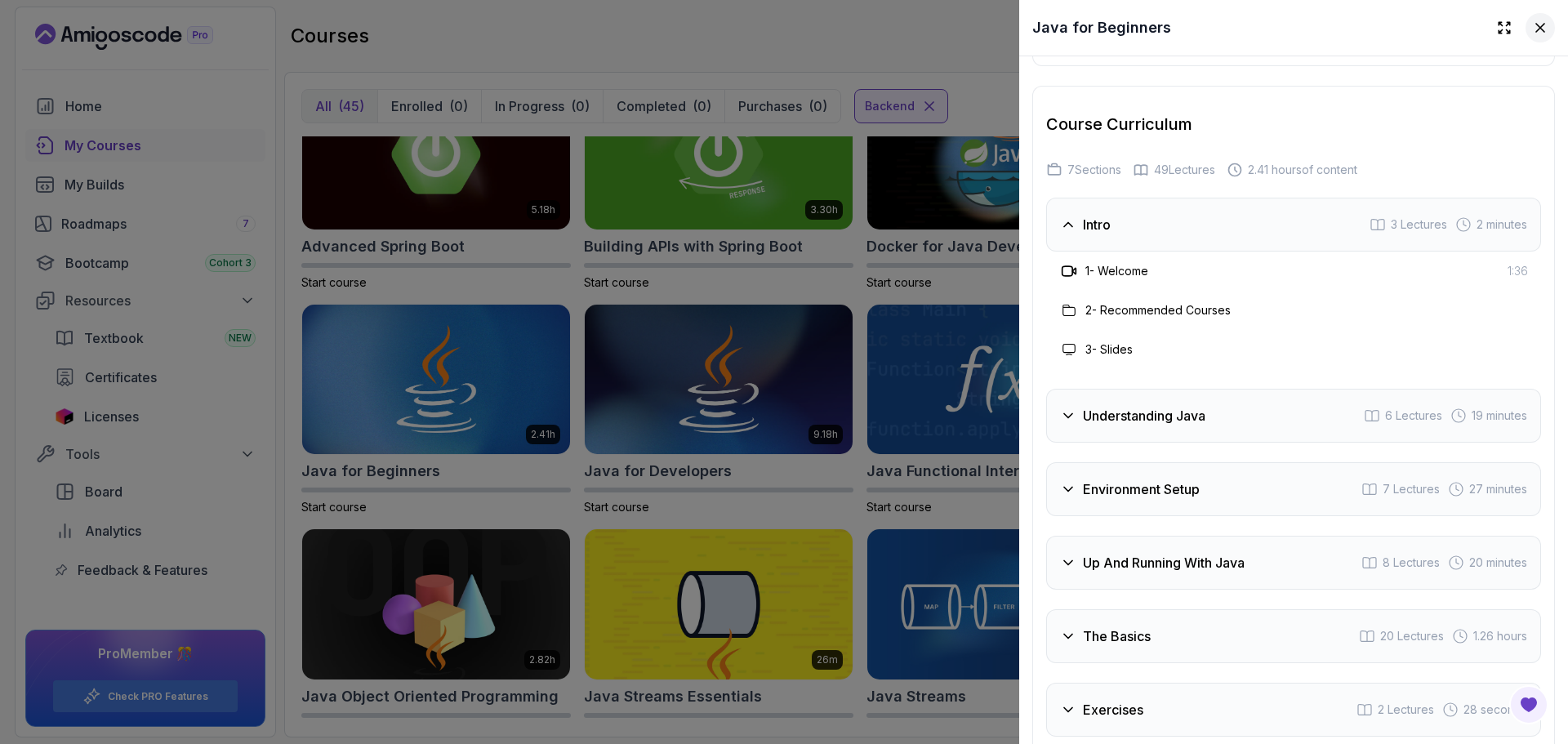
click at [1536, 29] on icon at bounding box center [1540, 28] width 8 height 8
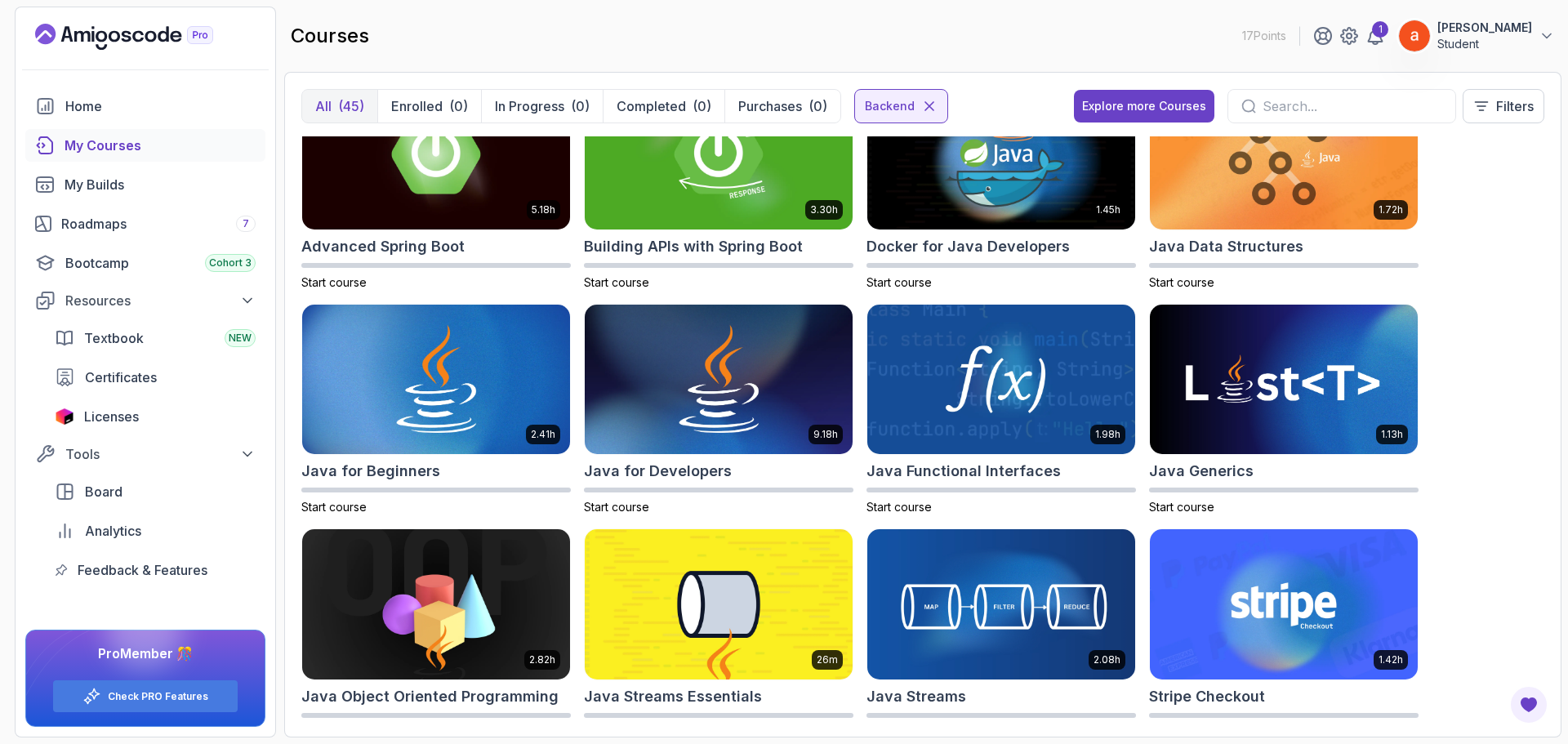
click at [1527, 40] on p "Student" at bounding box center [1484, 43] width 95 height 16
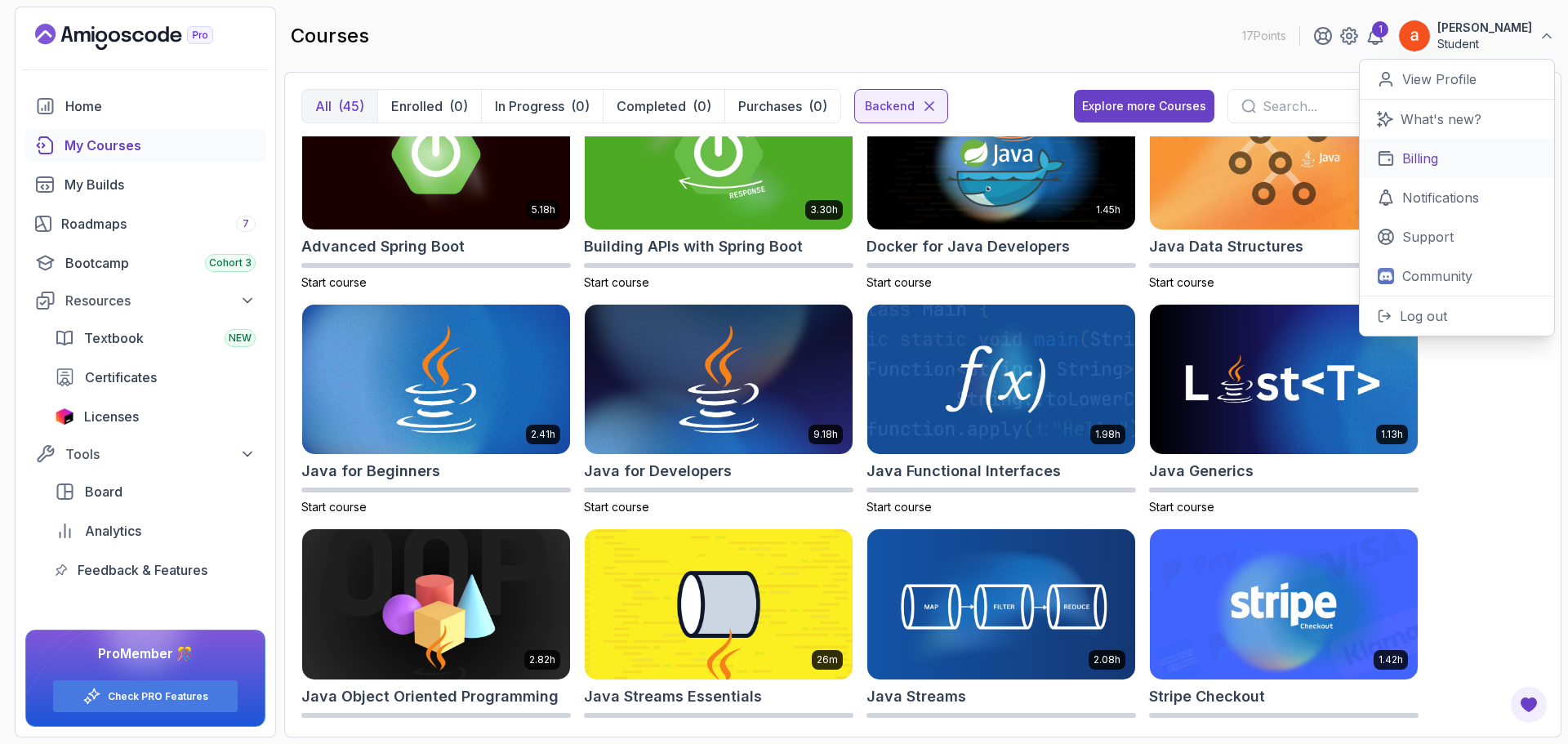
click at [1403, 165] on p "Billing" at bounding box center [1419, 158] width 36 height 19
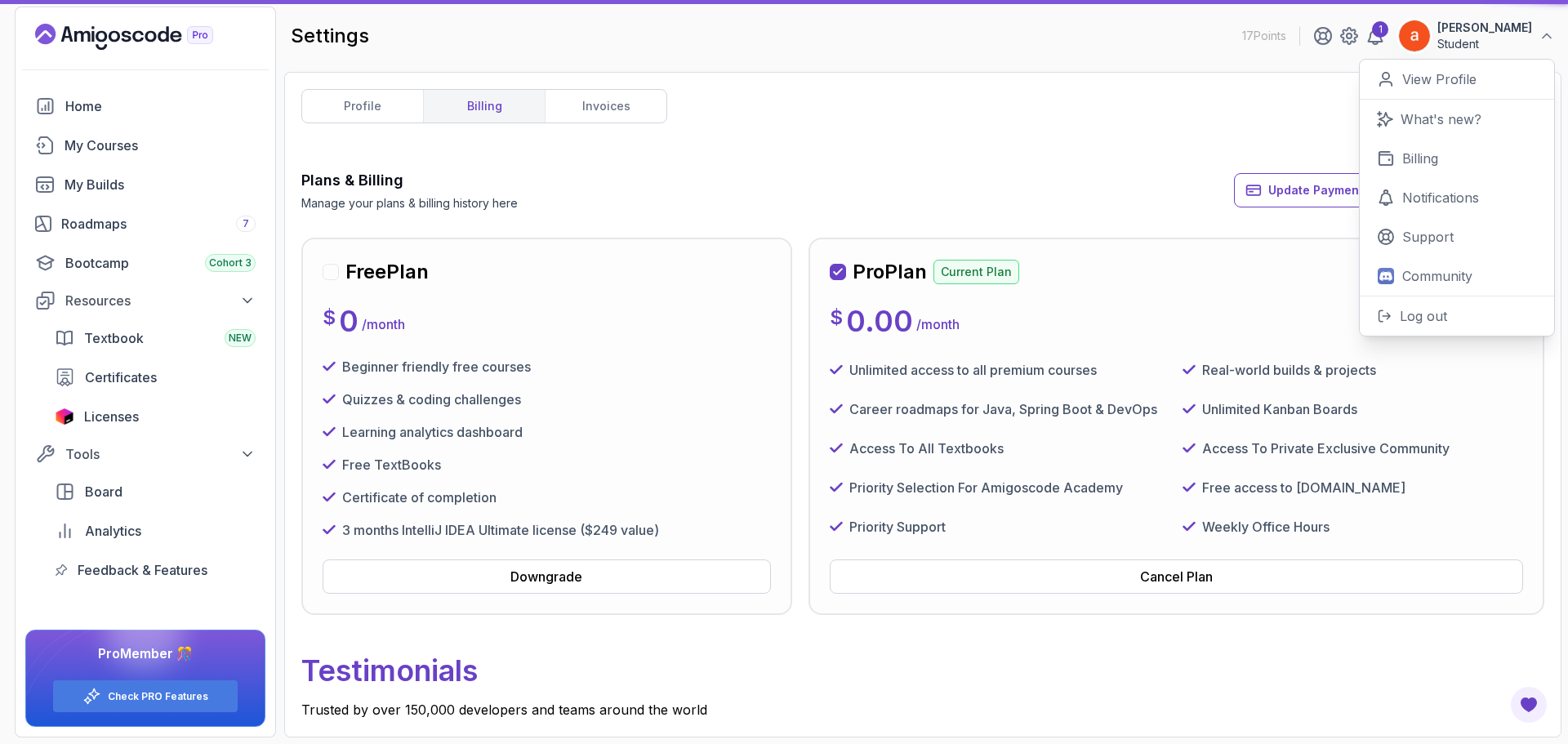
click at [821, 87] on div "profile billing invoices Plans & Billing Manage your plans & billing history he…" at bounding box center [922, 404] width 1277 height 666
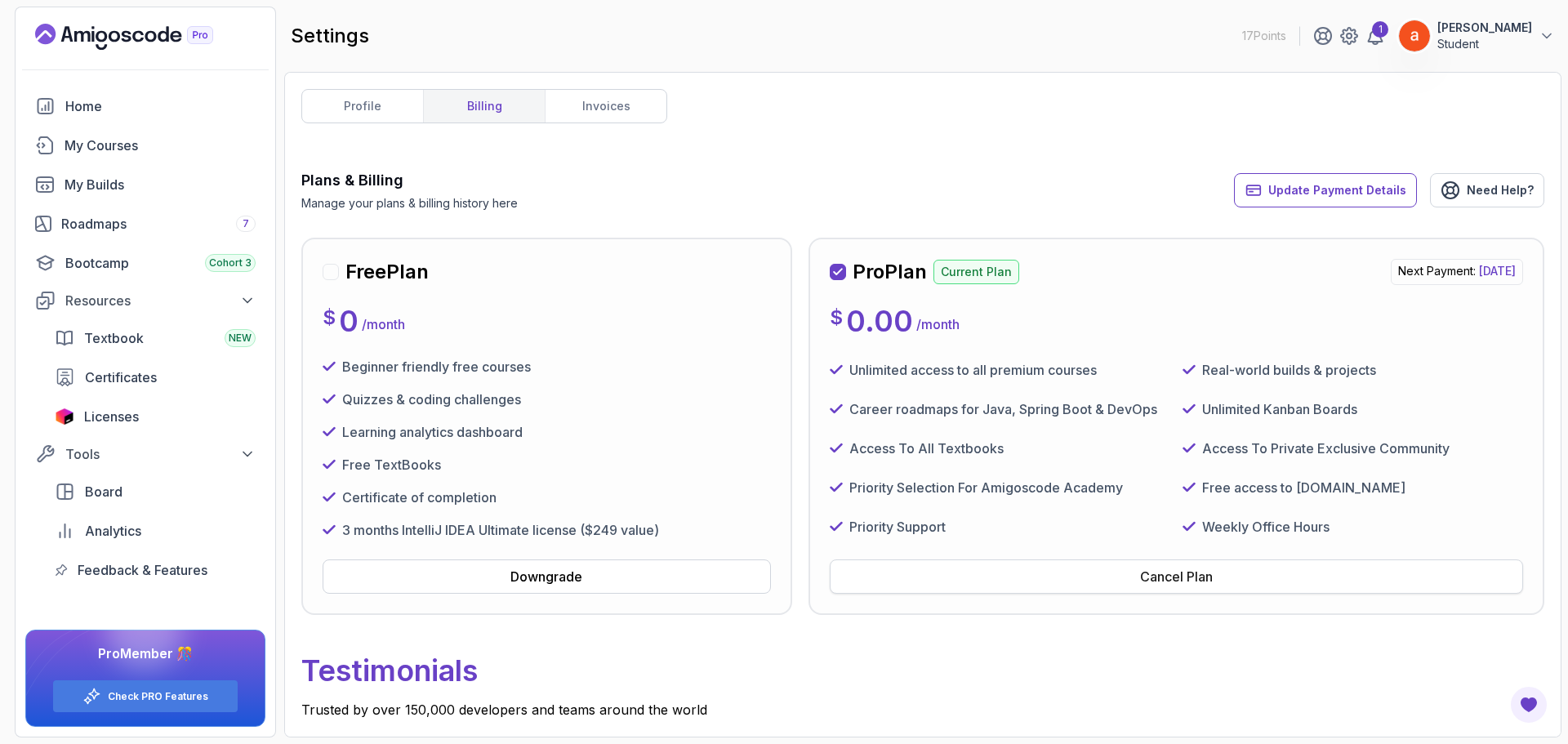
click at [1085, 576] on button "Cancel Plan" at bounding box center [1176, 577] width 693 height 35
